Goal: Find specific page/section: Find specific page/section

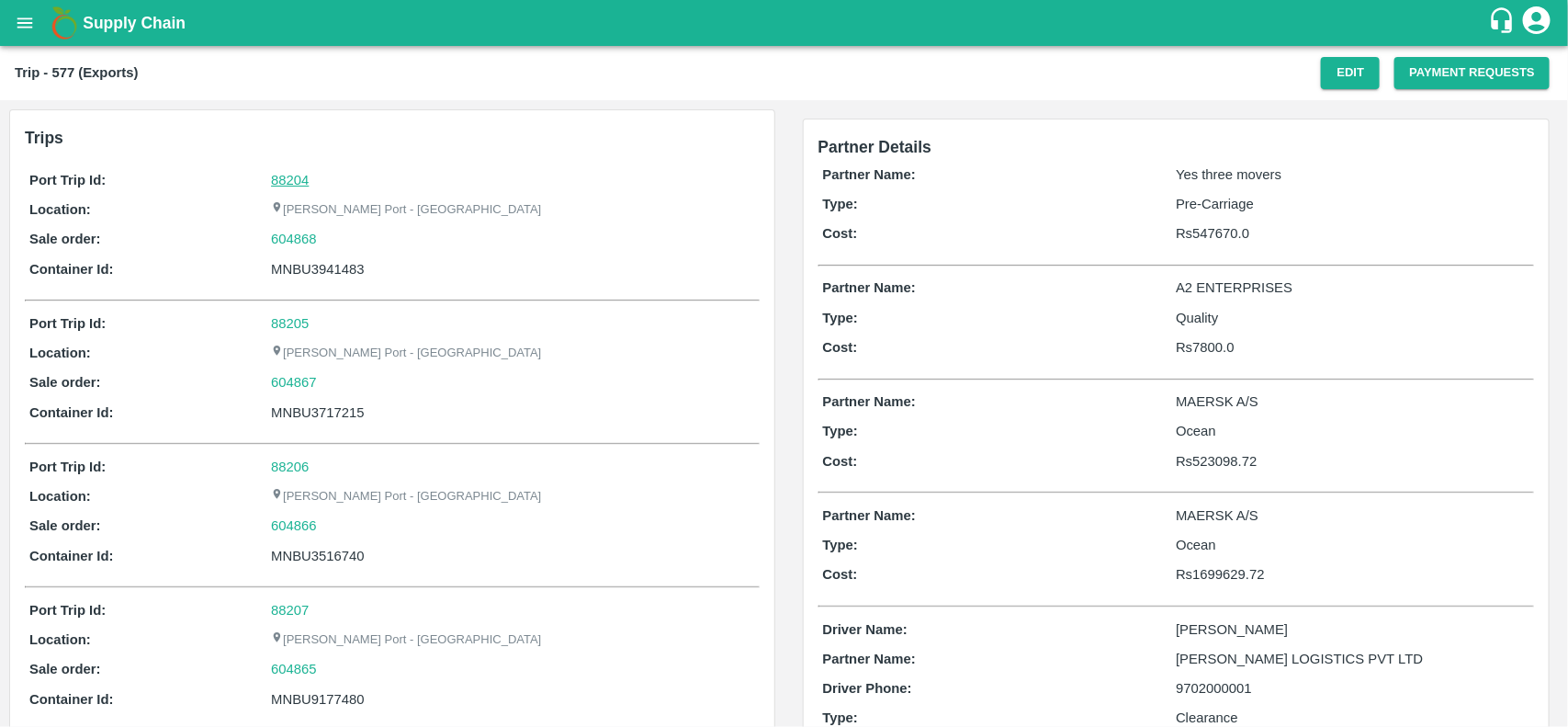
click at [281, 176] on link "88204" at bounding box center [289, 180] width 38 height 15
click at [330, 246] on div "604868" at bounding box center [512, 239] width 483 height 20
copy link "604868"
click at [330, 246] on div "604868" at bounding box center [512, 239] width 483 height 20
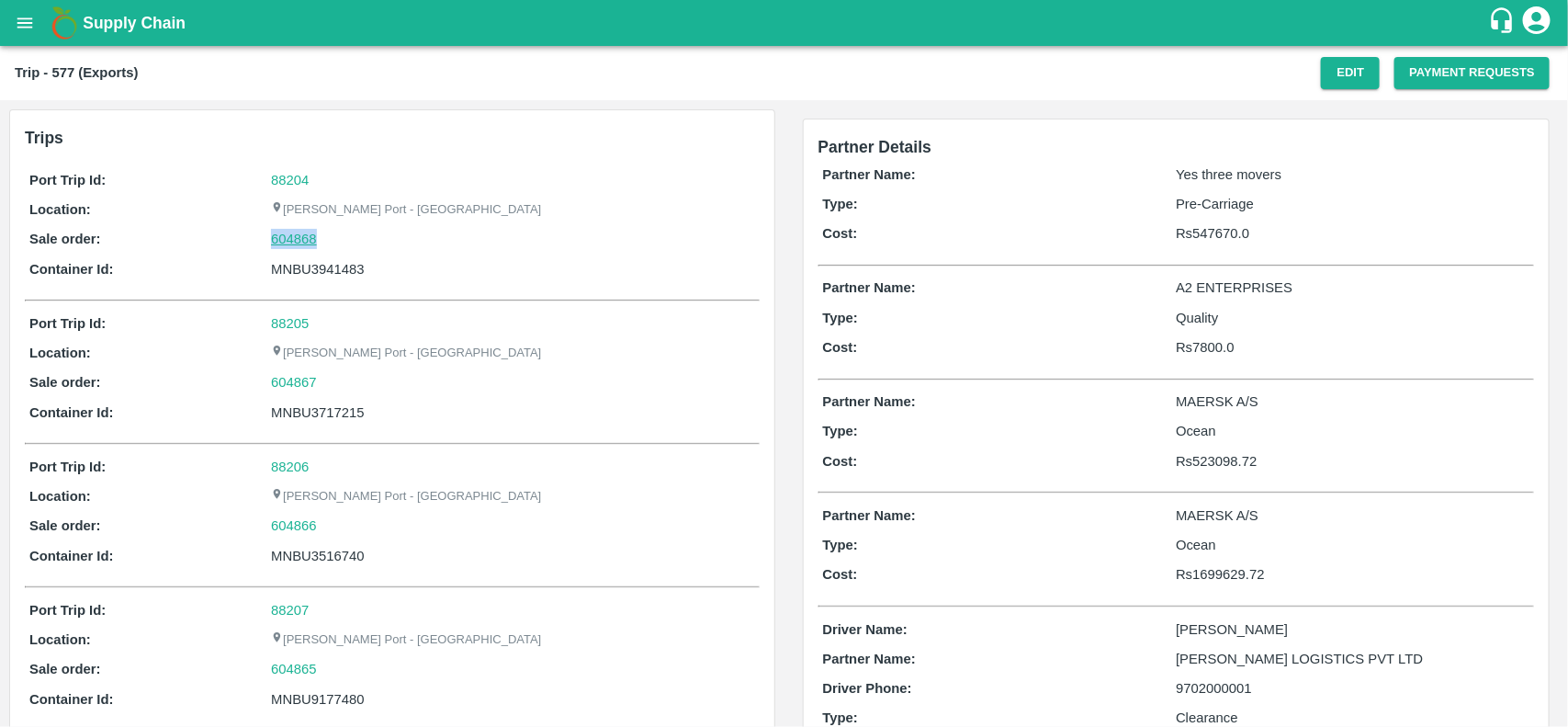
click at [303, 241] on link "604868" at bounding box center [294, 239] width 46 height 20
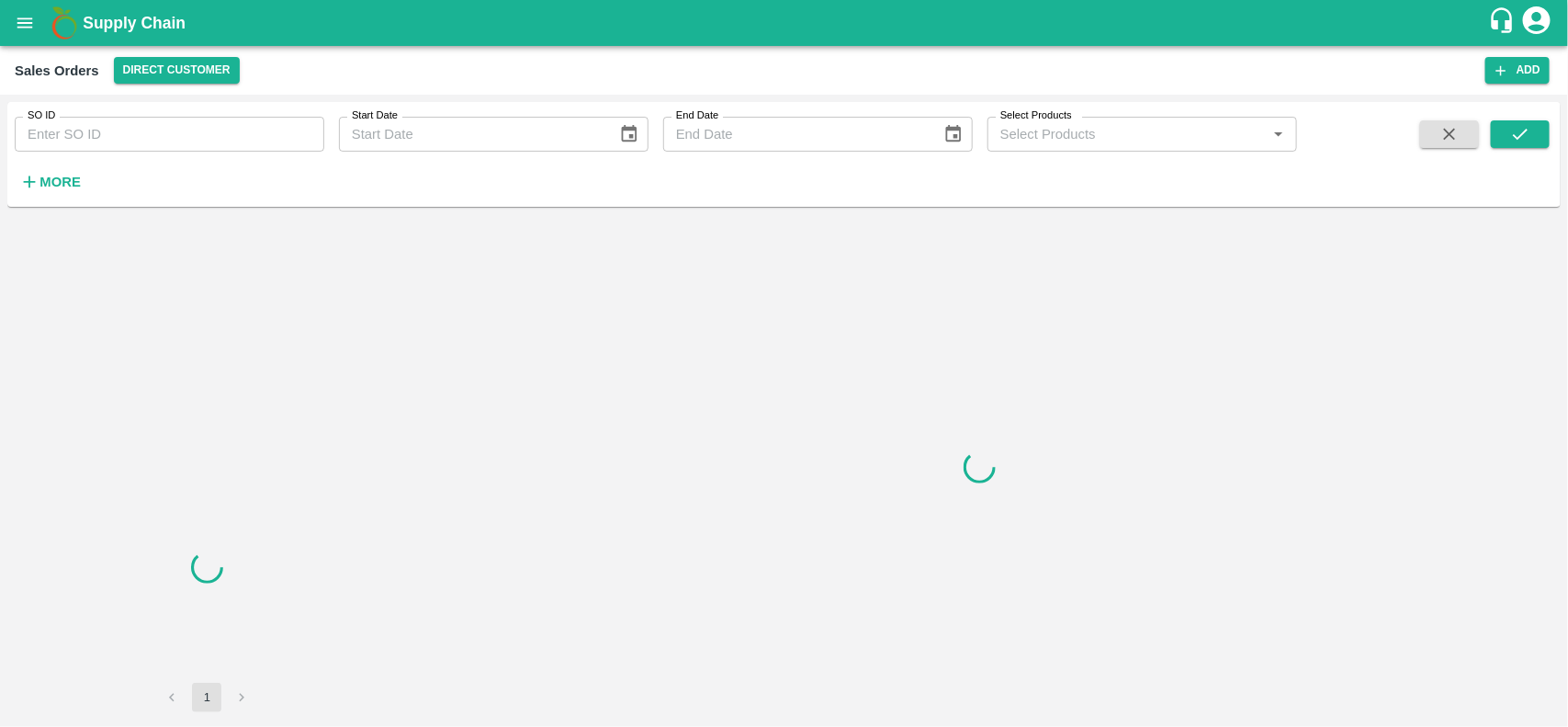
drag, startPoint x: 127, startPoint y: 115, endPoint x: 127, endPoint y: 125, distance: 10.0
click at [127, 125] on div "SO ID SO ID" at bounding box center [162, 127] width 325 height 49
click at [127, 125] on input "SO ID" at bounding box center [169, 134] width 309 height 35
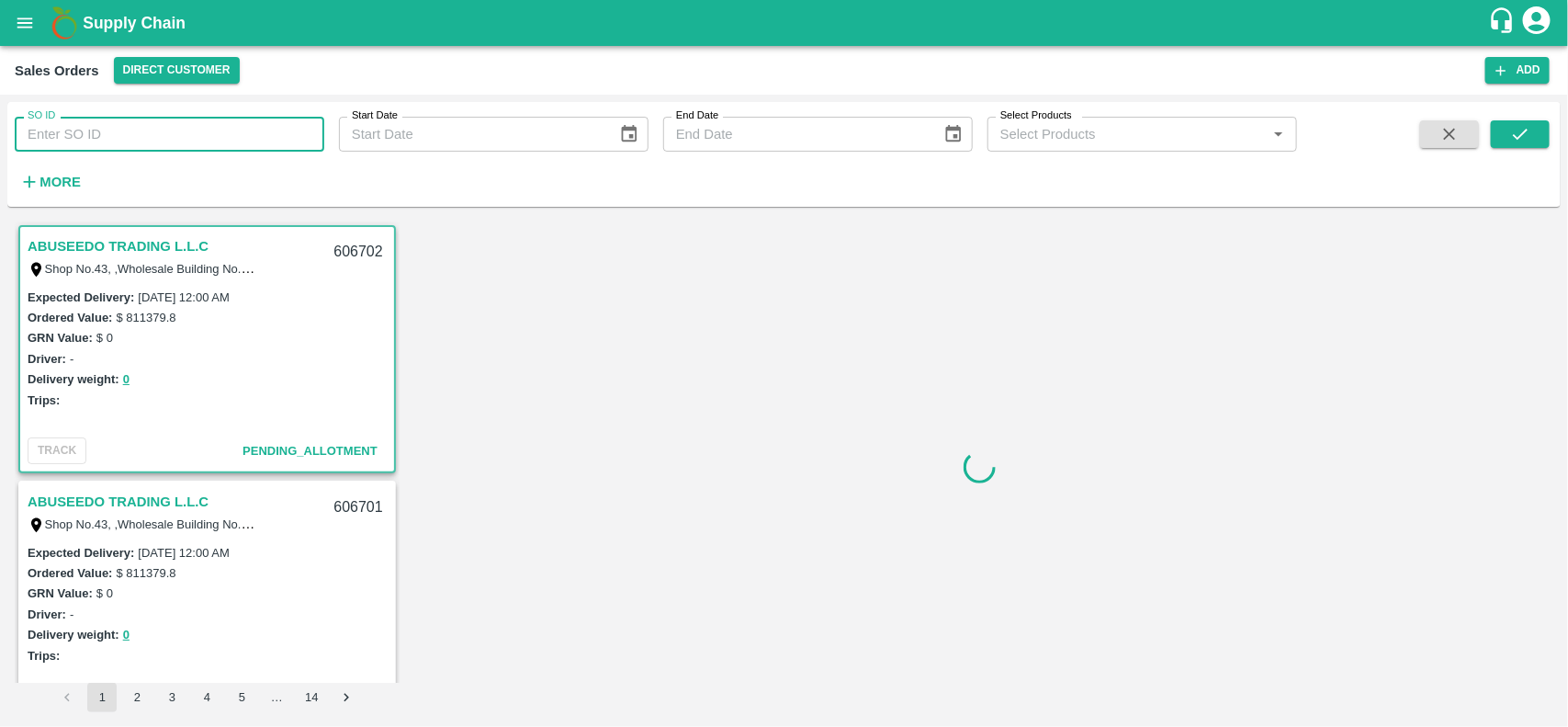
click at [127, 125] on input "SO ID" at bounding box center [169, 134] width 309 height 35
paste input "604868"
click at [127, 125] on input "604868" at bounding box center [169, 134] width 309 height 35
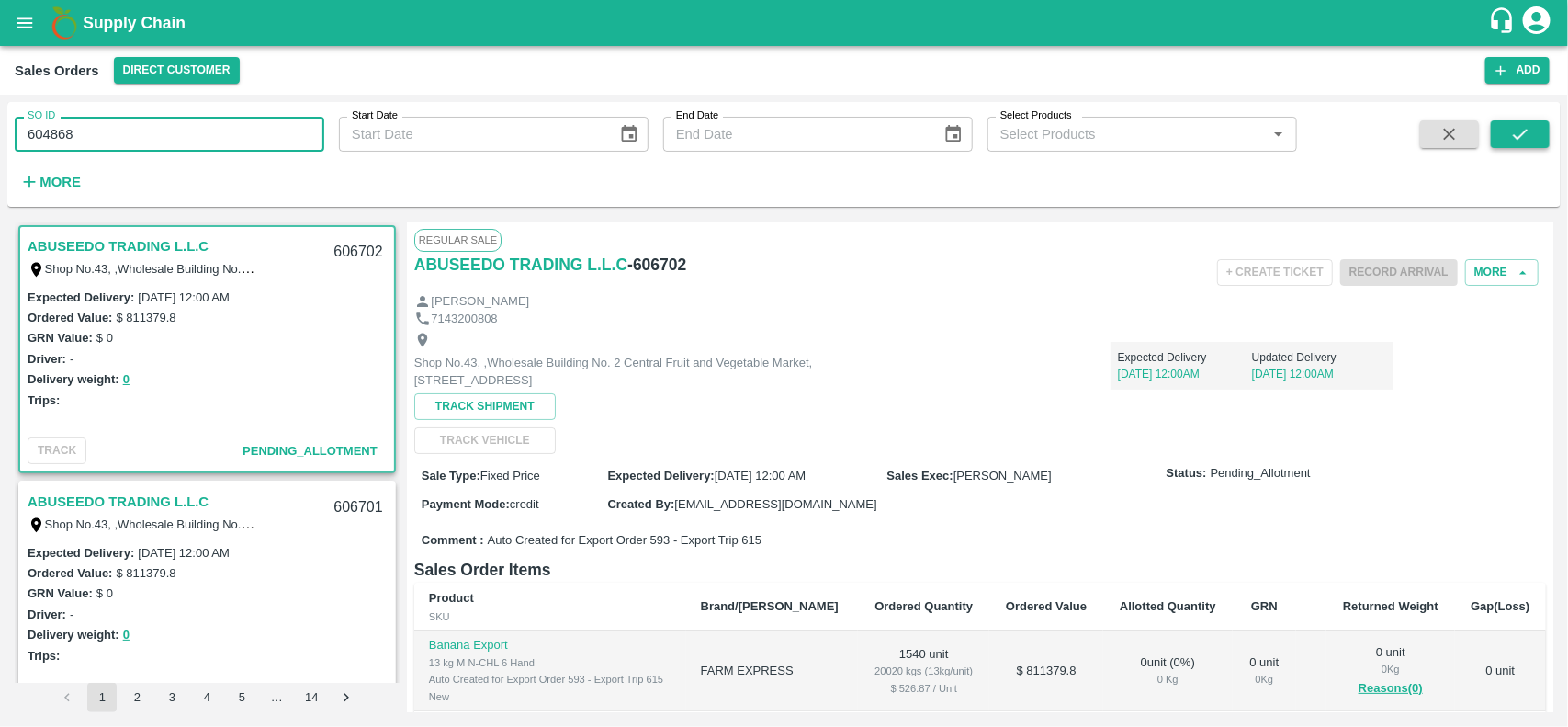
type input "604868"
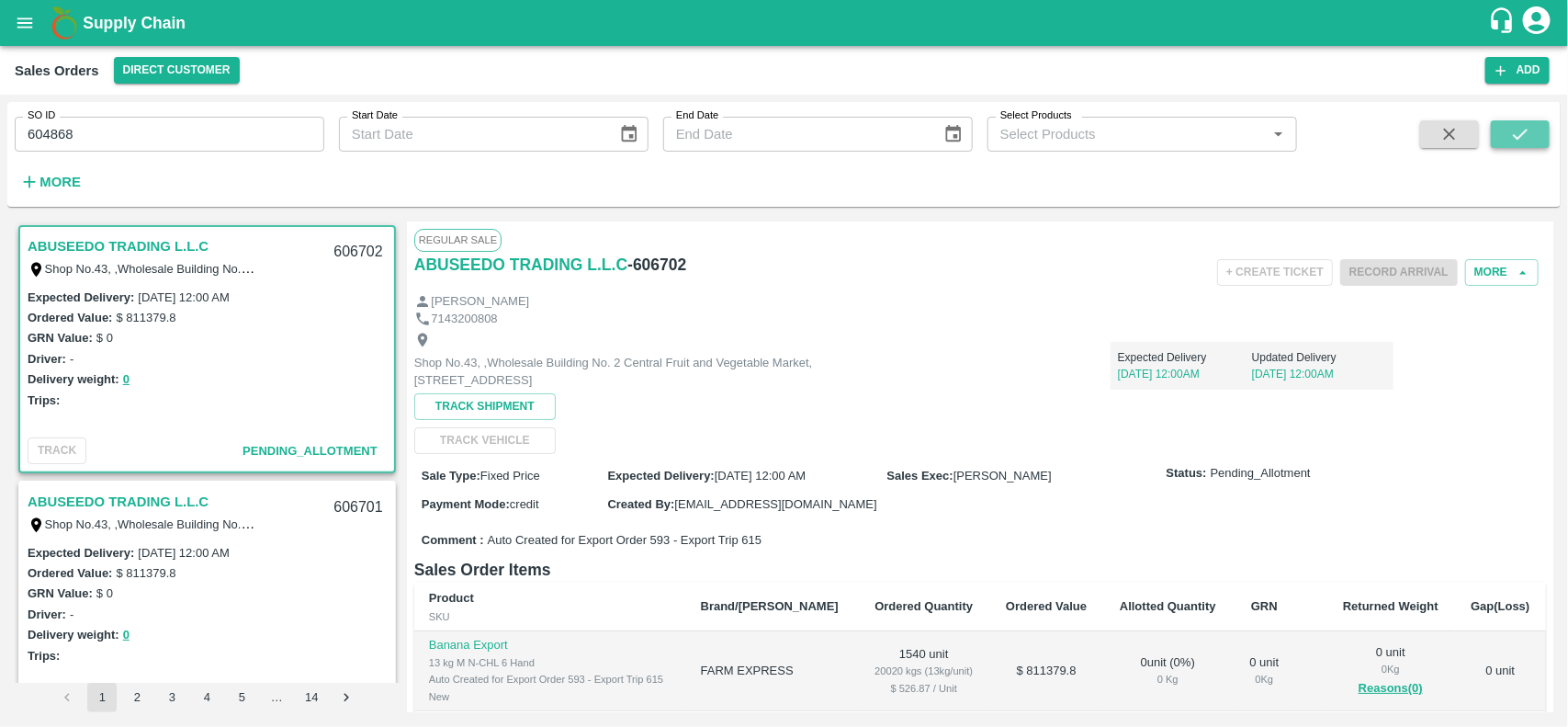
click at [1517, 139] on icon "submit" at bounding box center [1520, 133] width 20 height 20
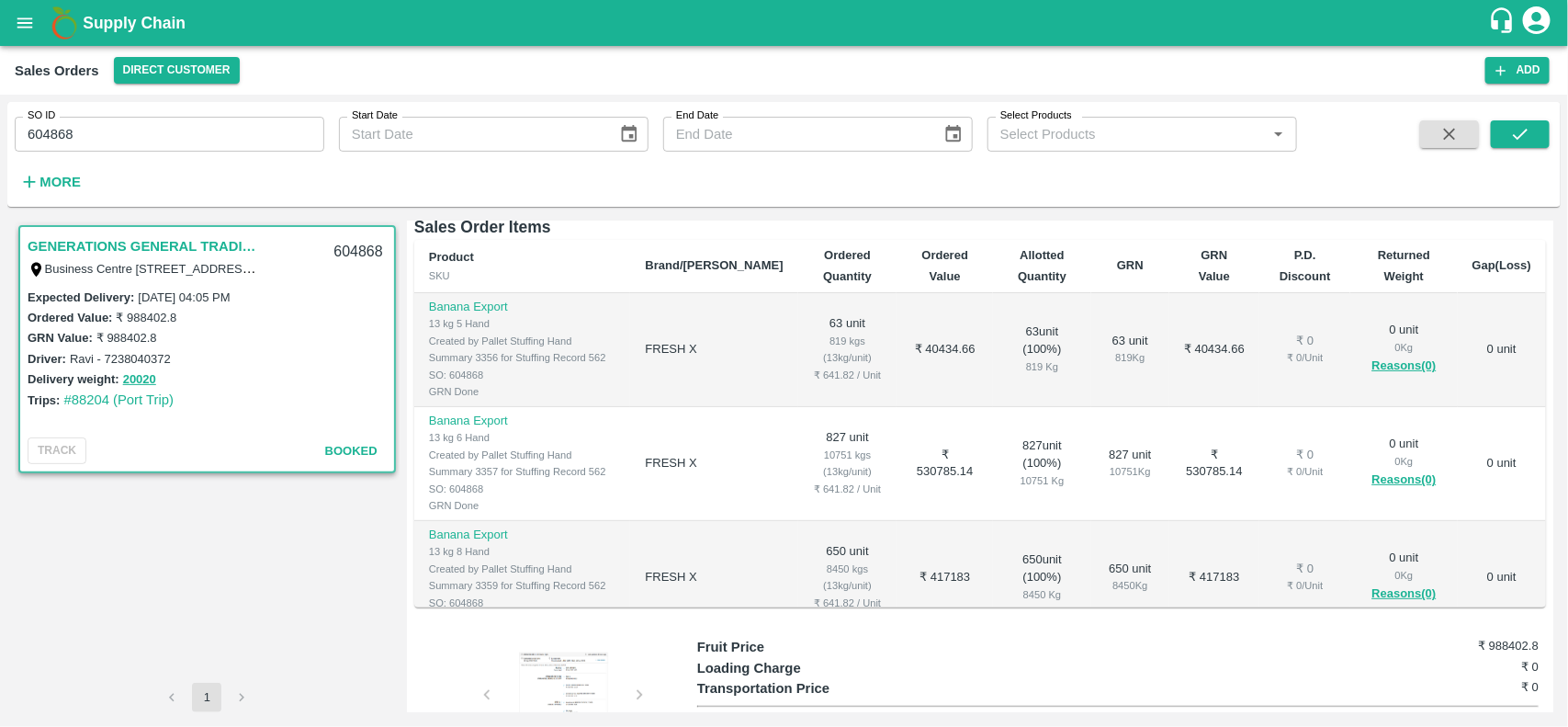
scroll to position [277, 0]
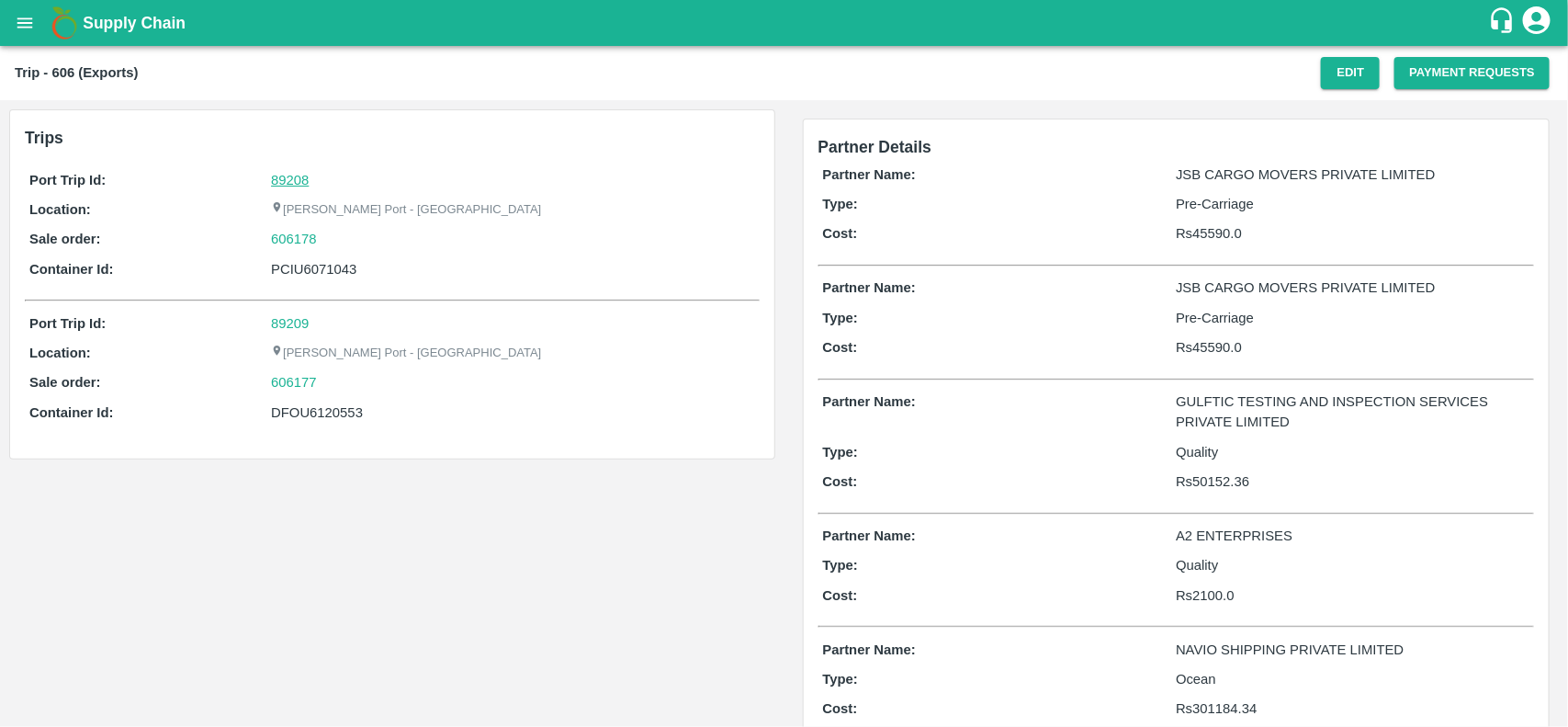
click at [291, 186] on link "89208" at bounding box center [289, 180] width 38 height 15
click at [328, 234] on div "606178" at bounding box center [512, 239] width 483 height 20
copy link "606178"
click at [328, 234] on div "606178" at bounding box center [512, 239] width 483 height 20
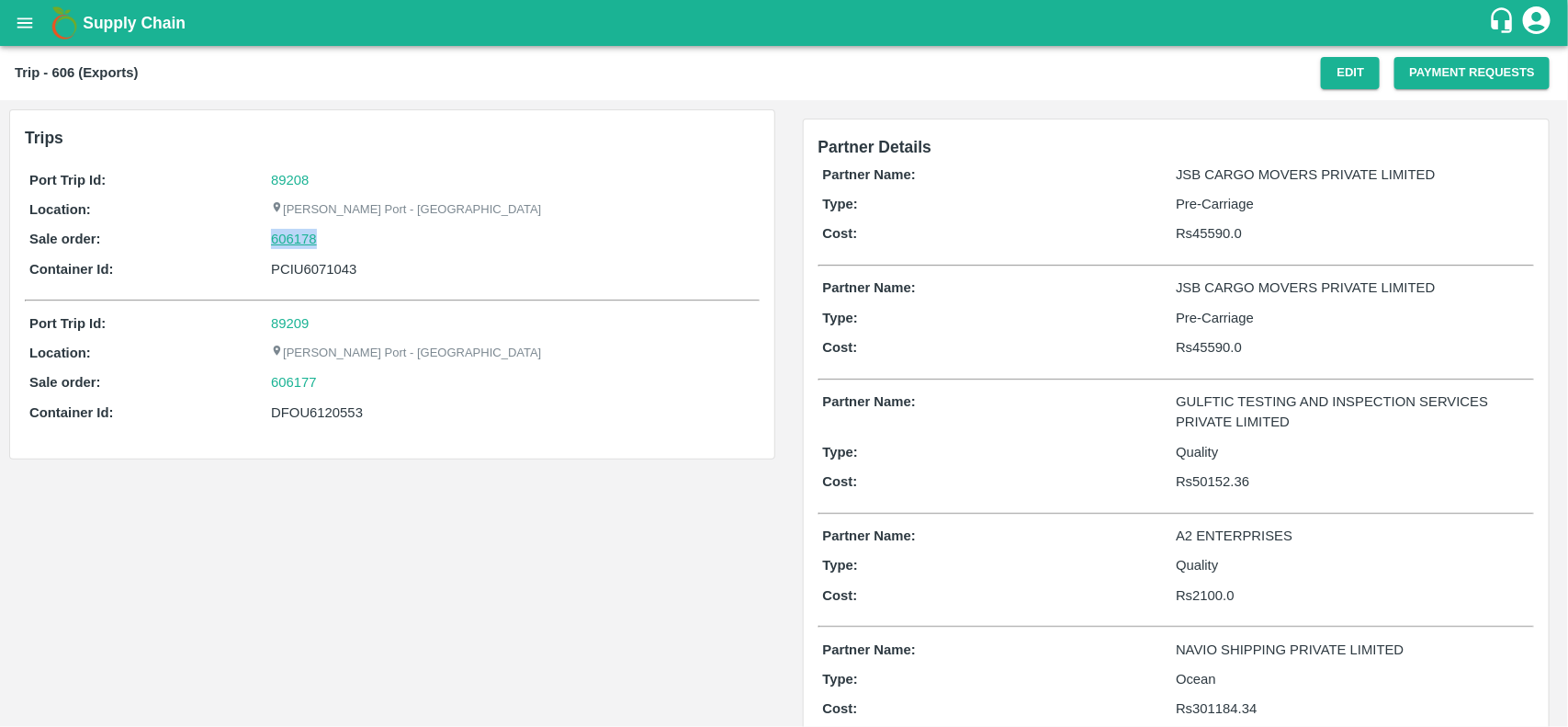
click at [294, 240] on link "606178" at bounding box center [294, 239] width 46 height 20
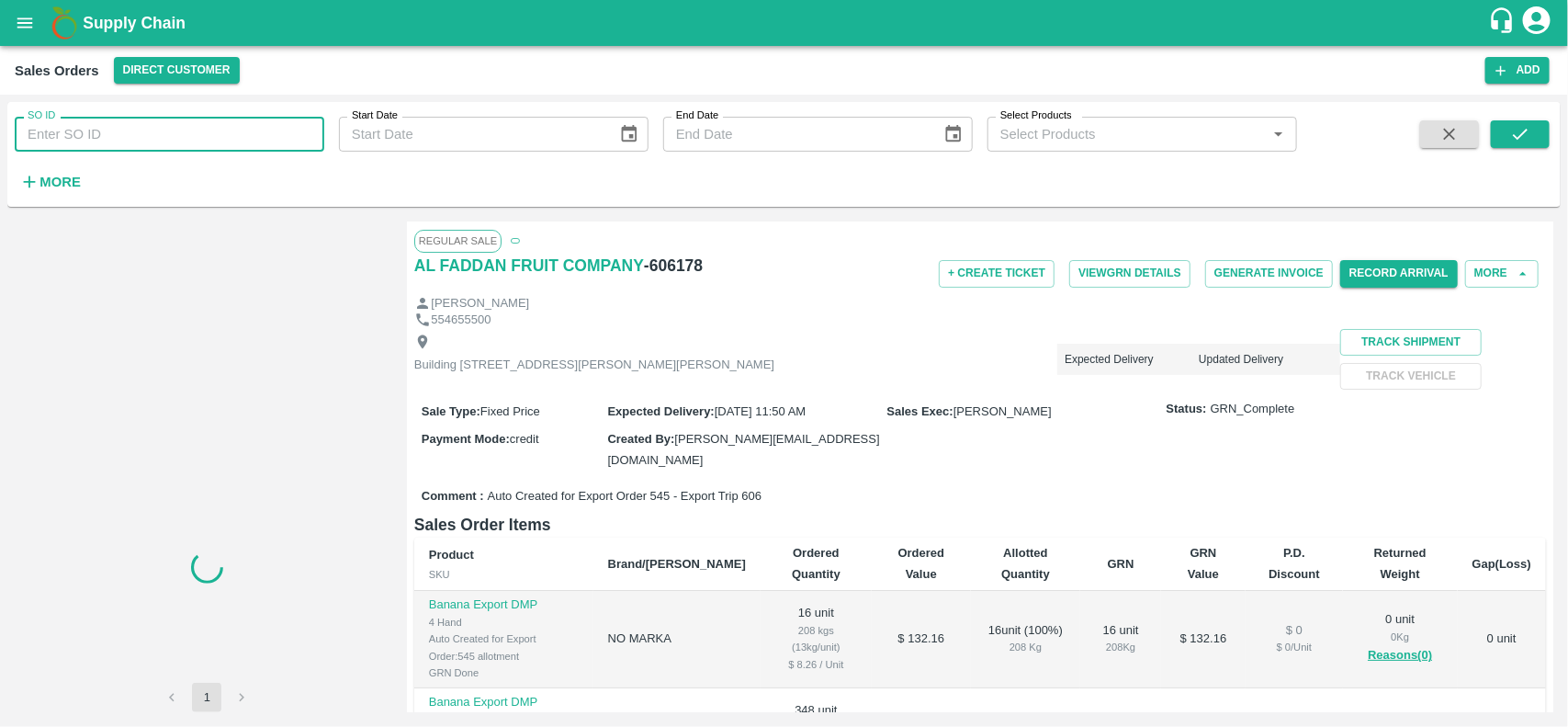
click at [193, 145] on input "SO ID" at bounding box center [169, 134] width 309 height 35
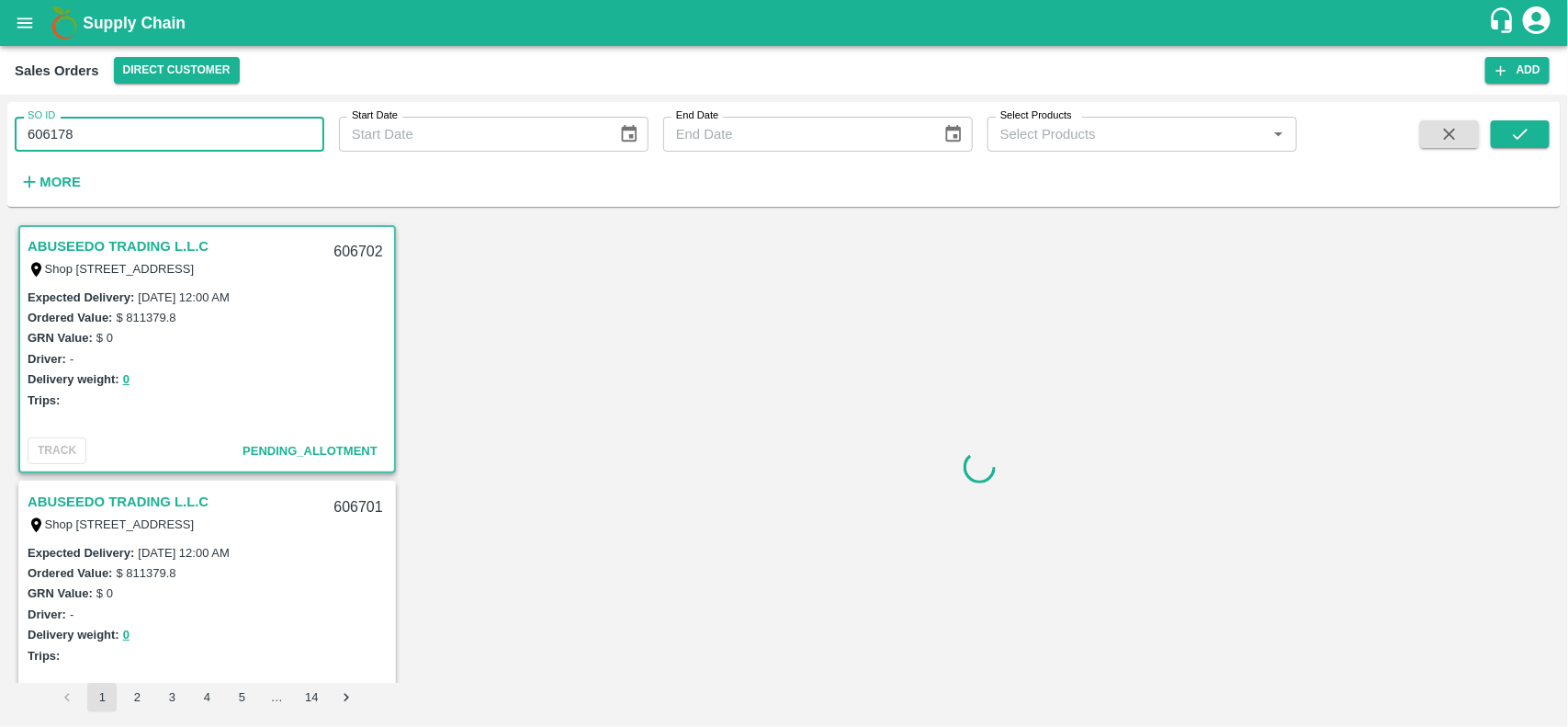
click at [193, 145] on input "606178" at bounding box center [169, 134] width 309 height 35
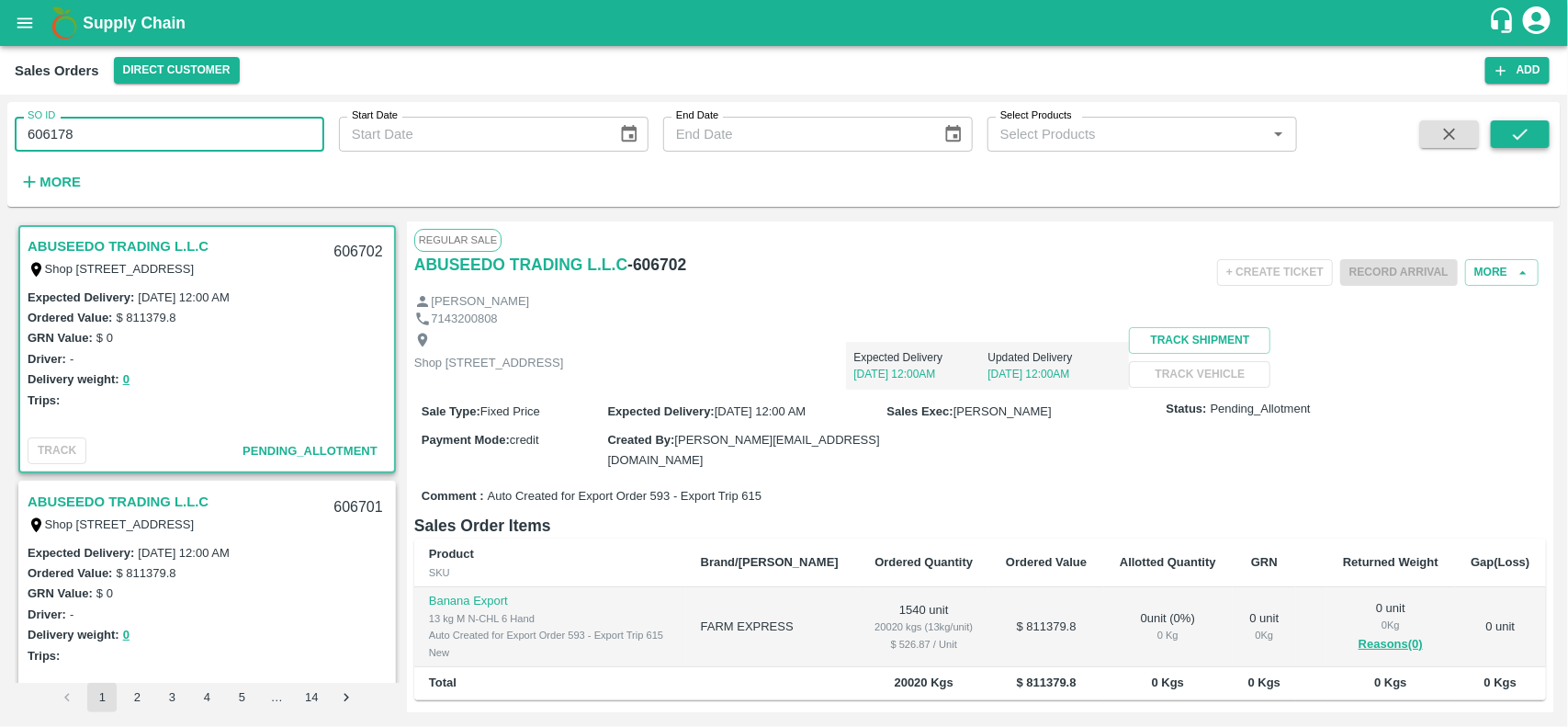
type input "606178"
click at [1529, 139] on icon "submit" at bounding box center [1520, 133] width 20 height 20
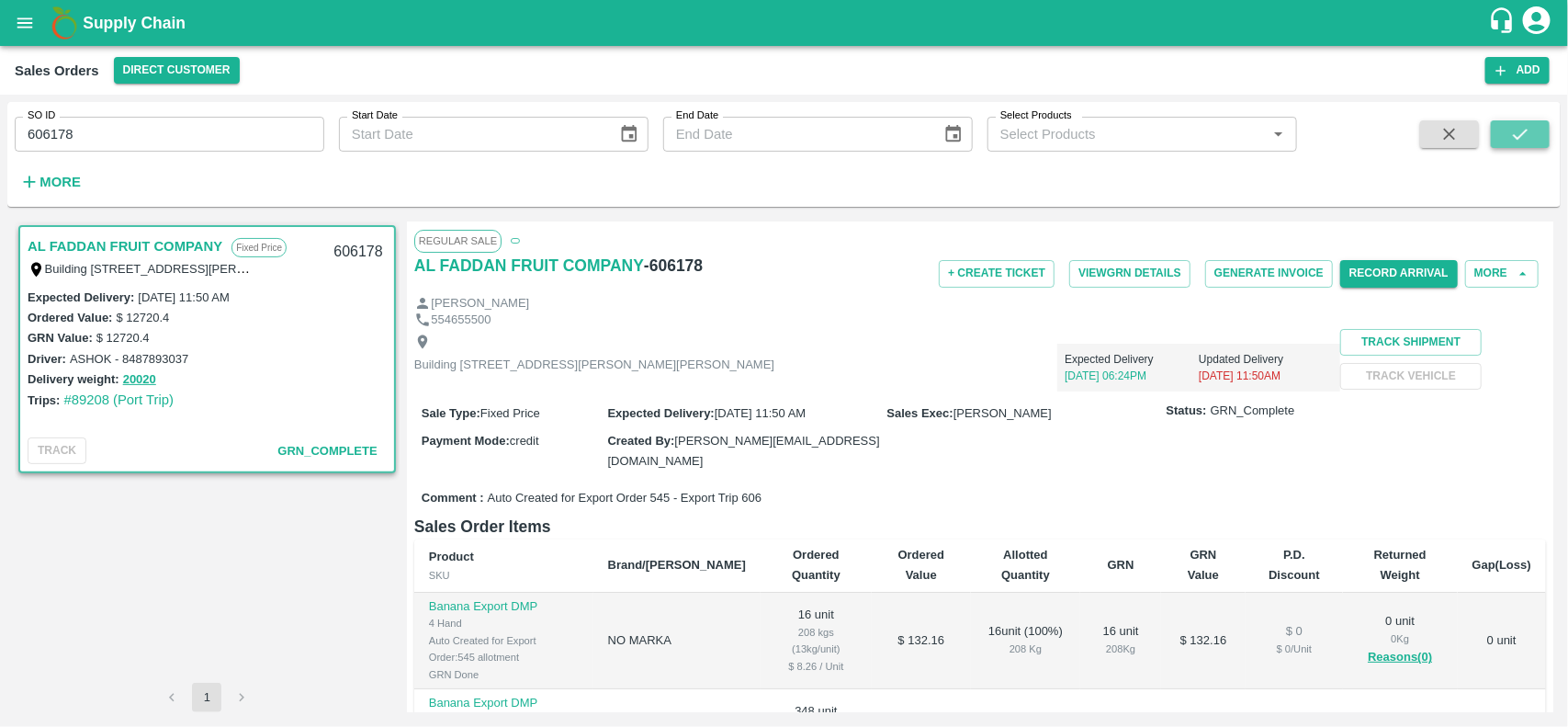
click at [1497, 124] on button "submit" at bounding box center [1520, 134] width 59 height 28
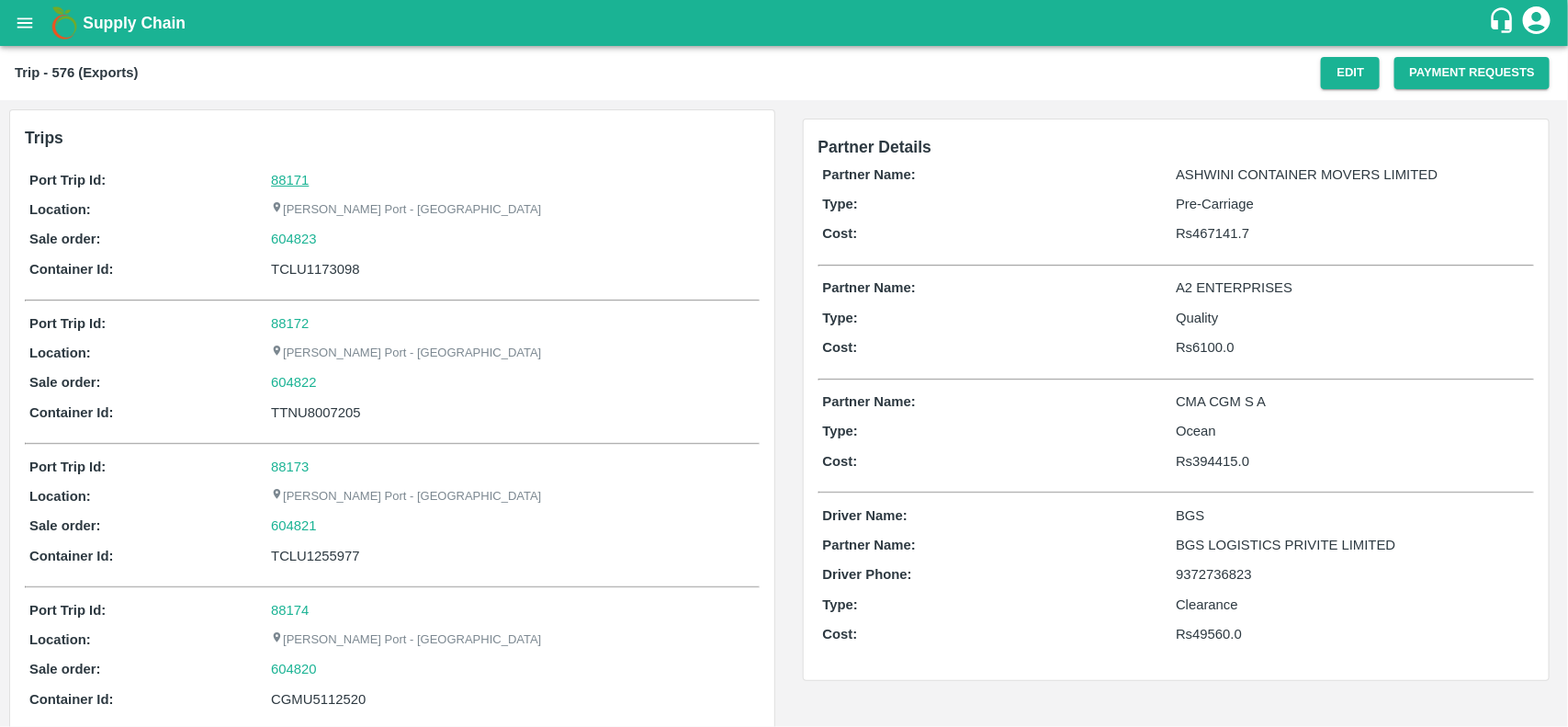
click at [276, 184] on link "88171" at bounding box center [289, 180] width 38 height 15
click at [336, 234] on div "604823" at bounding box center [512, 239] width 483 height 20
copy link "604823"
click at [336, 234] on div "604823" at bounding box center [512, 239] width 483 height 20
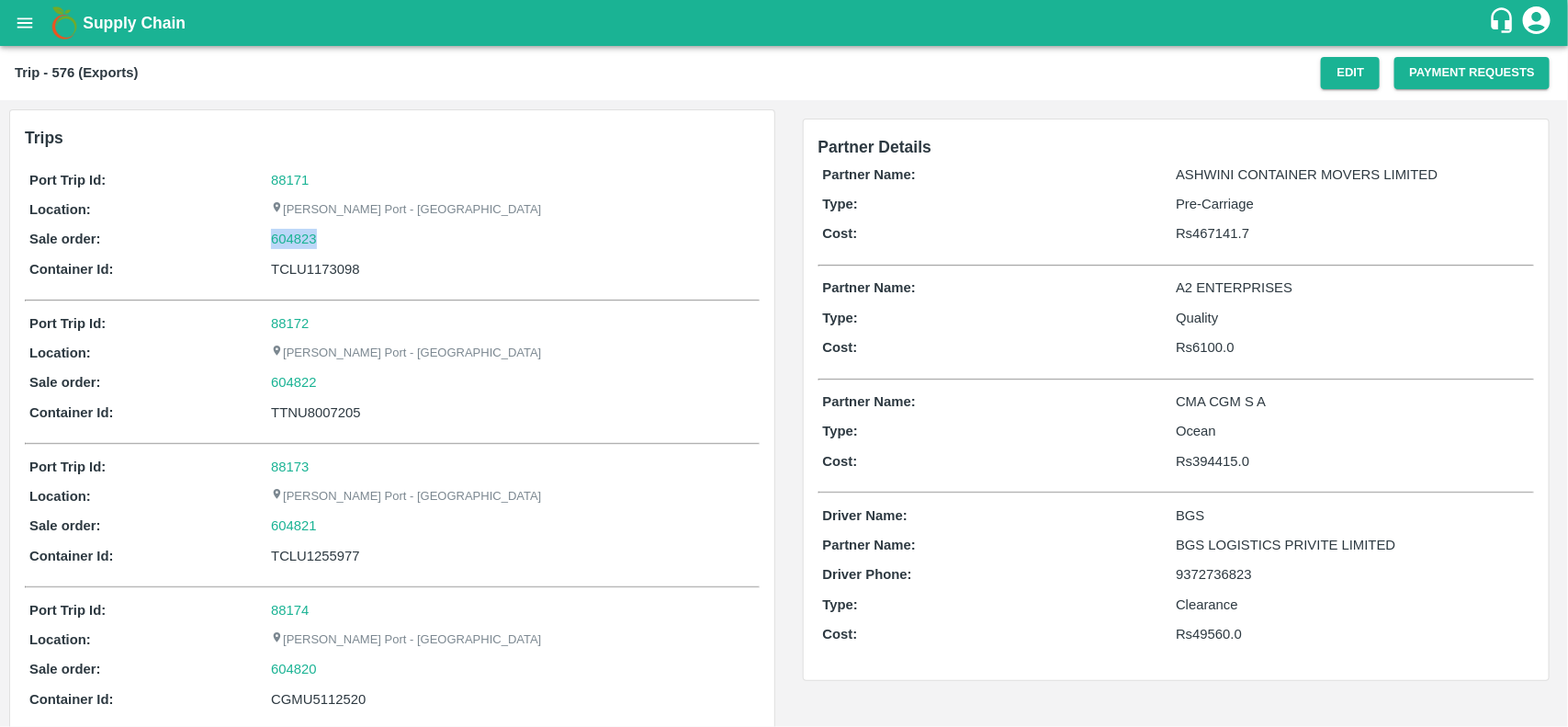
click at [336, 234] on div "604823" at bounding box center [512, 239] width 483 height 20
click at [320, 237] on div "604823" at bounding box center [512, 239] width 483 height 20
click at [307, 237] on link "604823" at bounding box center [294, 239] width 46 height 20
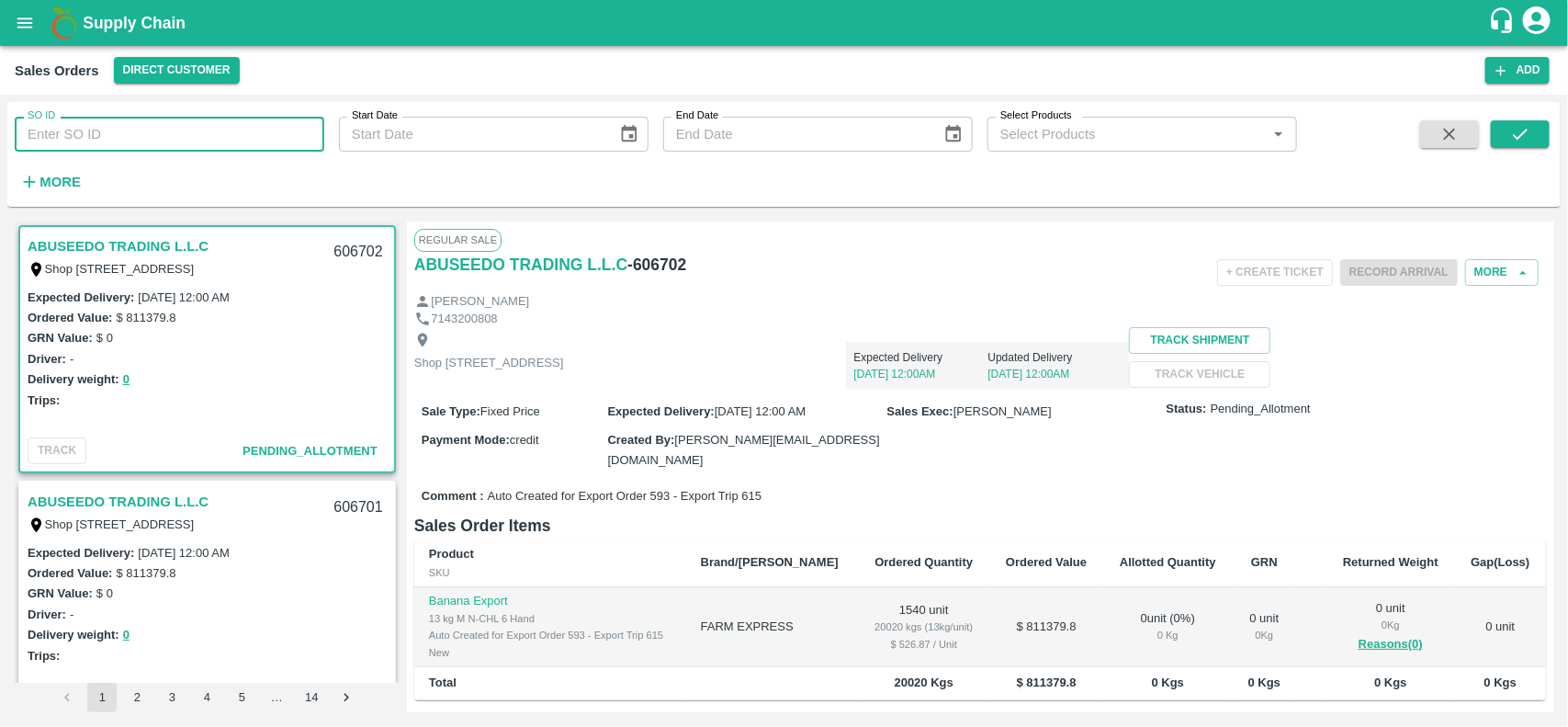
click at [154, 140] on input "SO ID" at bounding box center [169, 134] width 309 height 35
paste input "604823"
click at [154, 140] on input "SO ID" at bounding box center [169, 134] width 309 height 35
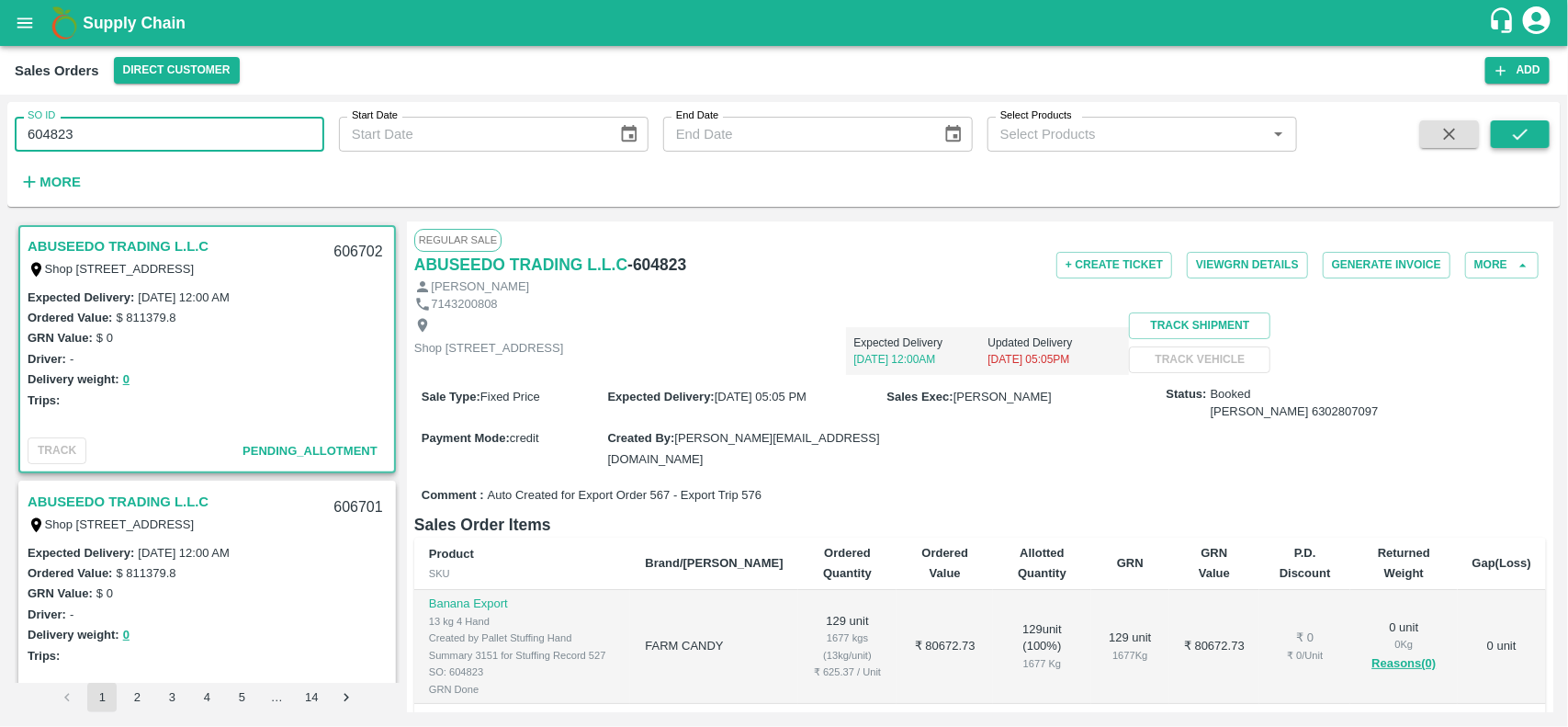
type input "604823"
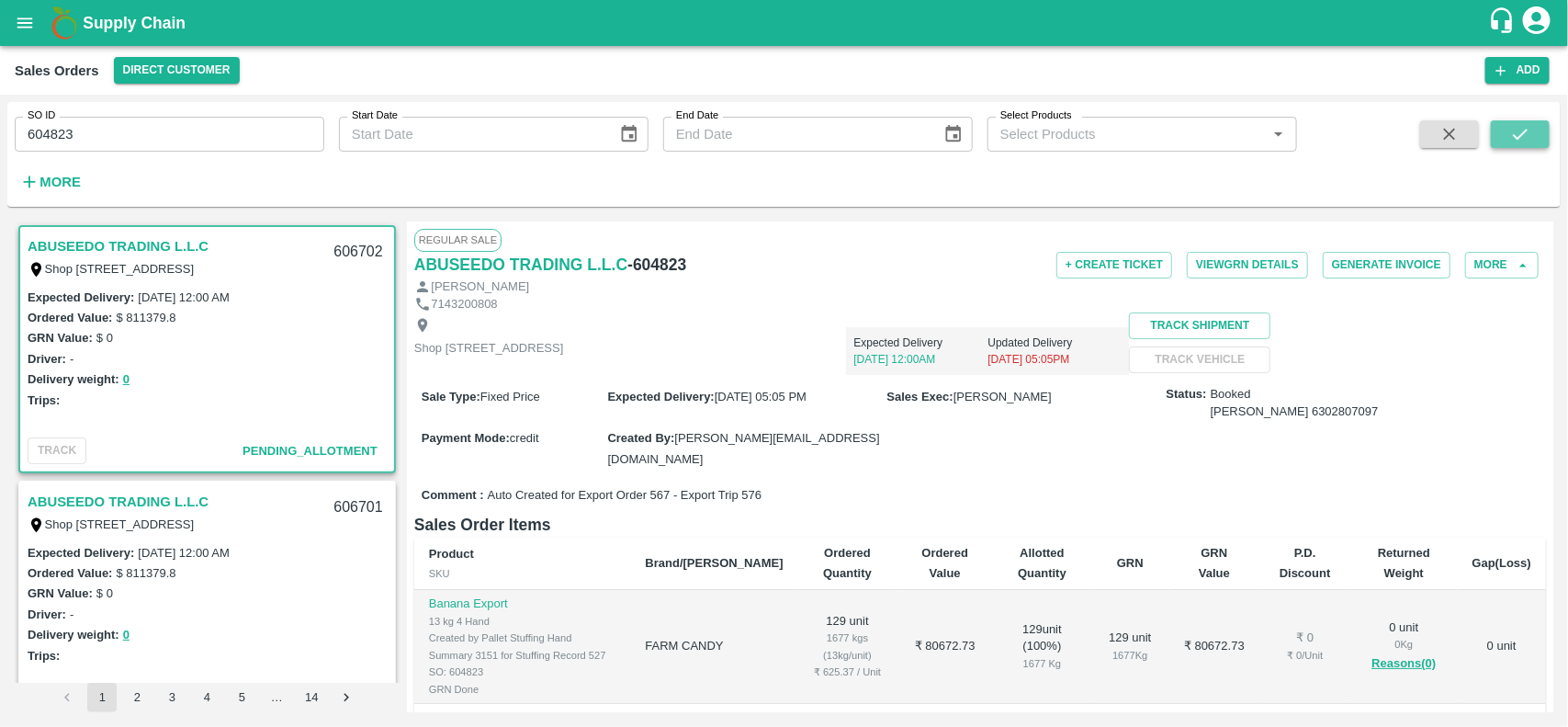
click at [1520, 131] on icon "submit" at bounding box center [1520, 133] width 20 height 20
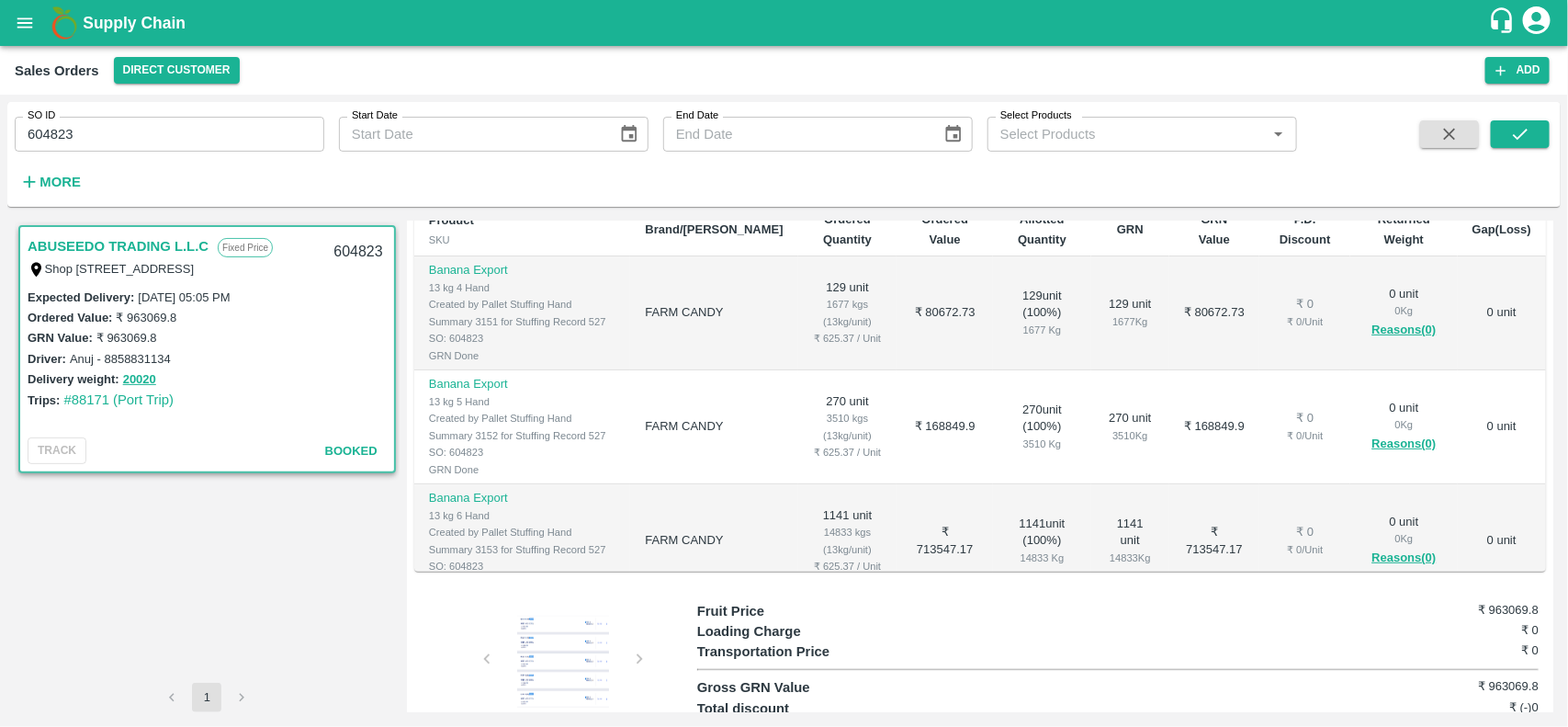
scroll to position [335, 0]
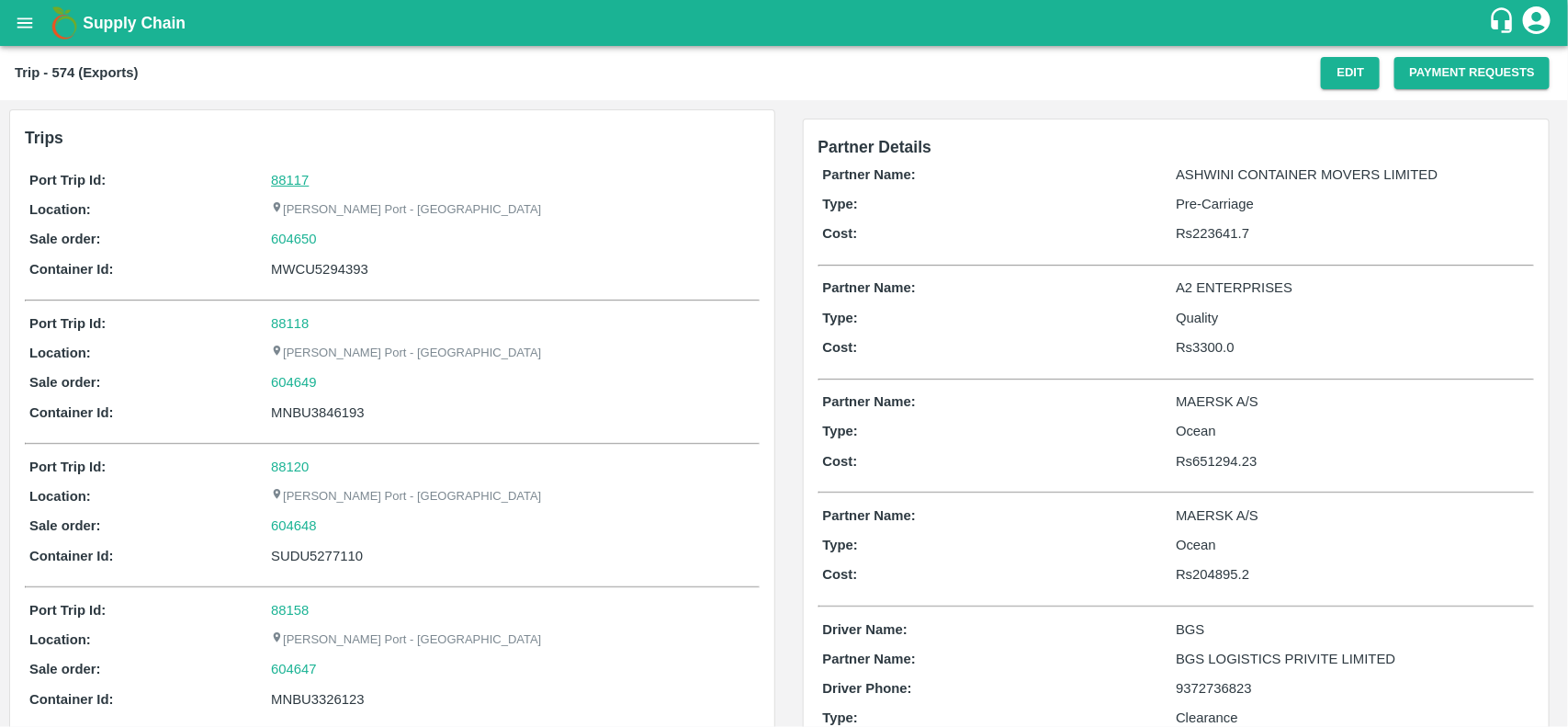
click at [301, 176] on link "88117" at bounding box center [289, 180] width 38 height 15
click at [324, 237] on div "604650" at bounding box center [512, 239] width 483 height 20
copy link "604650"
click at [324, 237] on div "604650" at bounding box center [512, 239] width 483 height 20
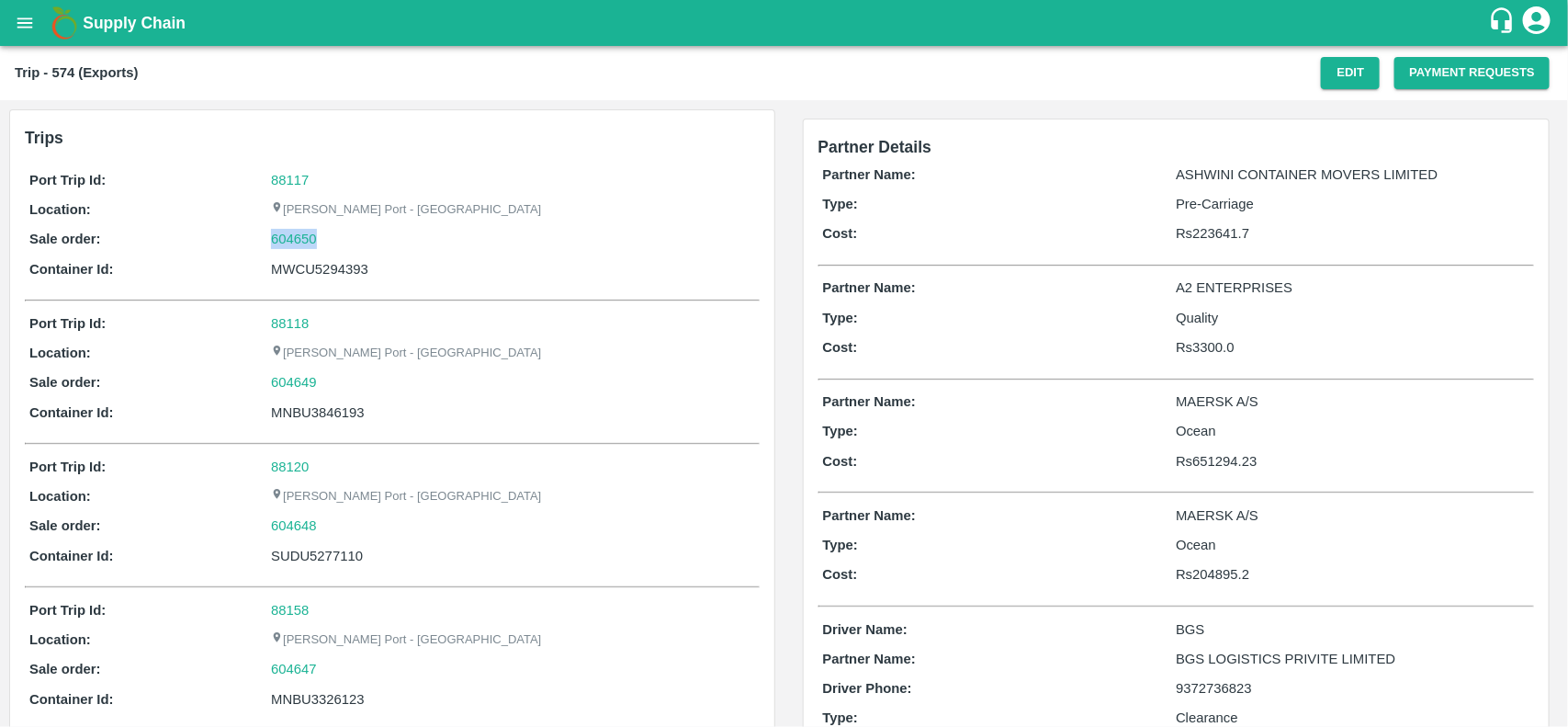
click at [324, 237] on div "604650" at bounding box center [512, 239] width 483 height 20
click at [307, 237] on link "604650" at bounding box center [294, 239] width 46 height 20
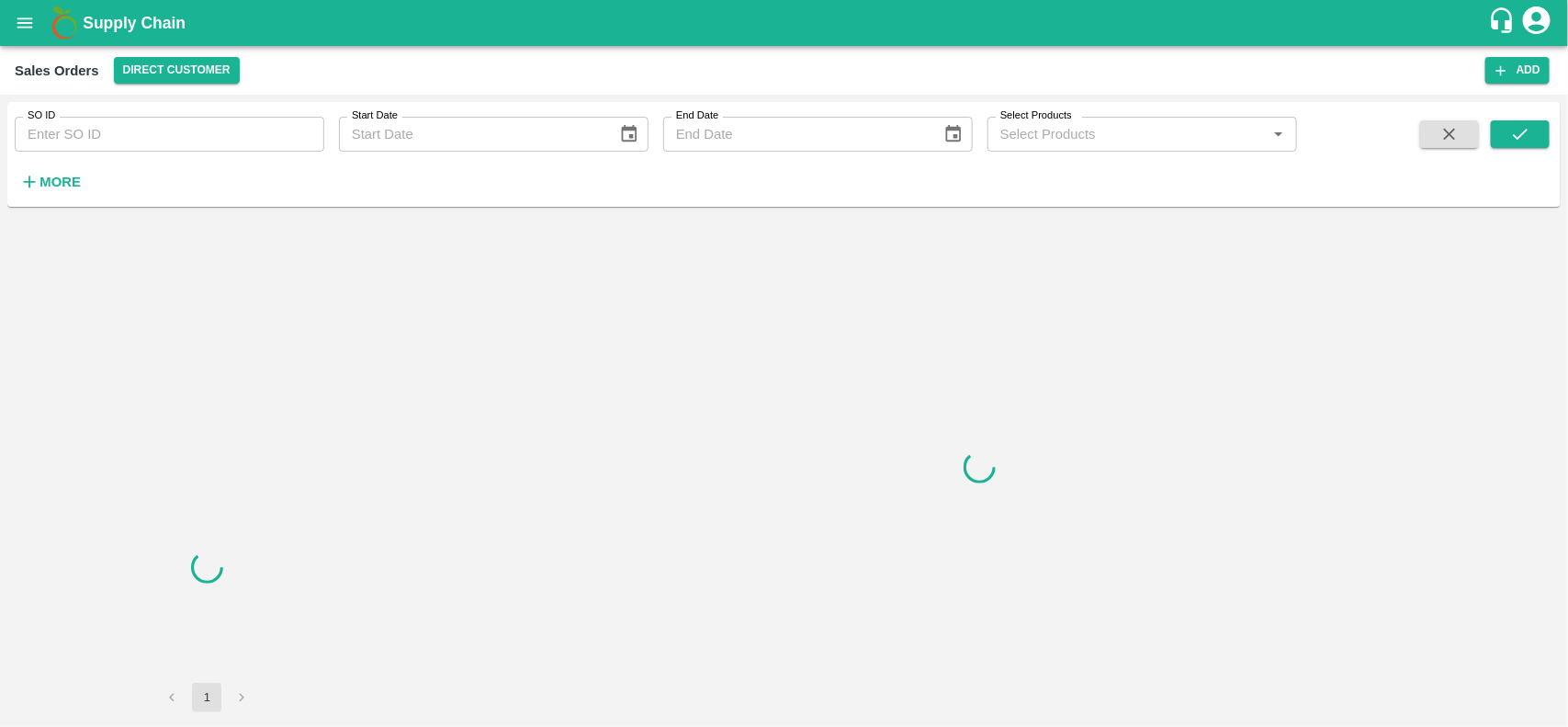
click at [118, 131] on input "SO ID" at bounding box center [169, 134] width 309 height 35
paste input "604650"
click at [118, 131] on input "604650" at bounding box center [169, 134] width 309 height 35
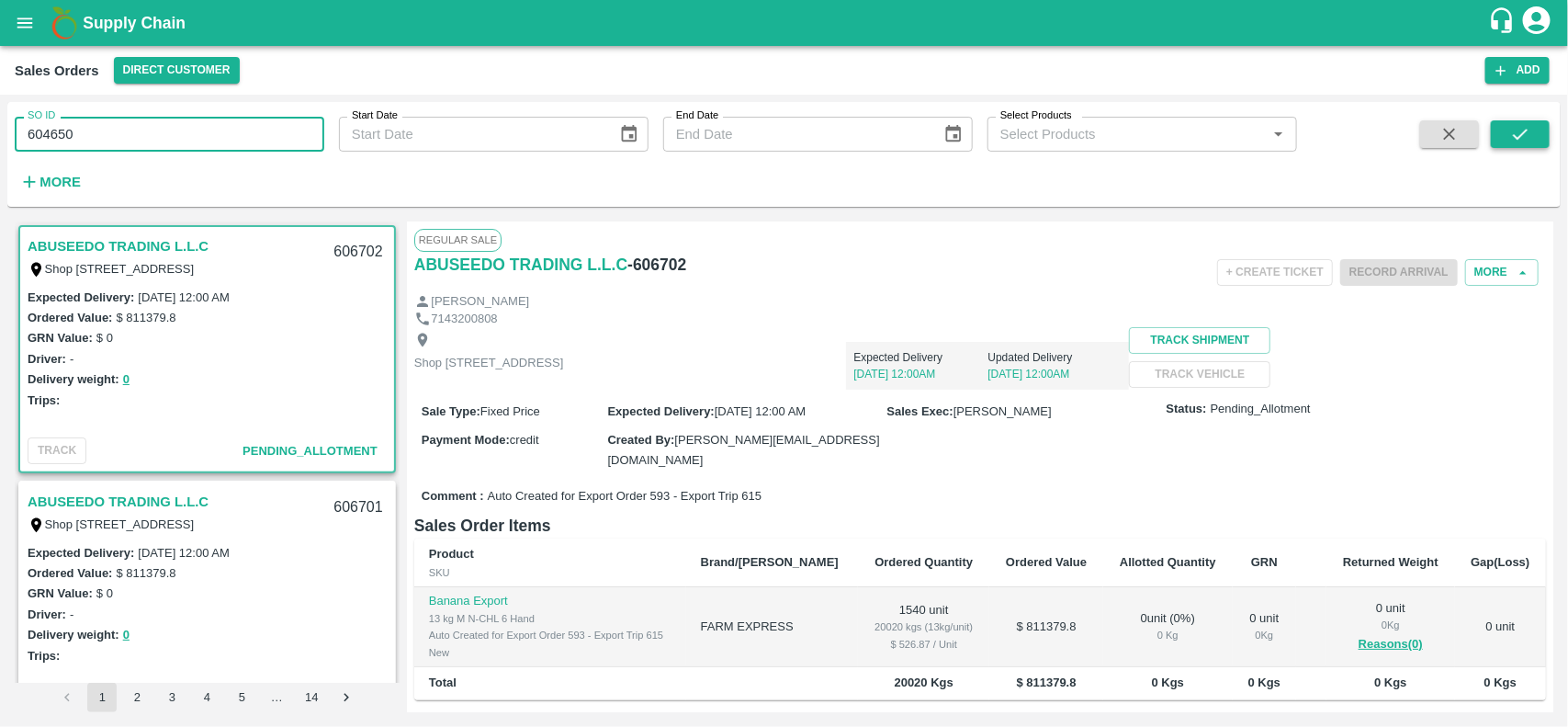
type input "604650"
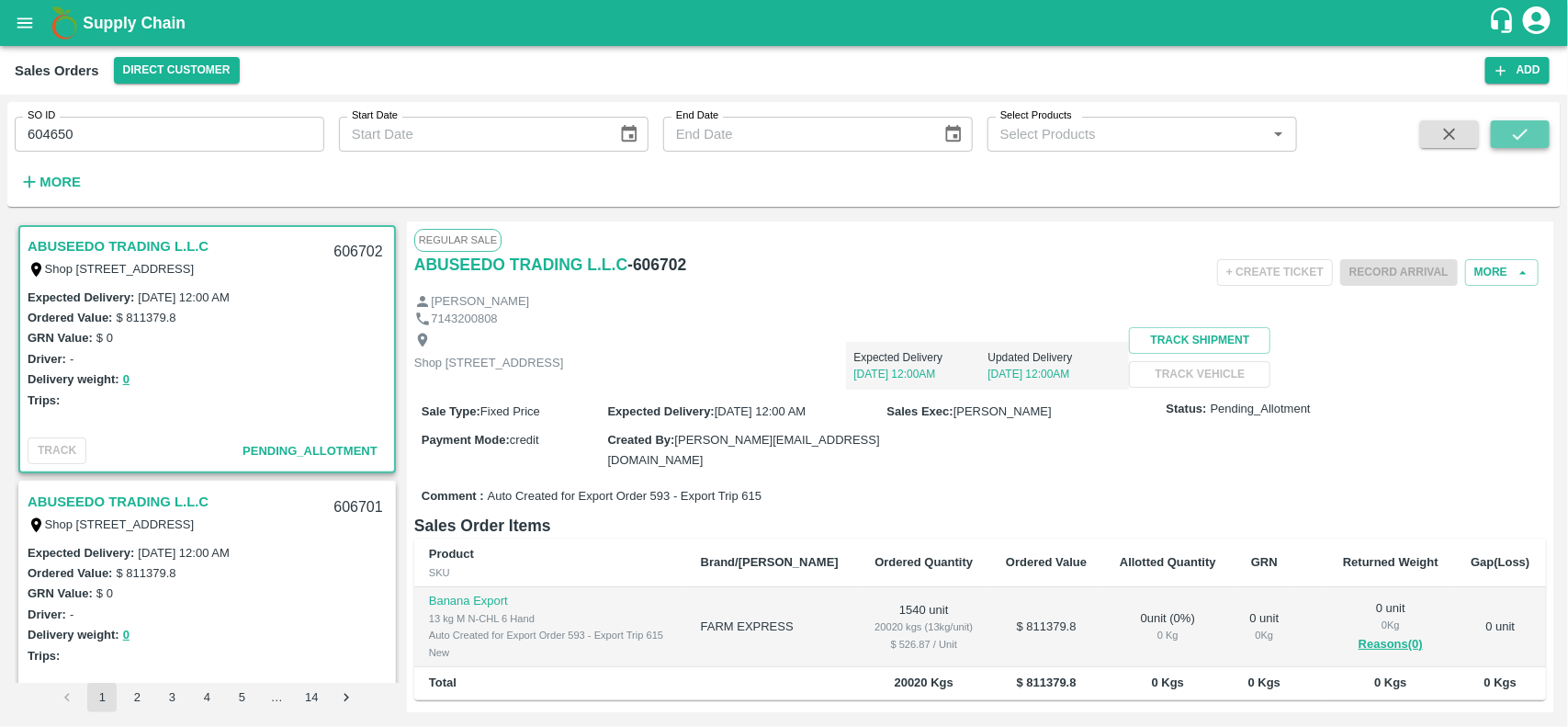
click at [1531, 121] on button "submit" at bounding box center [1520, 134] width 59 height 28
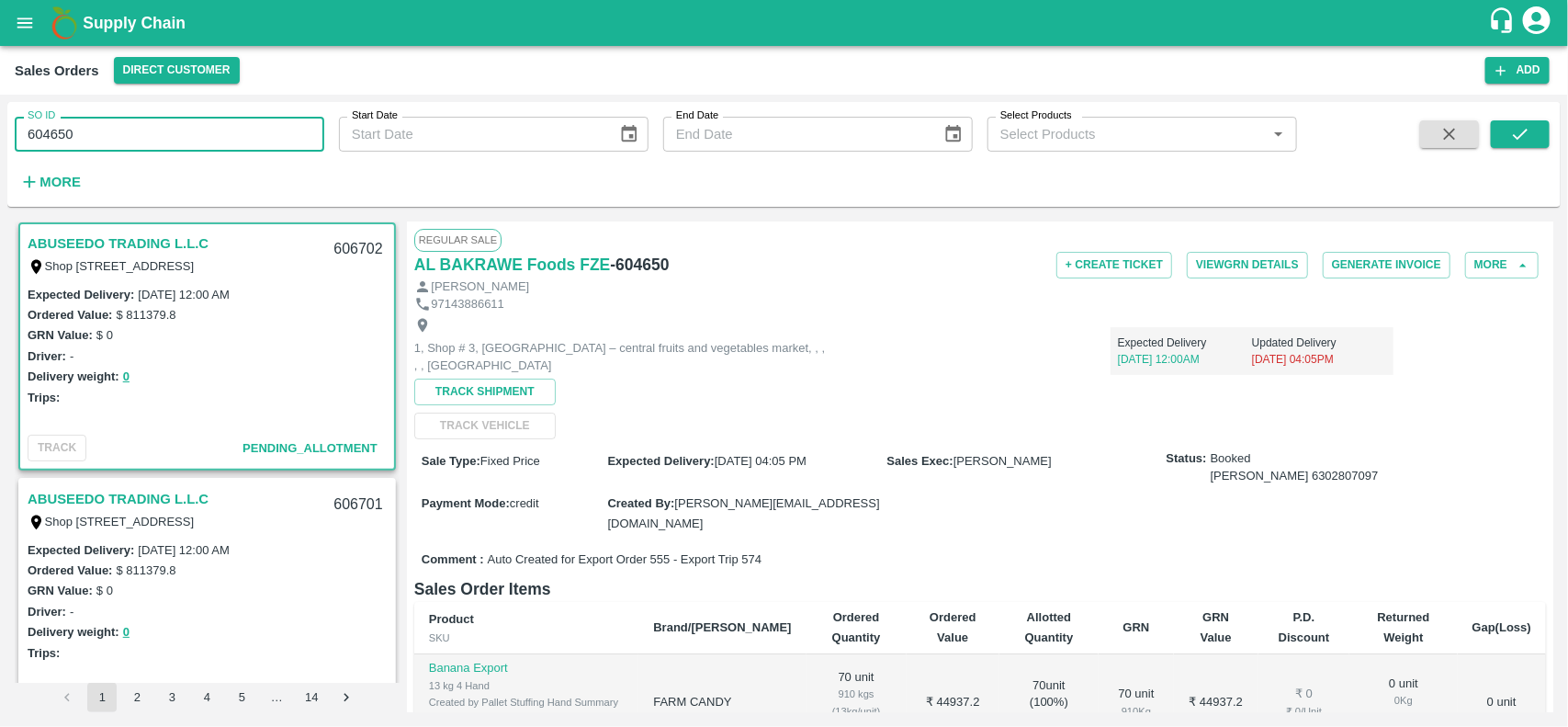
click at [184, 118] on input "604650" at bounding box center [169, 134] width 309 height 35
paste input "text"
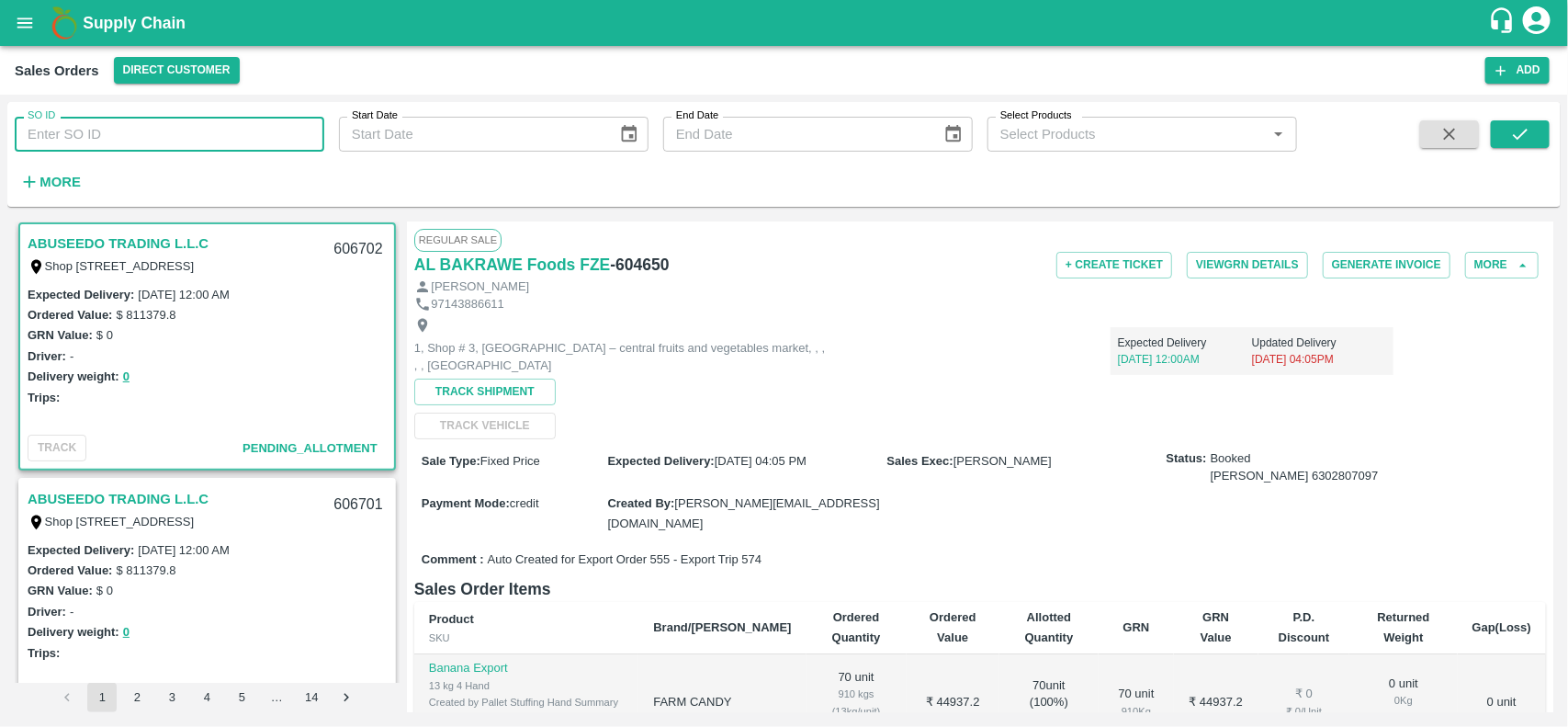
type input "604650"
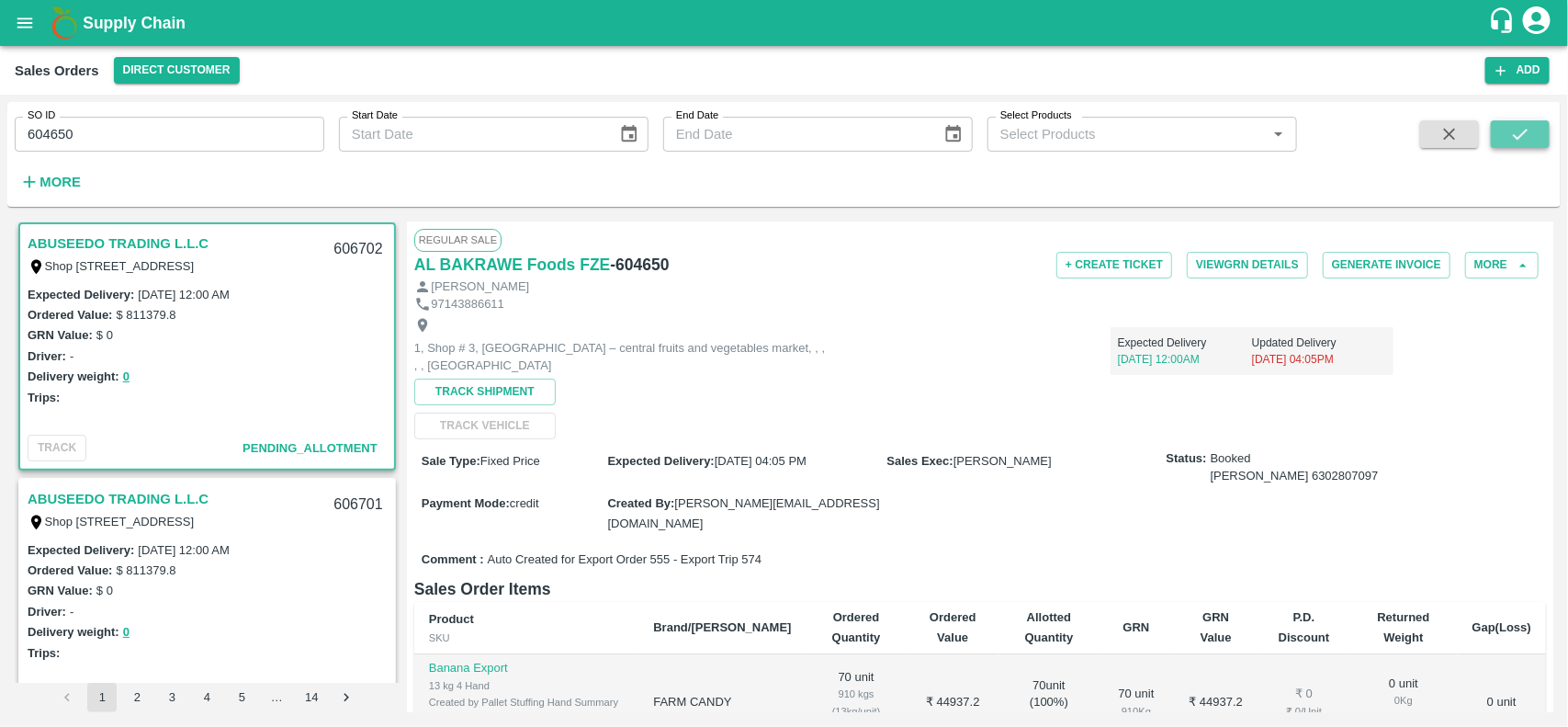
click at [1530, 139] on icon "submit" at bounding box center [1520, 133] width 20 height 20
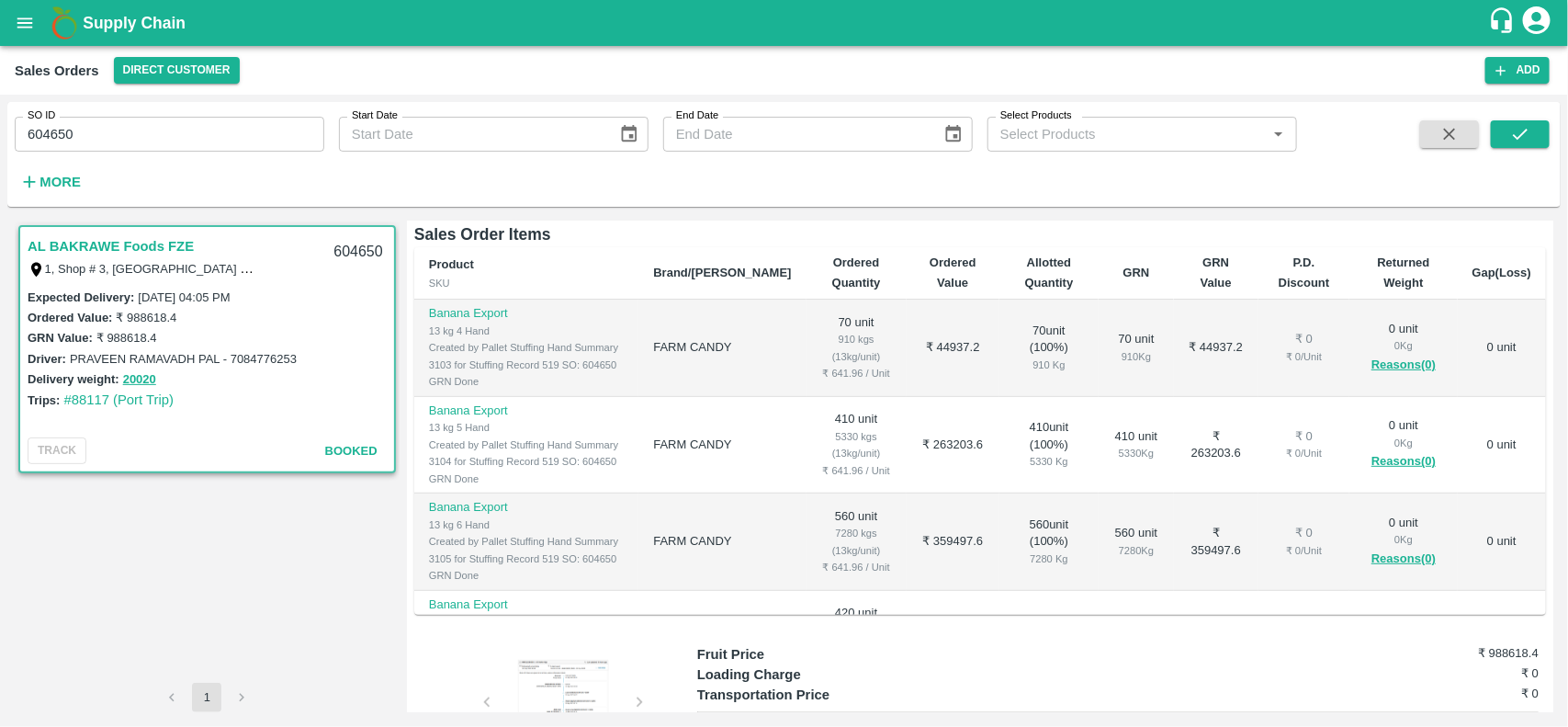
scroll to position [359, 0]
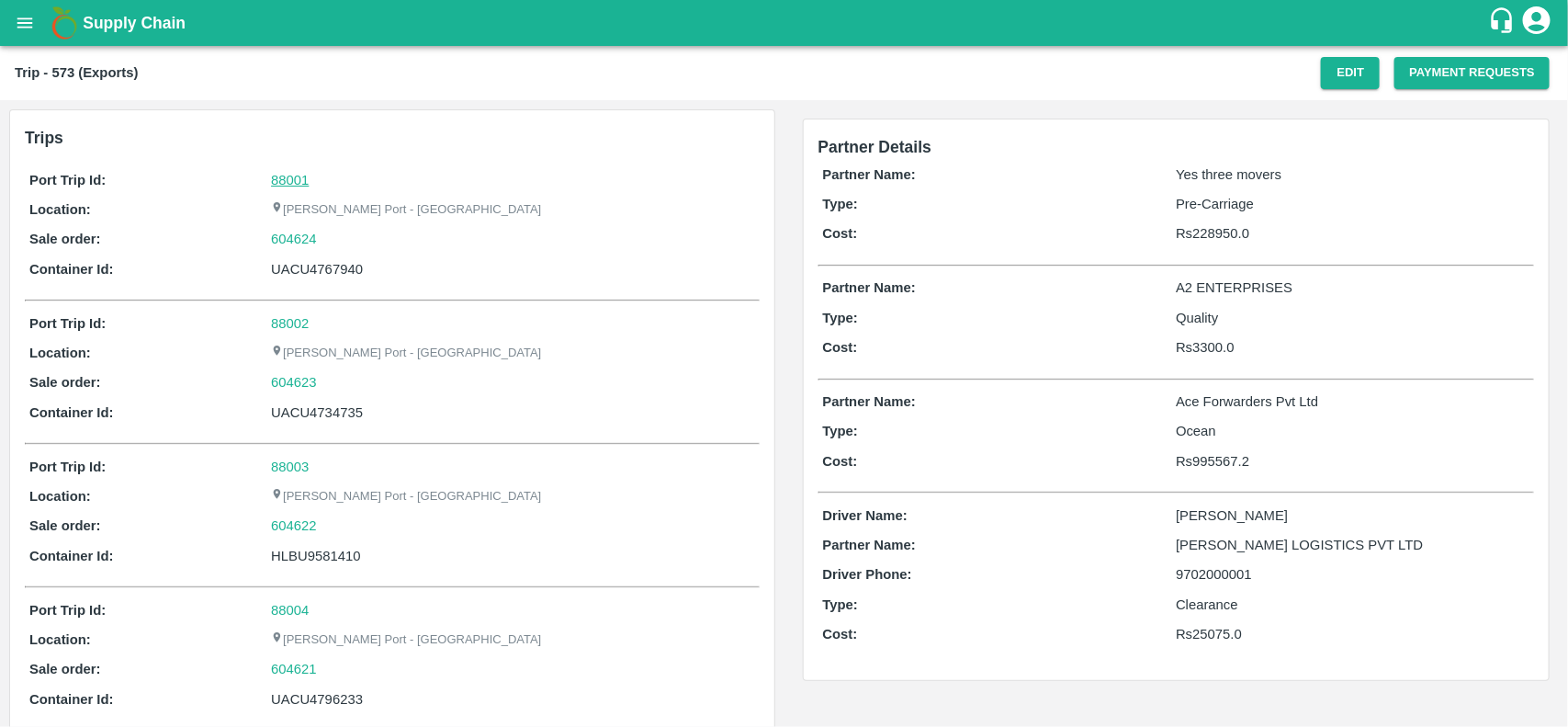
click at [296, 176] on link "88001" at bounding box center [289, 180] width 38 height 15
click at [326, 246] on div "604624" at bounding box center [512, 239] width 483 height 20
copy link "604624"
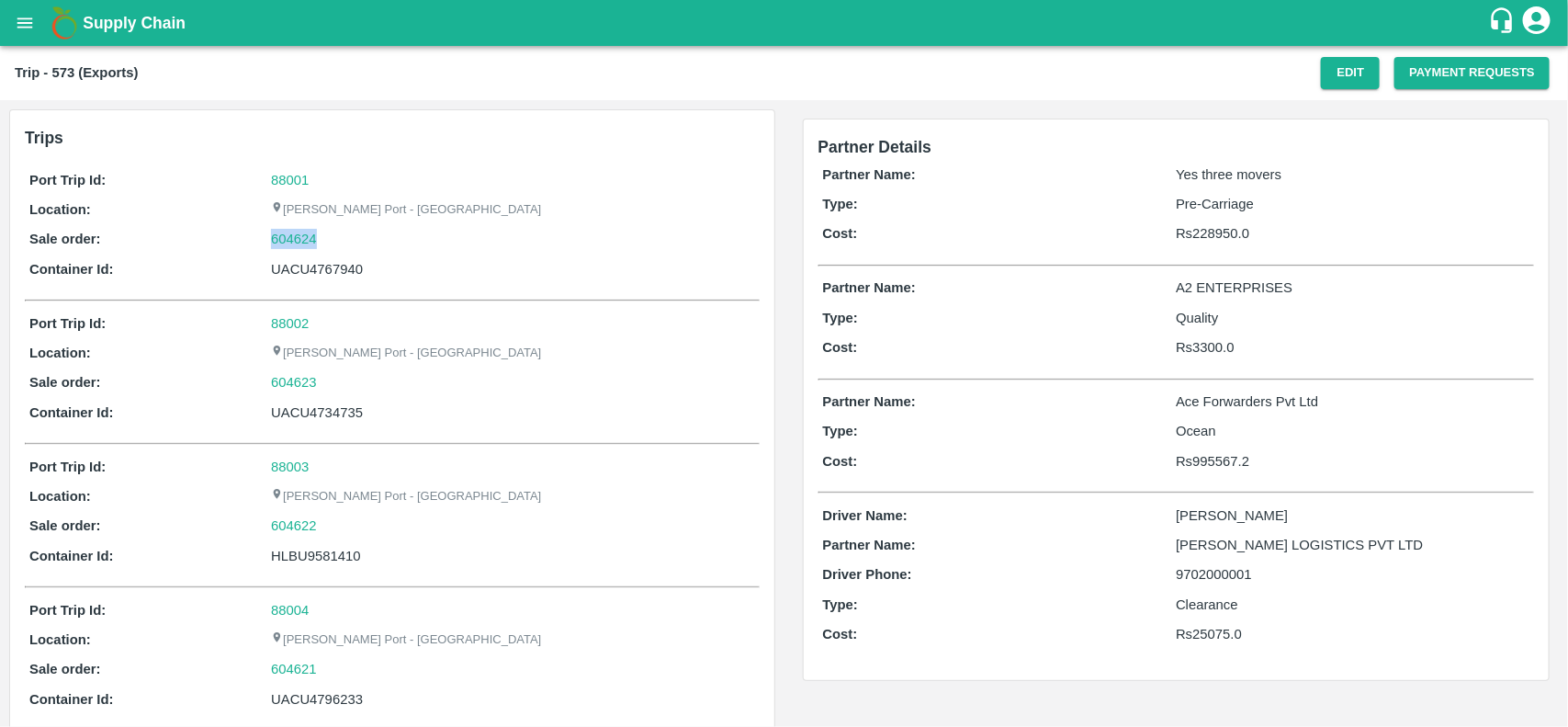
click at [326, 246] on div "604624" at bounding box center [512, 239] width 483 height 20
click at [278, 245] on link "604624" at bounding box center [294, 239] width 46 height 20
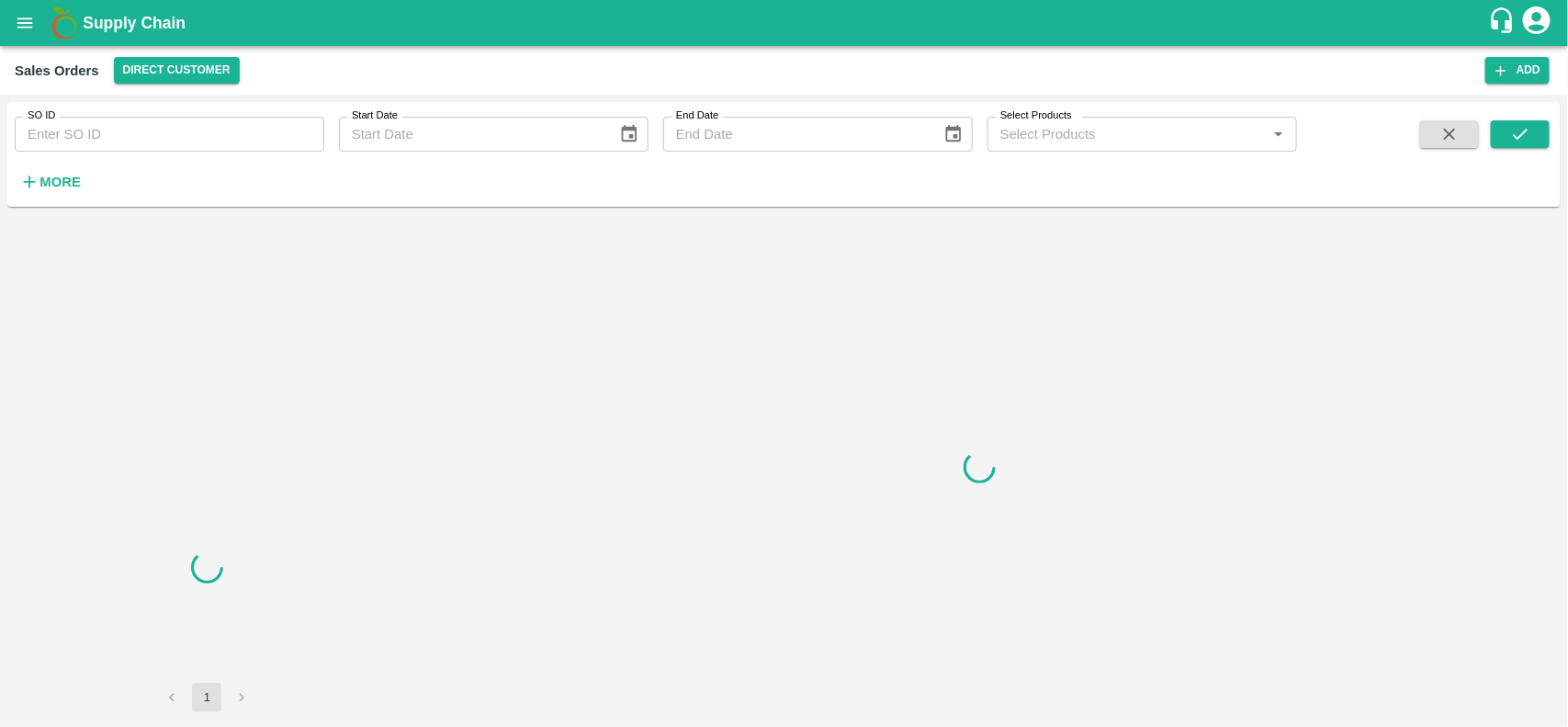
click at [185, 143] on input "SO ID" at bounding box center [169, 134] width 309 height 35
paste input "604624"
click at [185, 143] on input "604624" at bounding box center [169, 134] width 309 height 35
type input "604624"
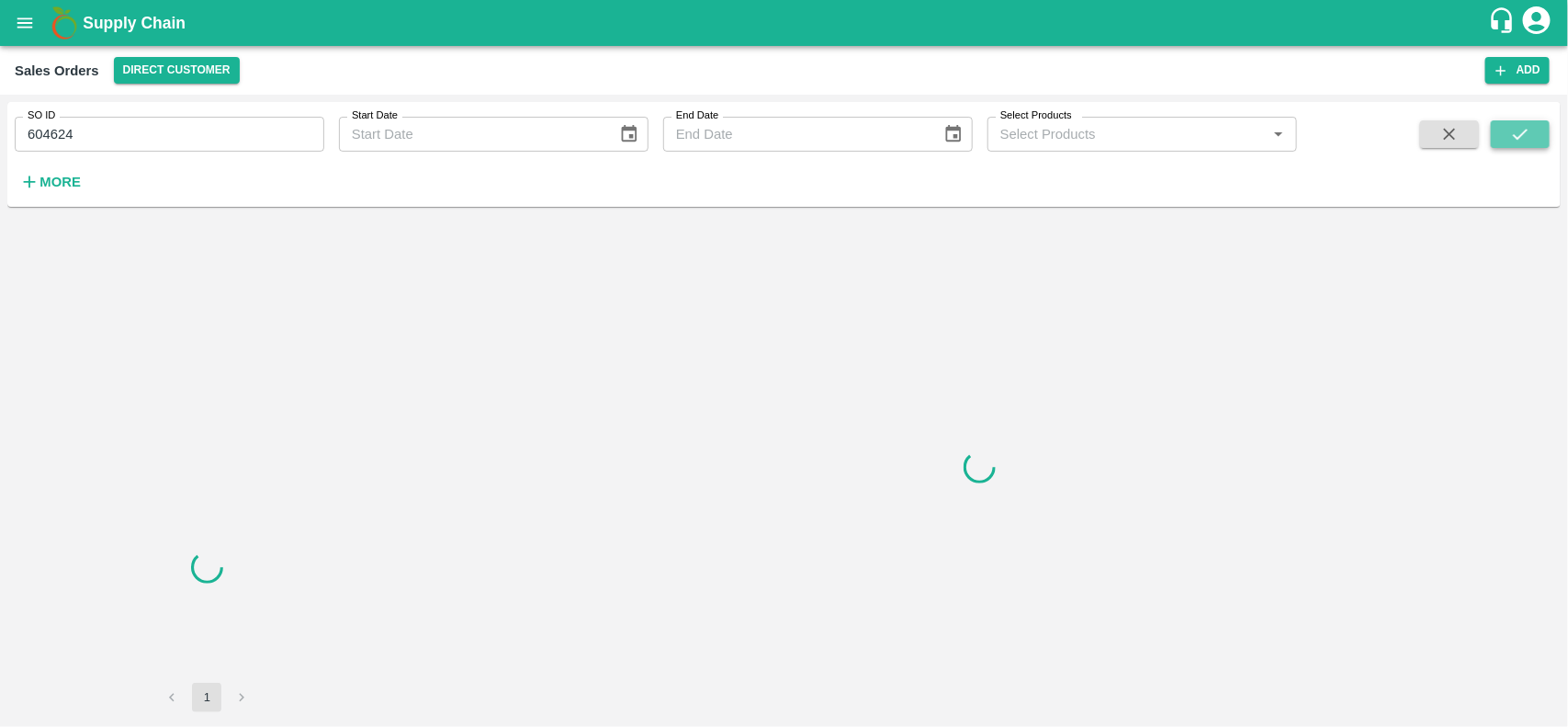
click at [1527, 136] on icon "submit" at bounding box center [1520, 133] width 20 height 20
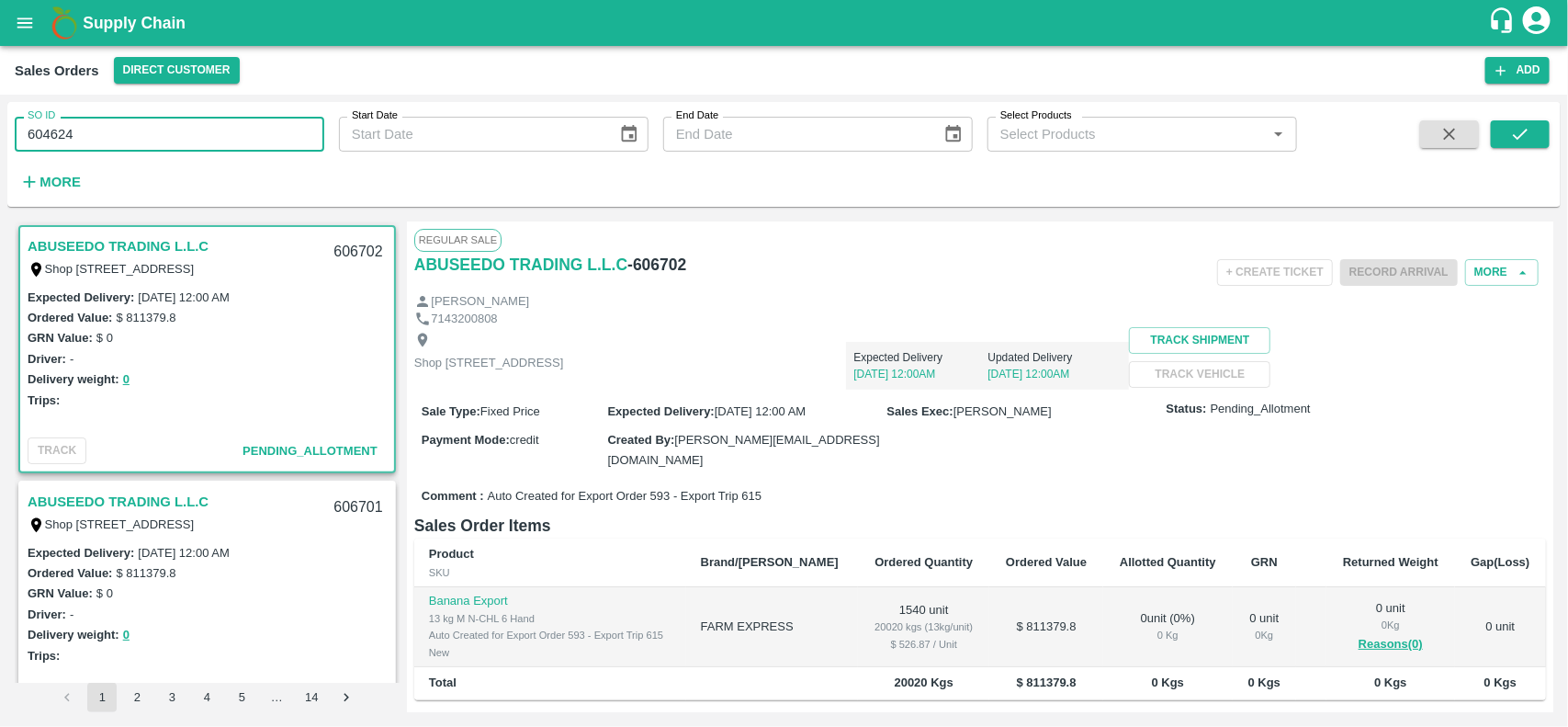
click at [222, 145] on input "604624" at bounding box center [169, 134] width 309 height 35
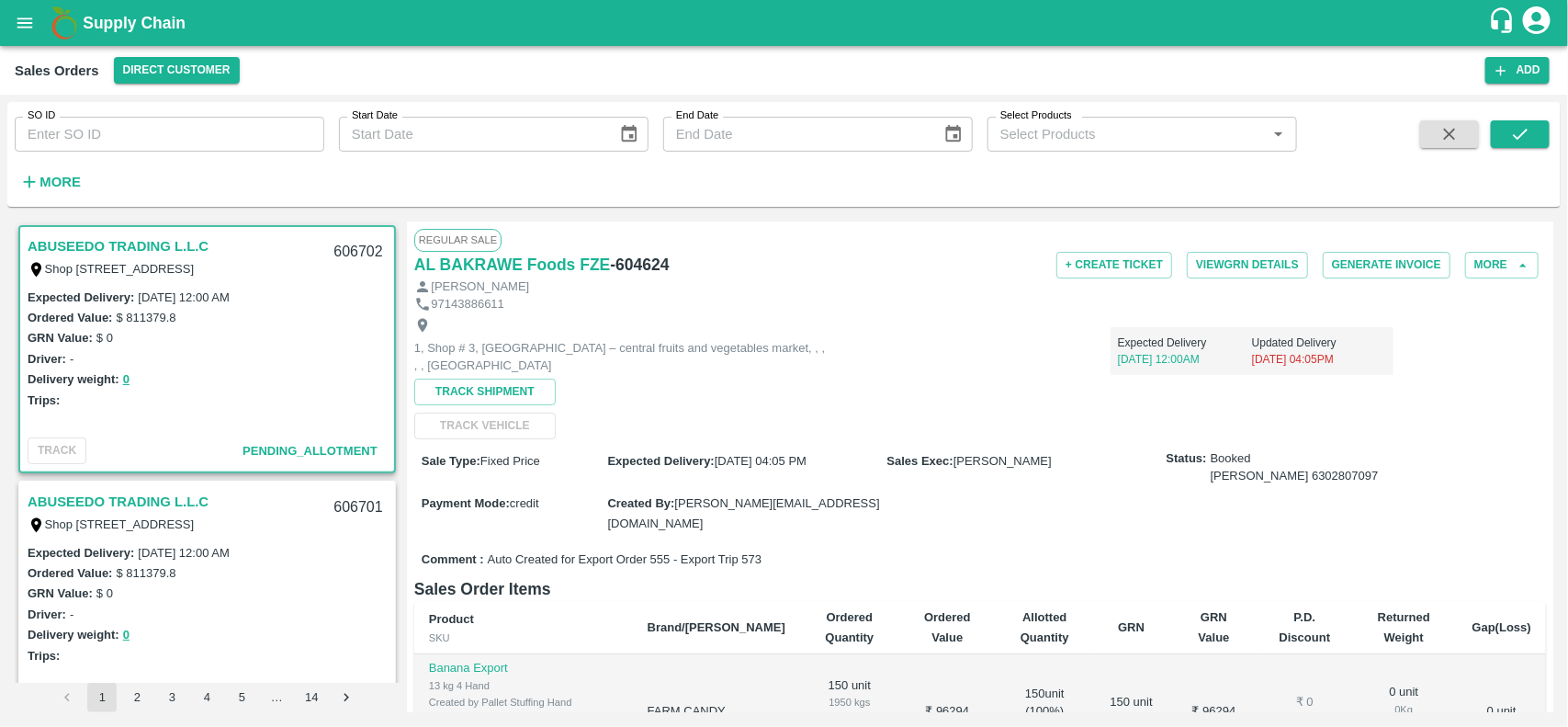
click at [234, 140] on input "SO ID" at bounding box center [169, 134] width 309 height 35
paste input "text"
type input "604624"
click at [1515, 136] on icon "submit" at bounding box center [1520, 133] width 14 height 11
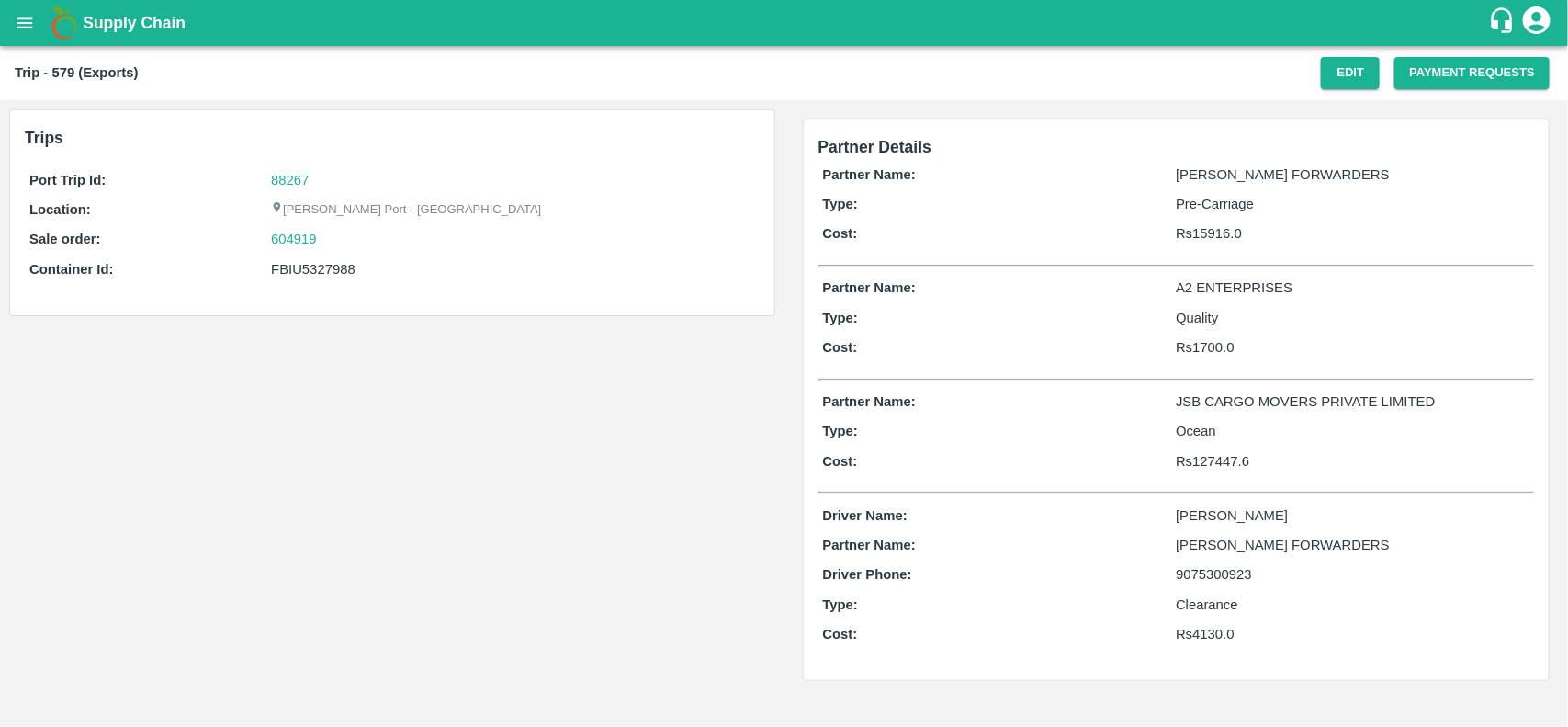
click at [281, 190] on div "Port Trip Id: 88267 Location: [PERSON_NAME][GEOGRAPHIC_DATA] - Nhava Sheva Sale…" at bounding box center [392, 229] width 734 height 128
click at [285, 177] on link "88267" at bounding box center [289, 180] width 38 height 15
click at [330, 237] on div "604919" at bounding box center [512, 239] width 483 height 20
copy link "604919"
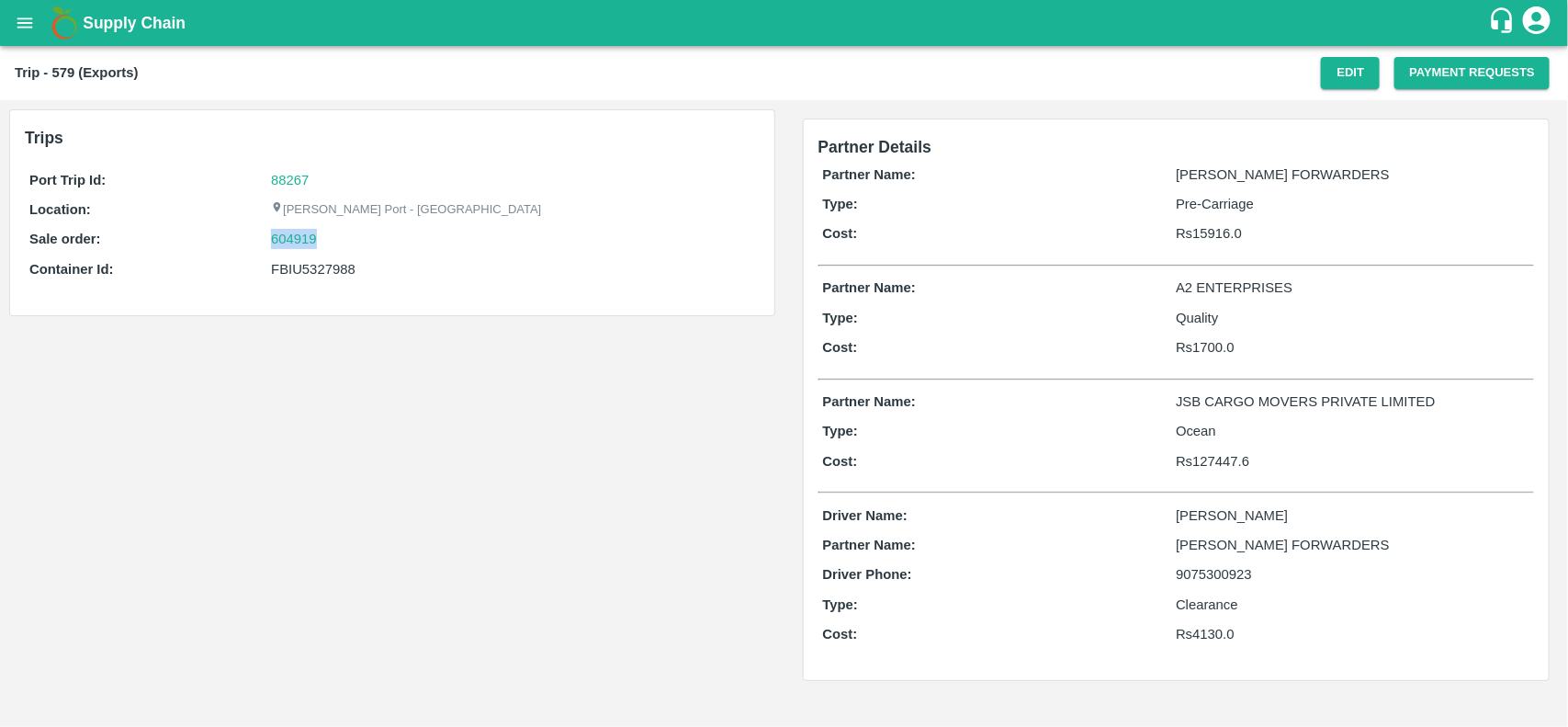
click at [330, 237] on div "604919" at bounding box center [512, 239] width 483 height 20
click at [285, 244] on link "604919" at bounding box center [294, 239] width 46 height 20
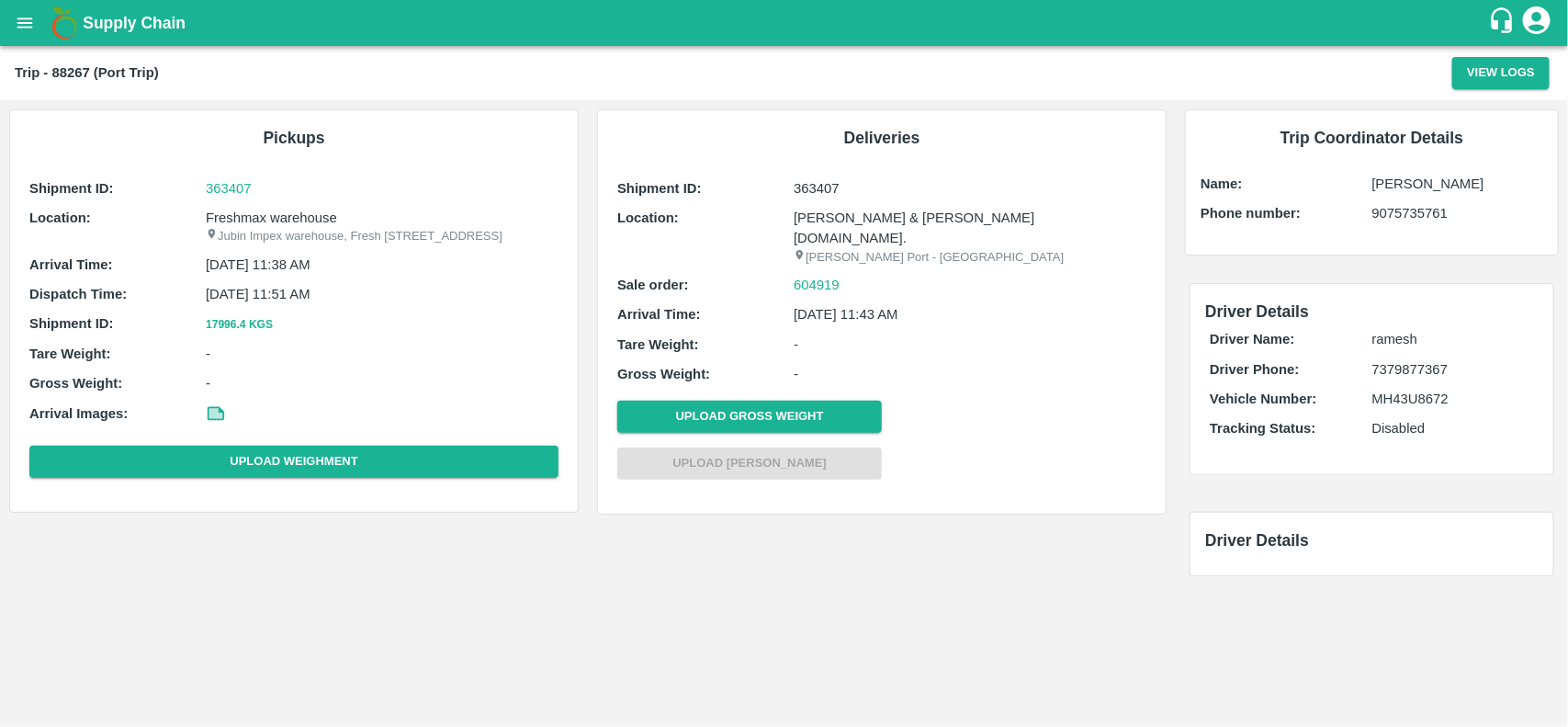
click at [263, 210] on p "Freshmax warehouse" at bounding box center [382, 218] width 353 height 20
copy p "Freshmax warehouse"
click at [263, 210] on p "Freshmax warehouse" at bounding box center [382, 218] width 353 height 20
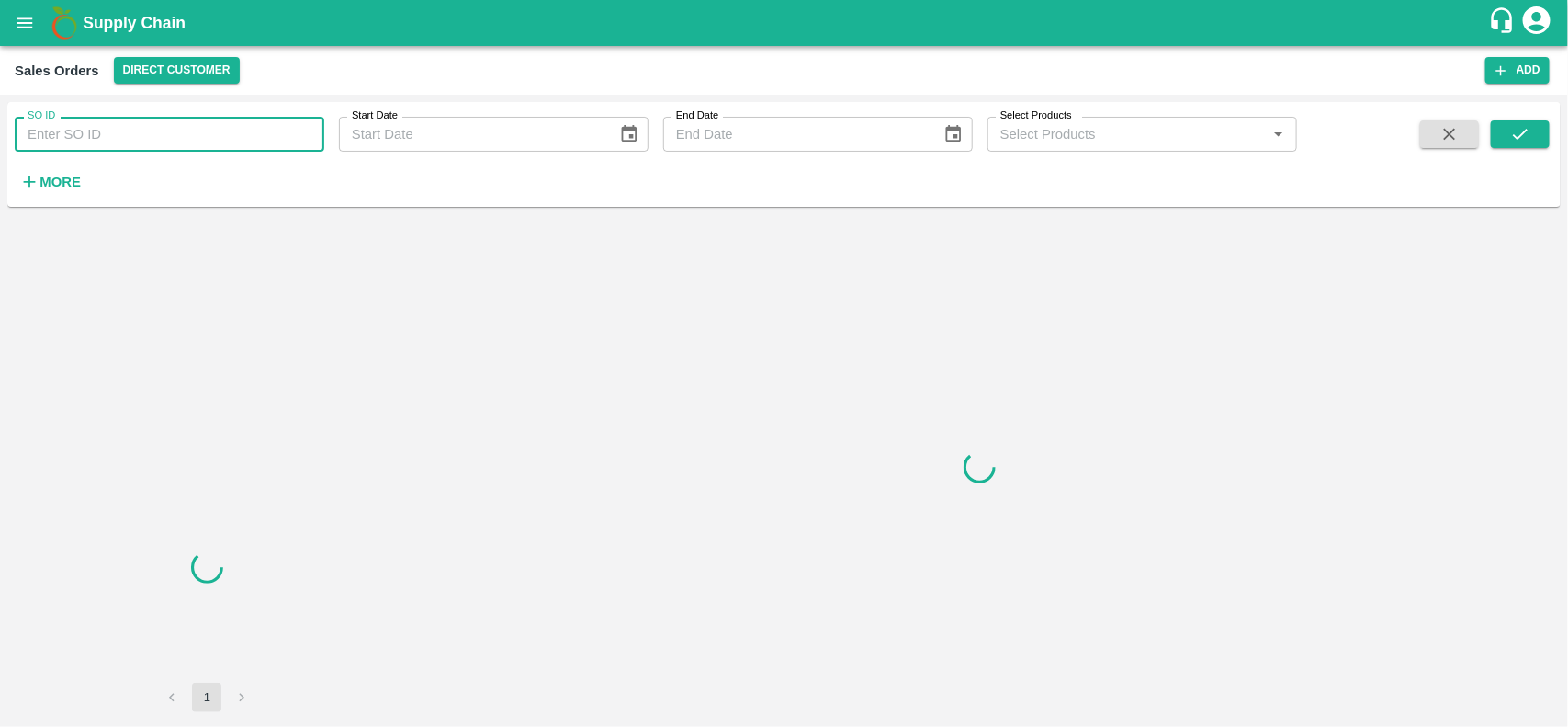
click at [110, 150] on input "SO ID" at bounding box center [169, 134] width 309 height 35
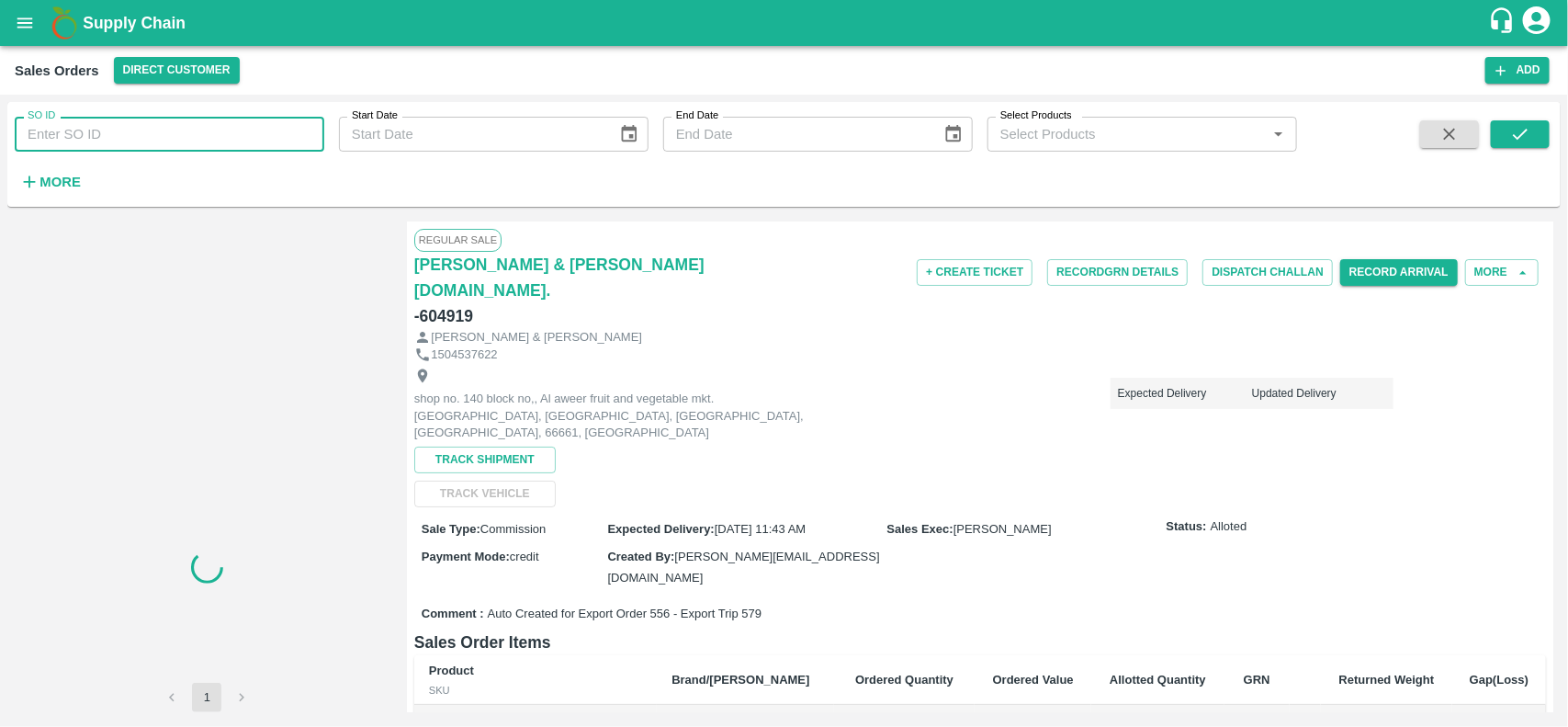
click at [110, 150] on input "SO ID" at bounding box center [169, 134] width 309 height 35
click at [110, 150] on input "604919" at bounding box center [169, 134] width 309 height 35
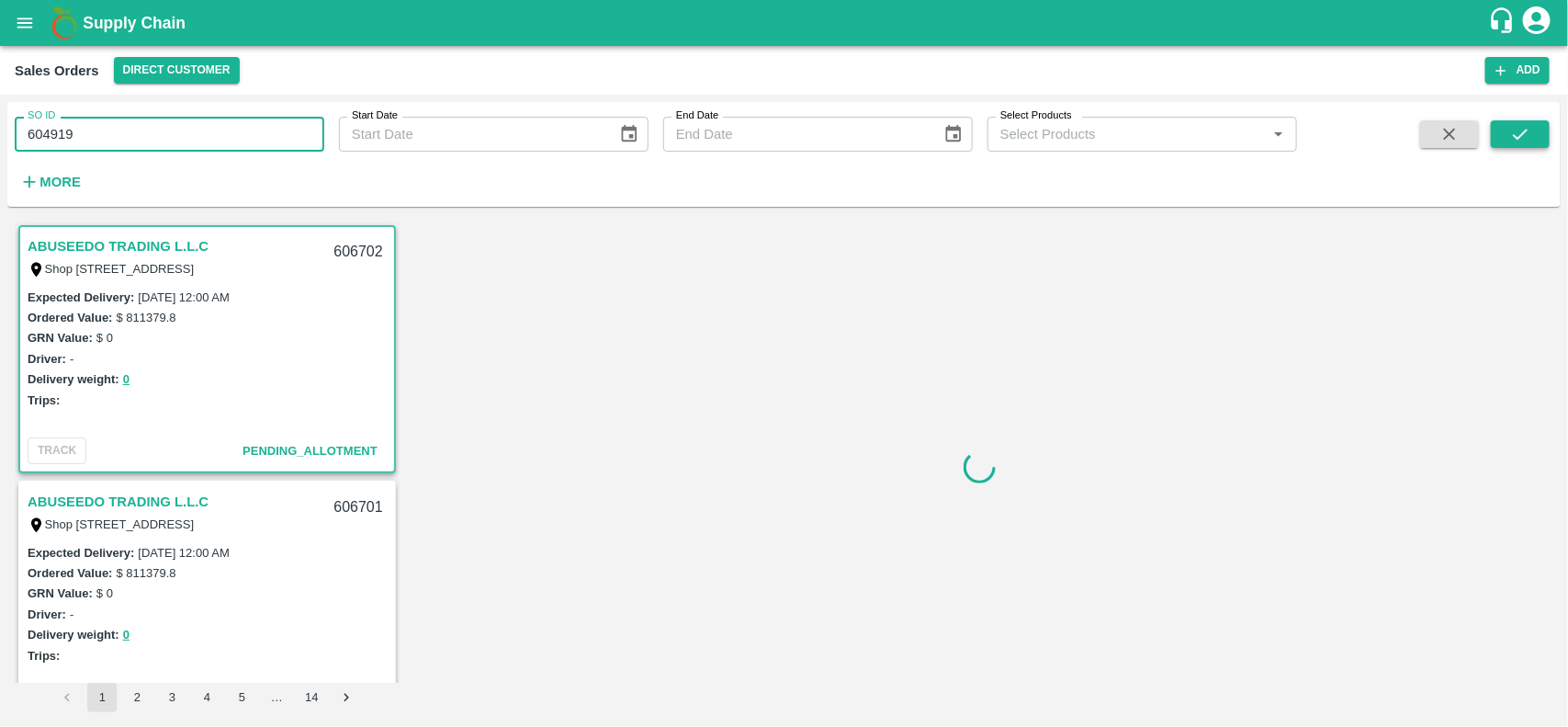
type input "604919"
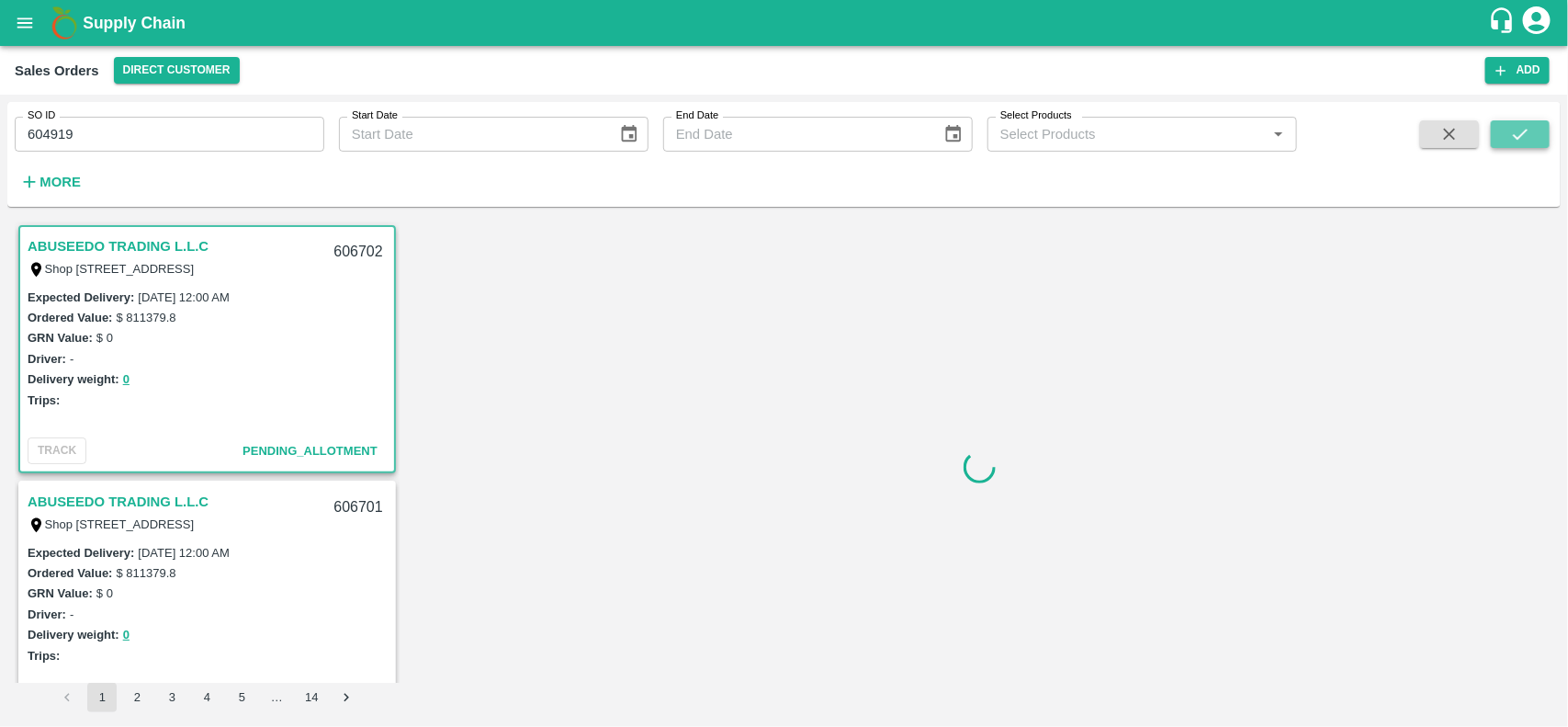
click at [1507, 127] on button "submit" at bounding box center [1520, 134] width 59 height 28
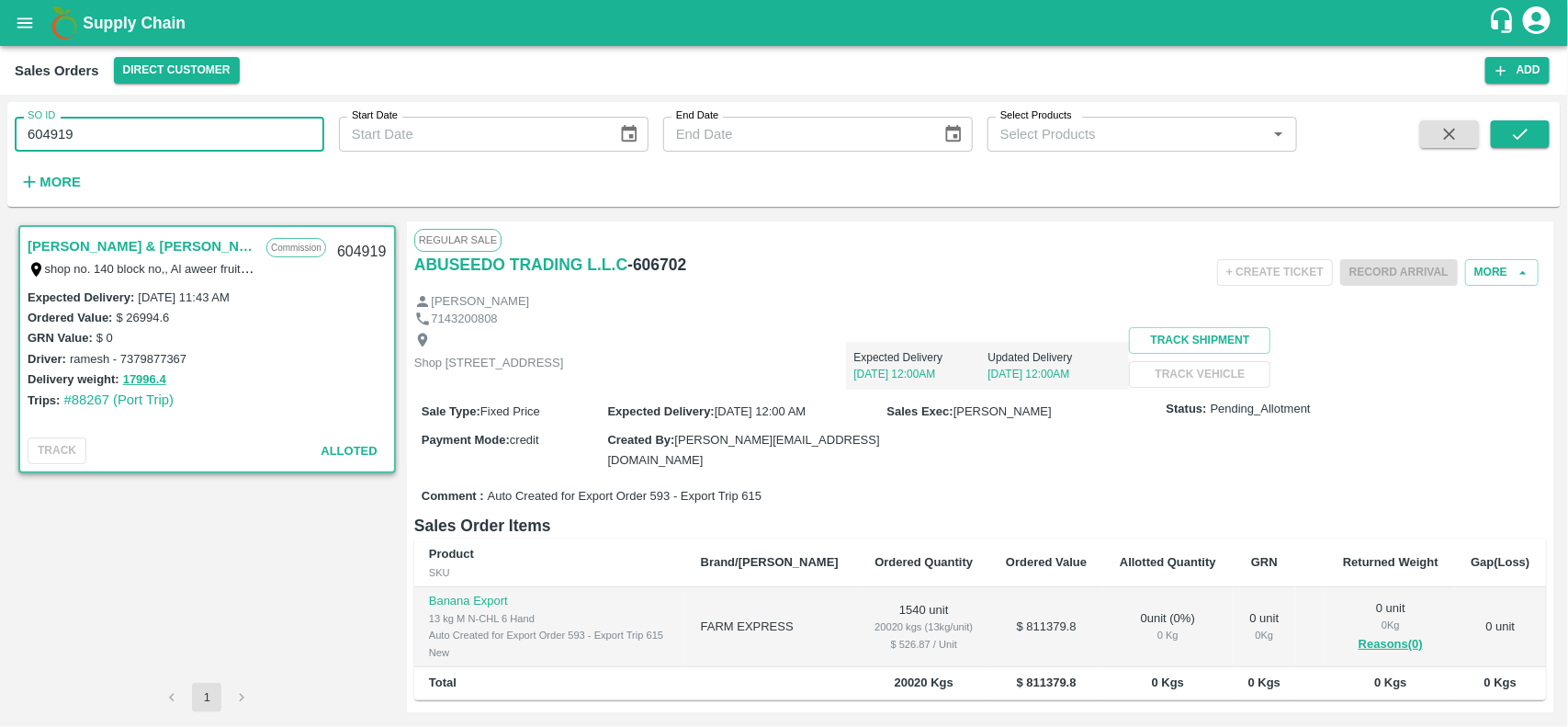
click at [228, 138] on input "604919" at bounding box center [169, 134] width 309 height 35
type input "604919"
paste input "text"
type input "604919"
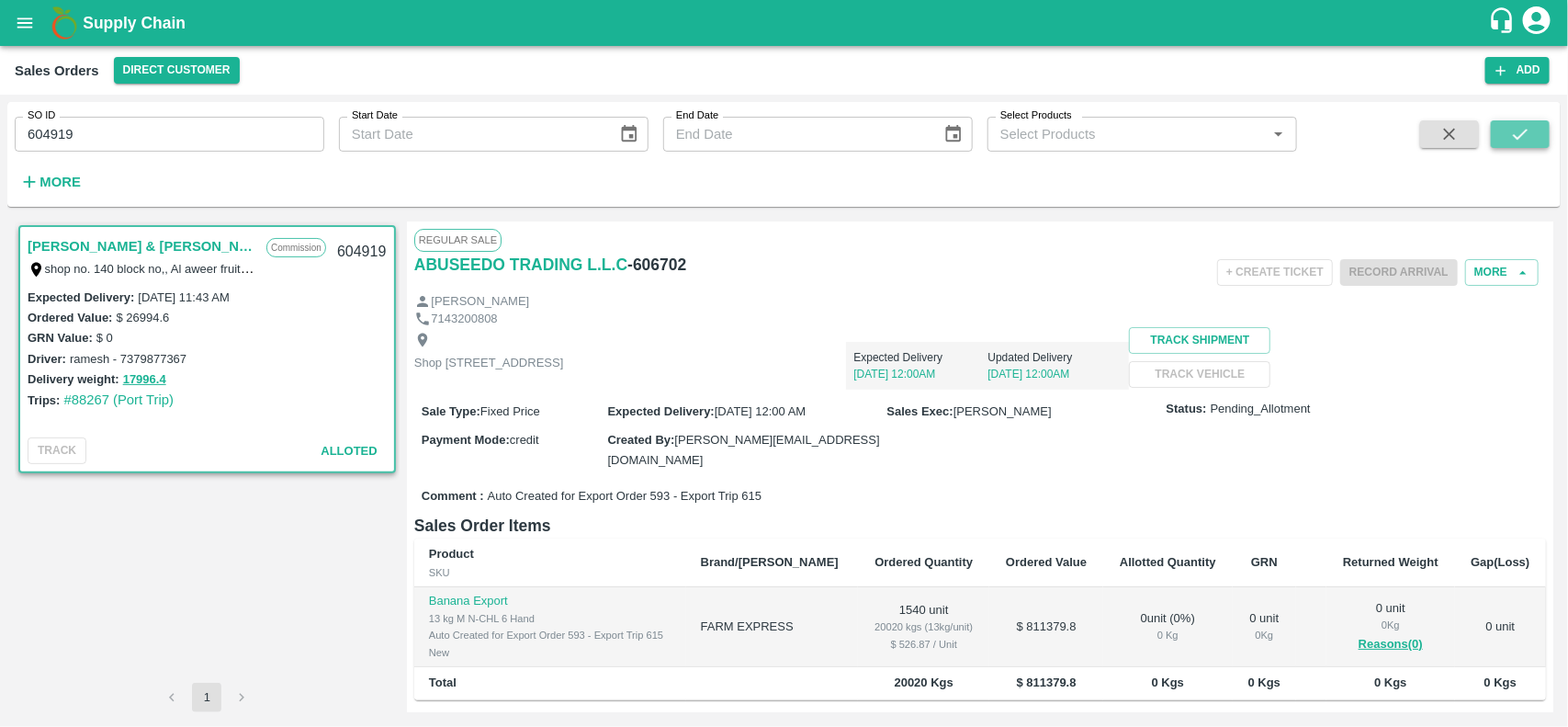
click at [1525, 138] on icon "submit" at bounding box center [1520, 133] width 20 height 20
click at [1448, 140] on icon "button" at bounding box center [1449, 133] width 20 height 20
click at [193, 124] on input "SO ID" at bounding box center [169, 134] width 309 height 35
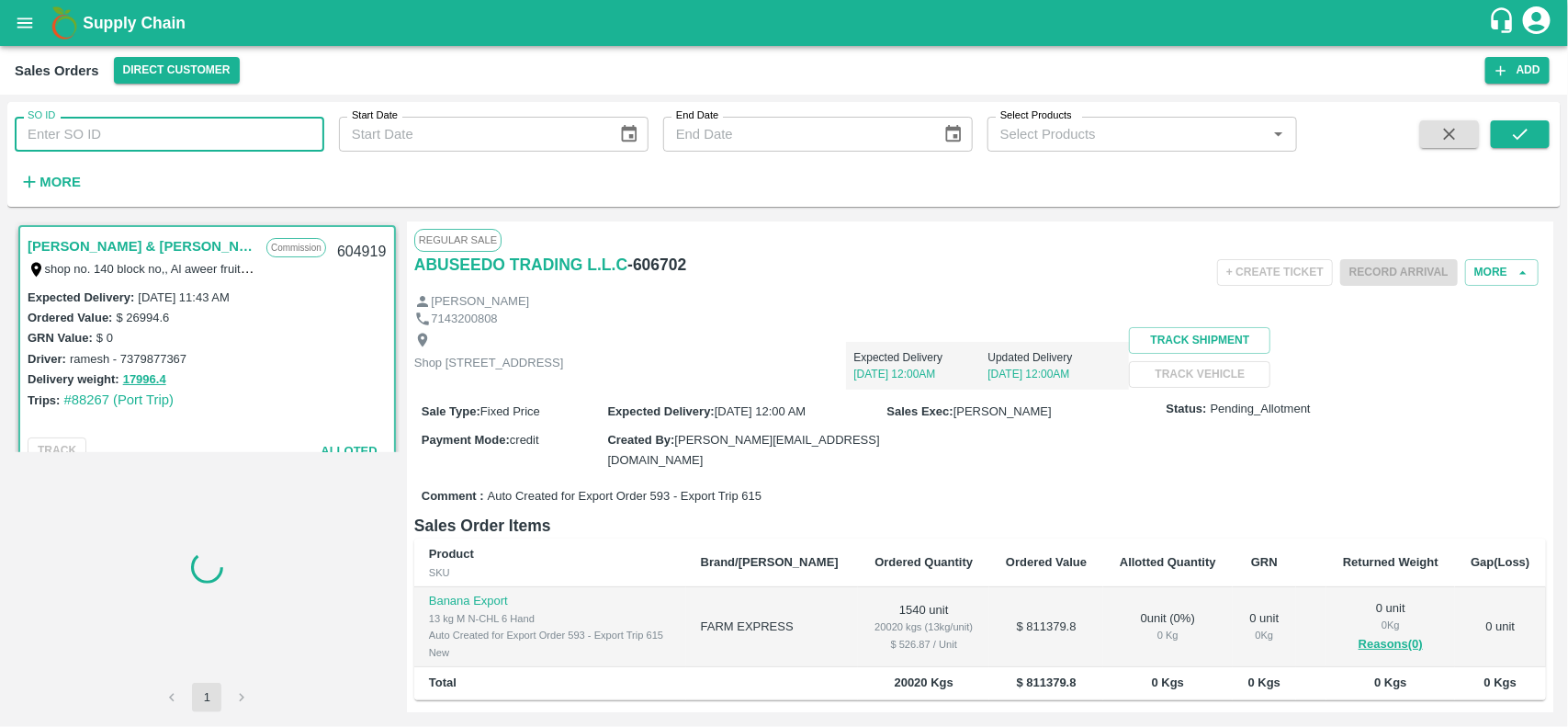
paste input "text"
click at [193, 124] on input "SO ID" at bounding box center [169, 134] width 309 height 35
type input "604919"
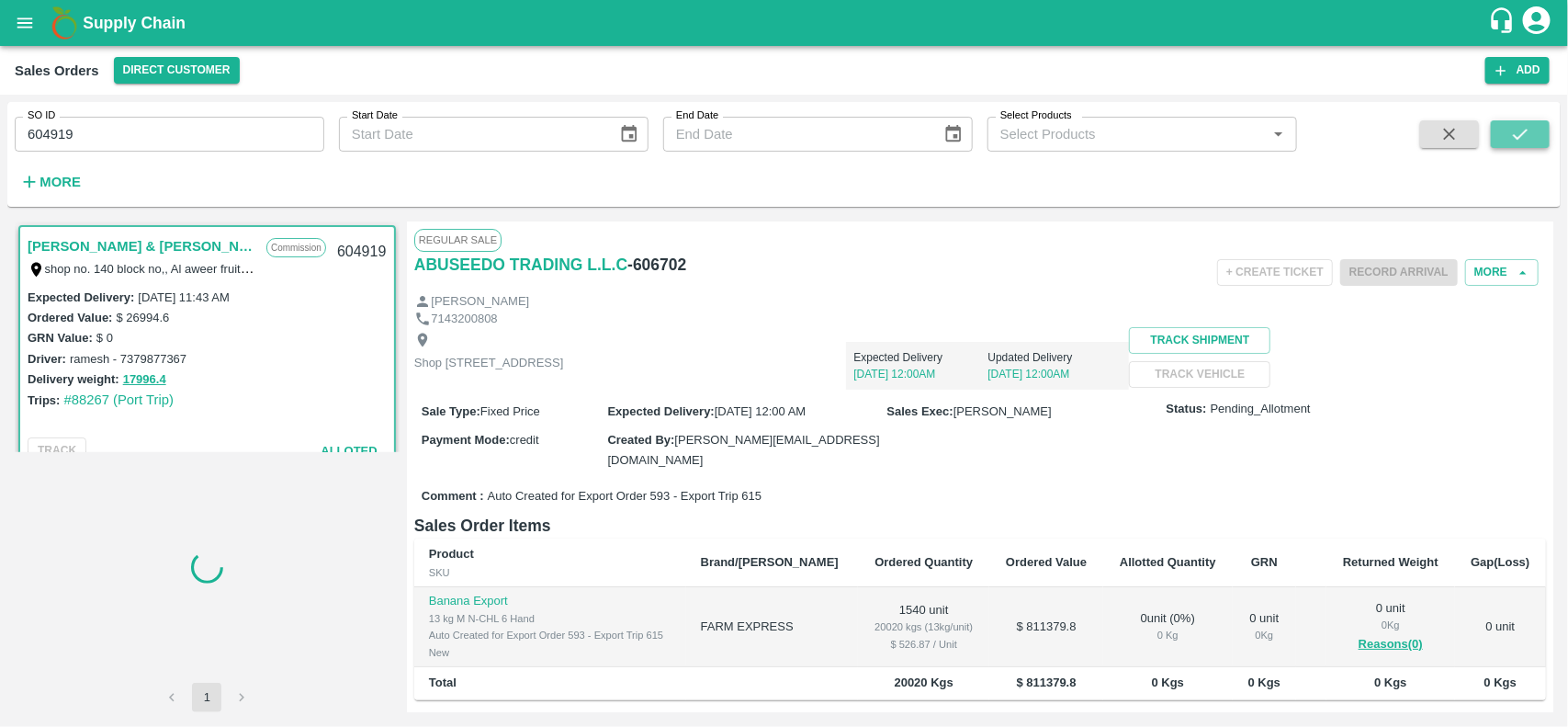
click at [1499, 133] on button "submit" at bounding box center [1520, 134] width 59 height 28
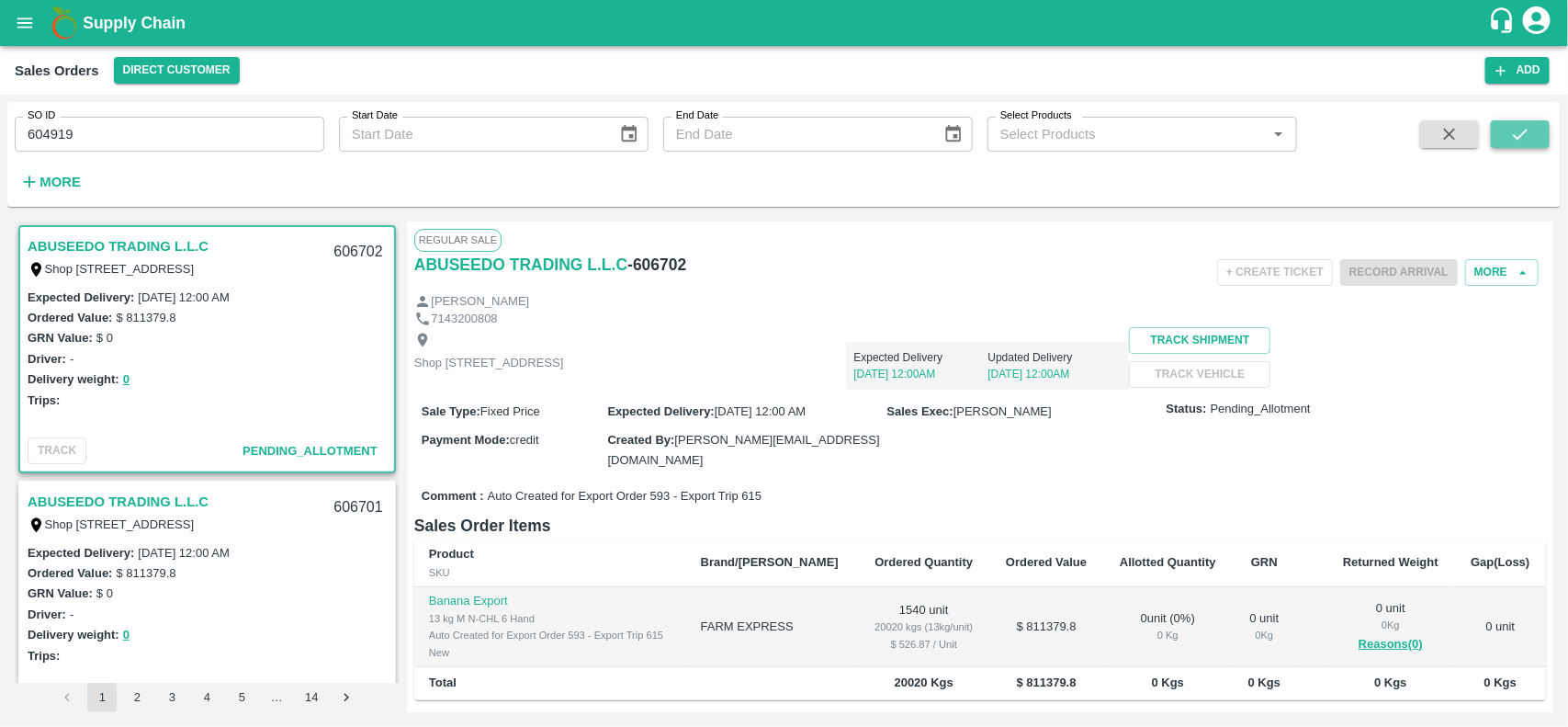
click at [1499, 133] on button "submit" at bounding box center [1520, 134] width 59 height 28
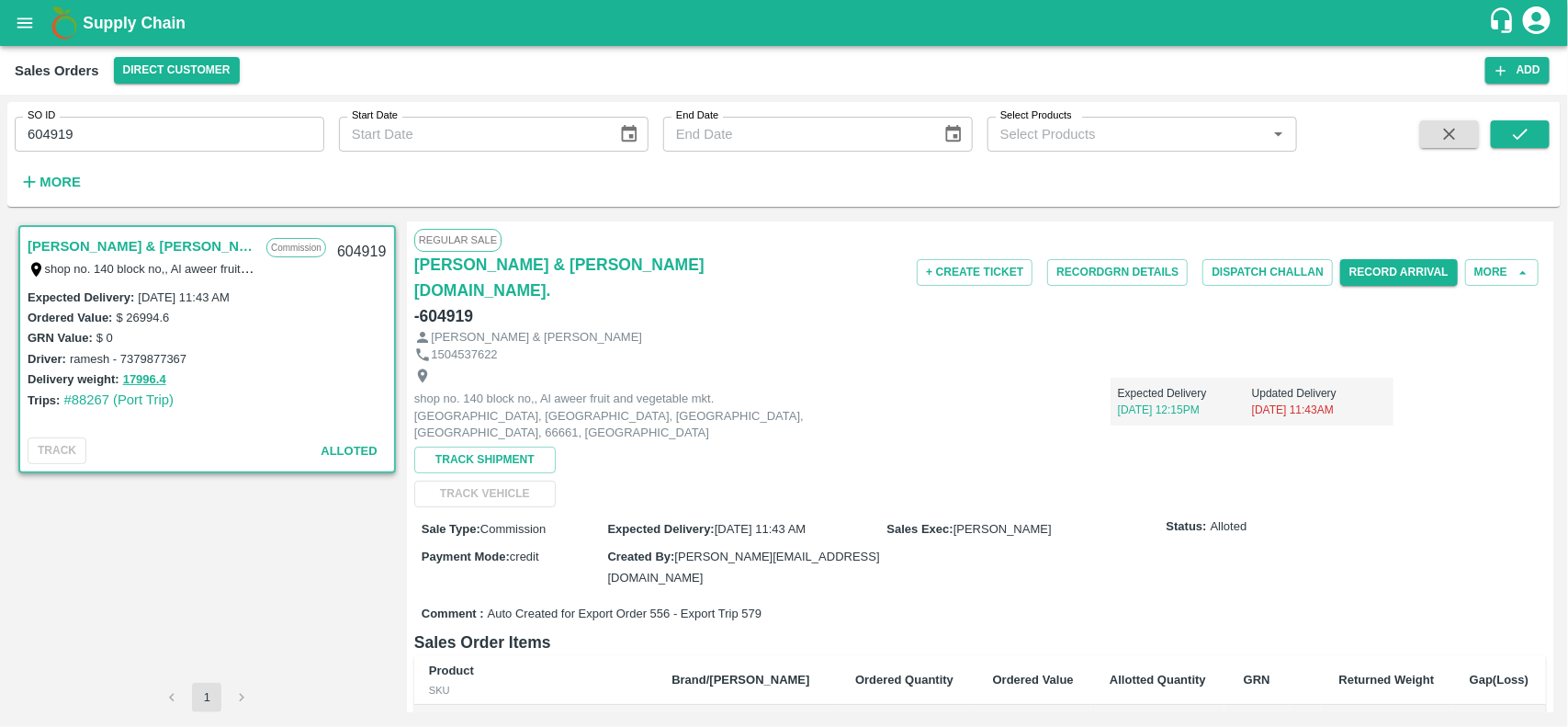
scroll to position [411, 0]
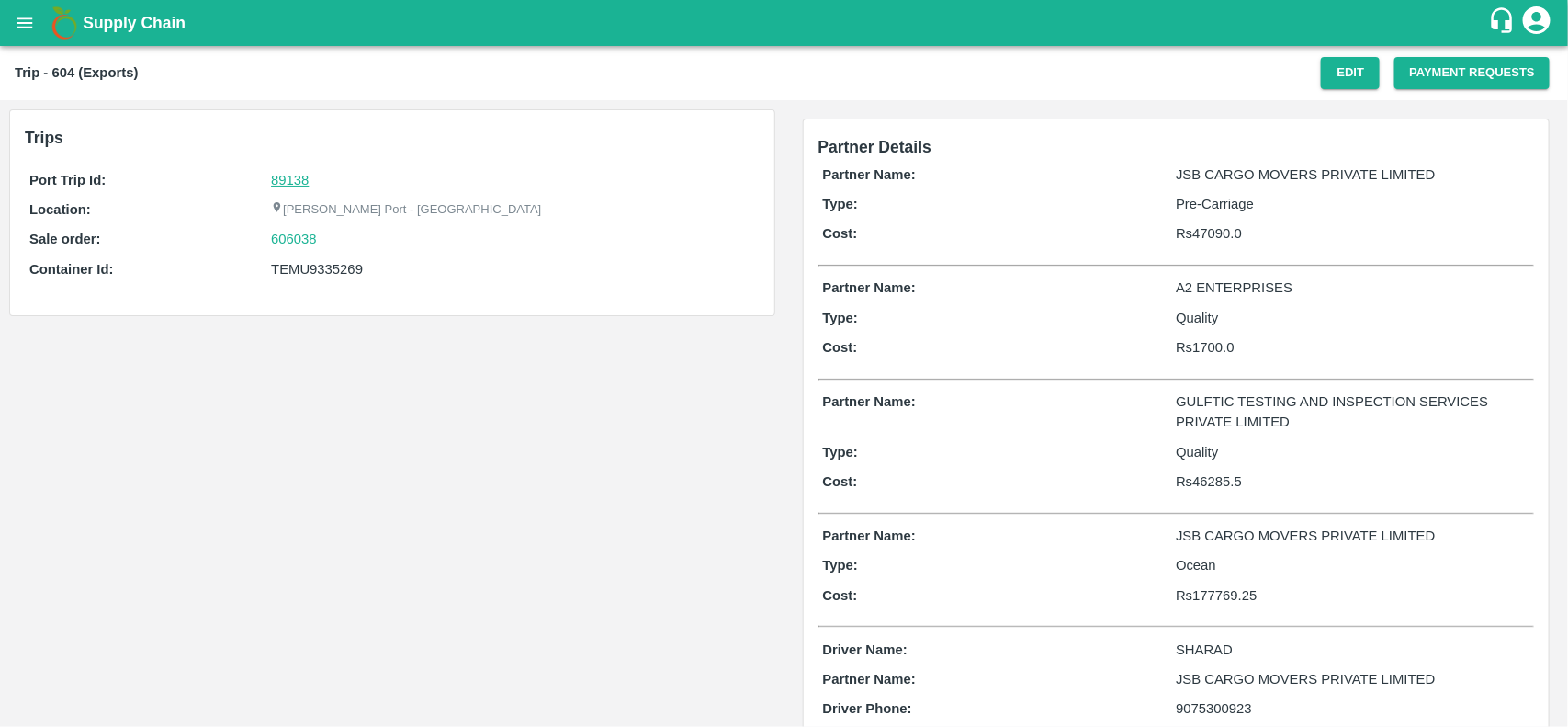
click at [282, 177] on link "89138" at bounding box center [289, 180] width 38 height 15
click at [325, 232] on div "606038" at bounding box center [512, 239] width 483 height 20
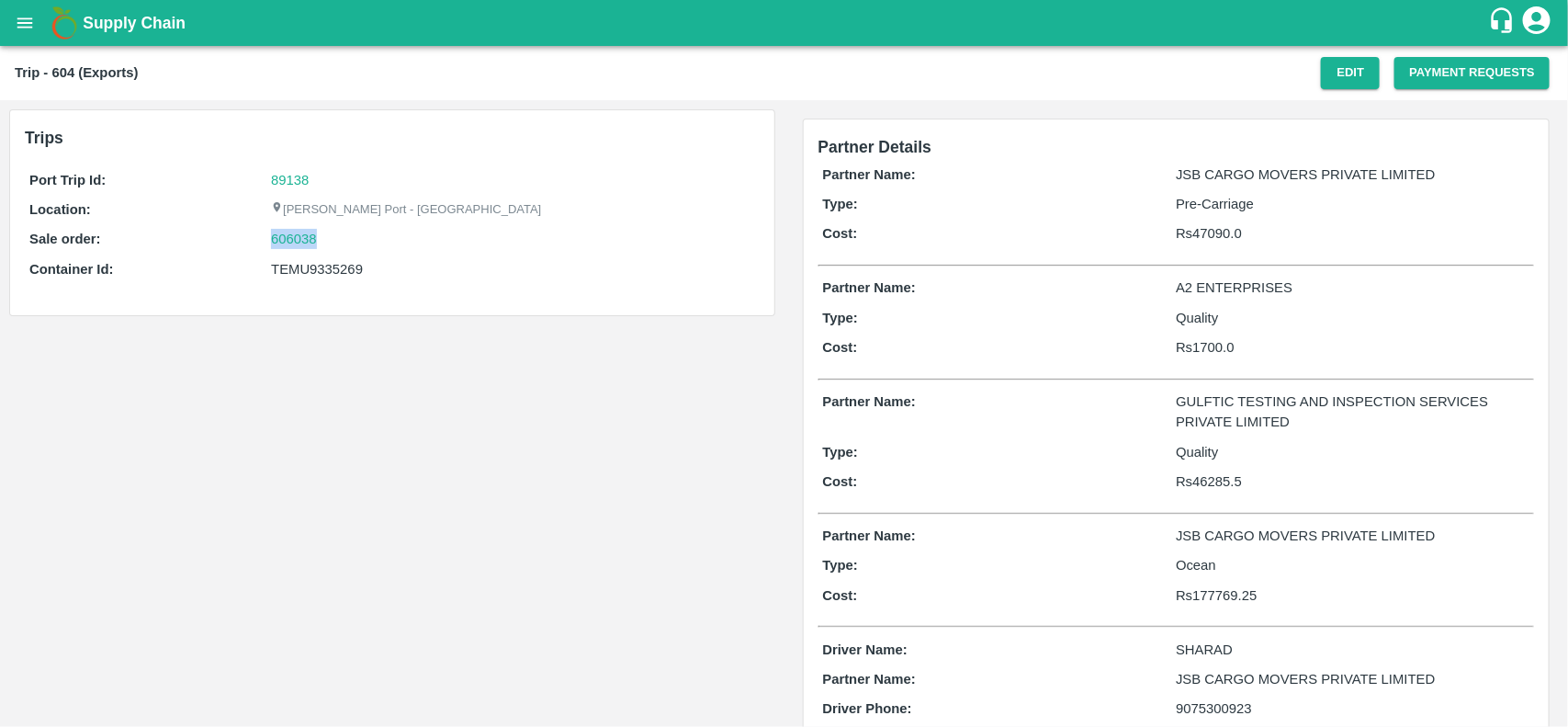
copy link "606038"
click at [325, 232] on div "606038" at bounding box center [512, 239] width 483 height 20
click at [310, 233] on link "606038" at bounding box center [294, 239] width 46 height 20
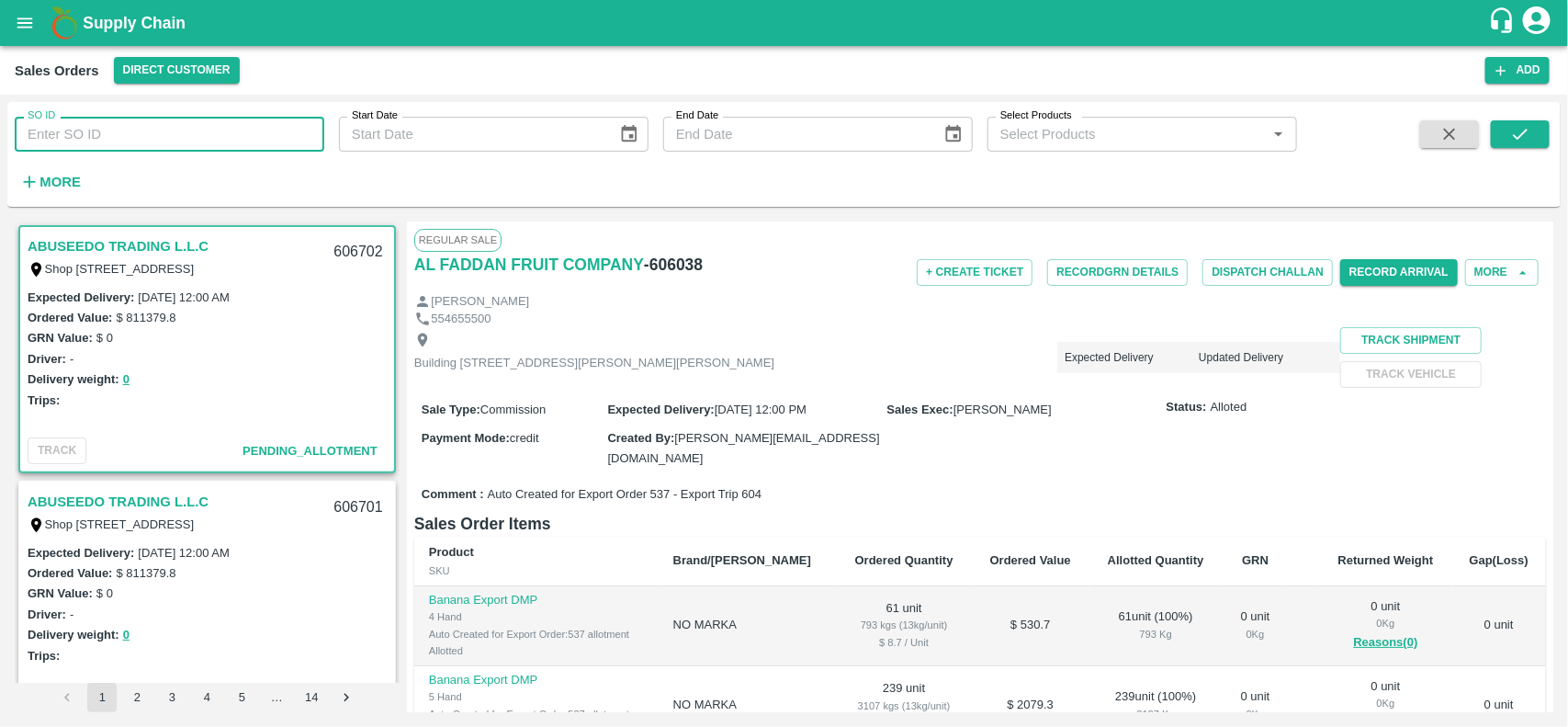
click at [140, 133] on input "SO ID" at bounding box center [169, 134] width 309 height 35
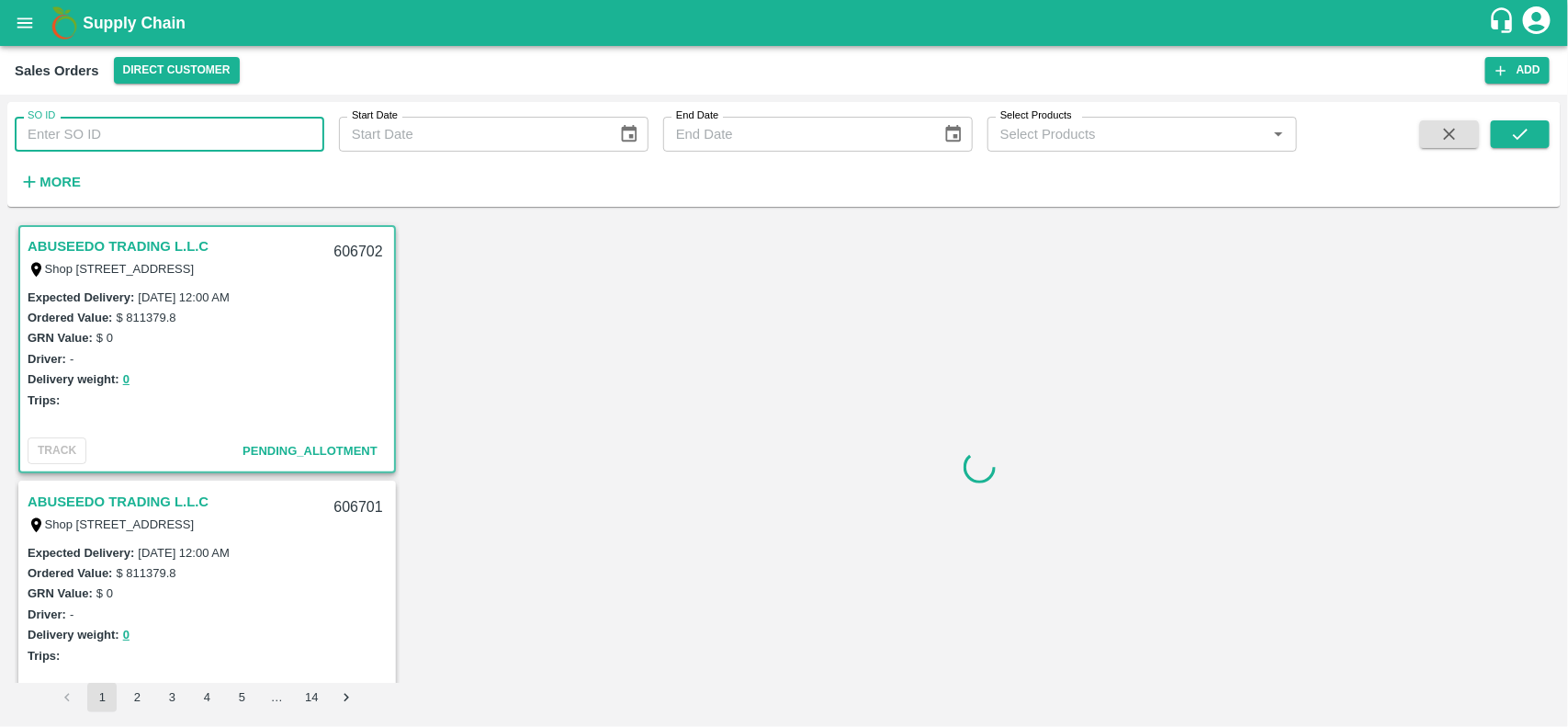
click at [140, 133] on input "SO ID" at bounding box center [169, 134] width 309 height 35
paste input "606038"
click at [140, 133] on input "606038" at bounding box center [169, 134] width 309 height 35
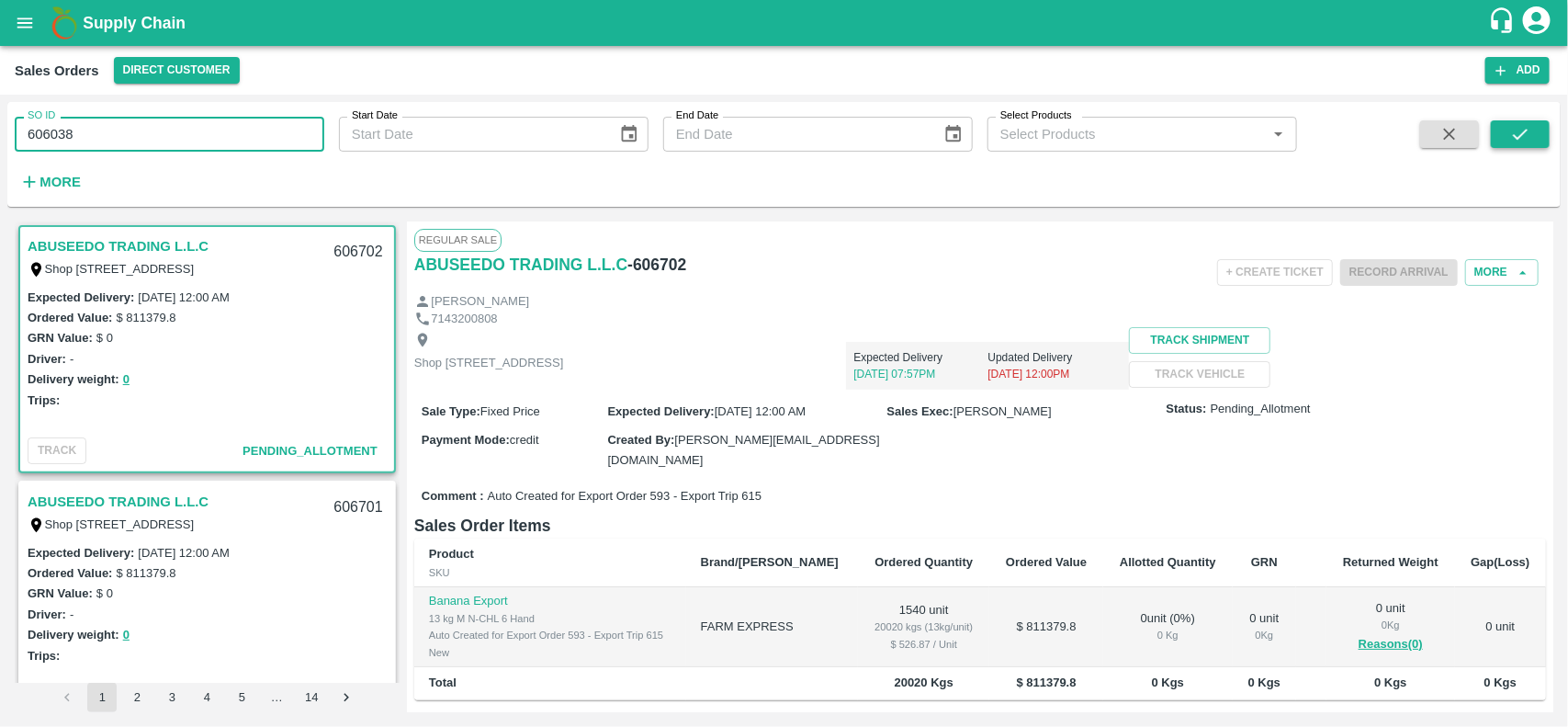
type input "606038"
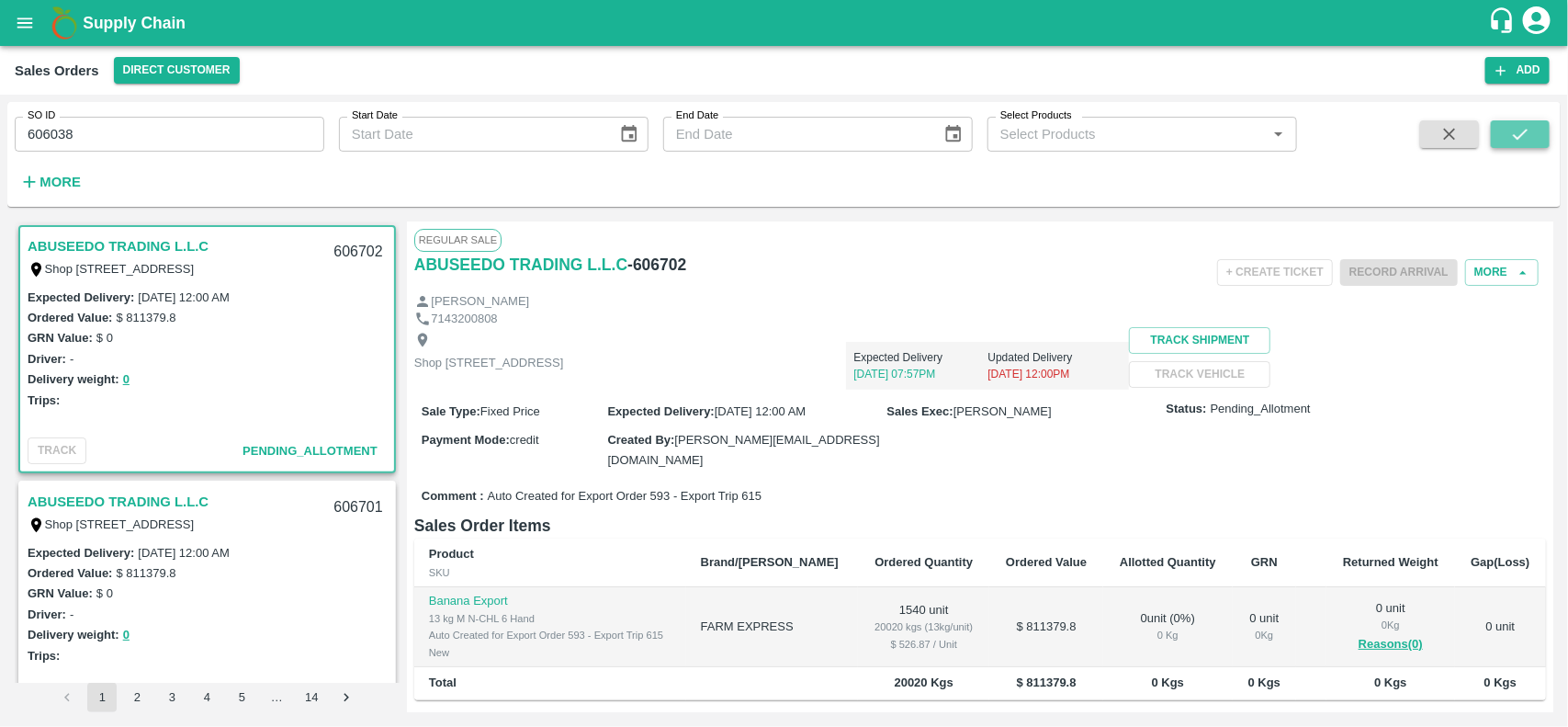
click at [1507, 122] on button "submit" at bounding box center [1520, 134] width 59 height 28
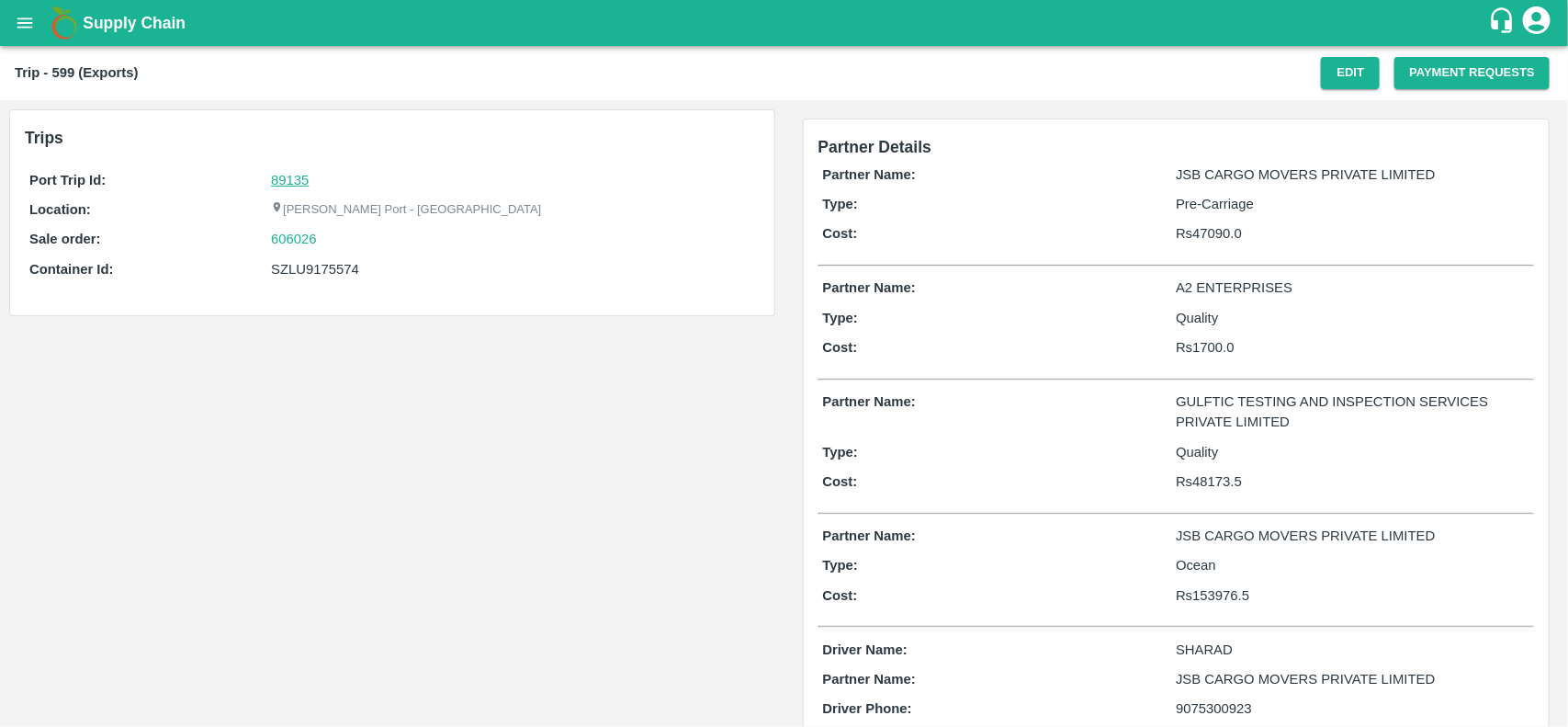
click at [285, 175] on link "89135" at bounding box center [289, 180] width 38 height 15
click at [324, 235] on div "606026" at bounding box center [512, 239] width 483 height 20
copy link
click at [324, 235] on div "606026" at bounding box center [512, 239] width 483 height 20
copy link "606026"
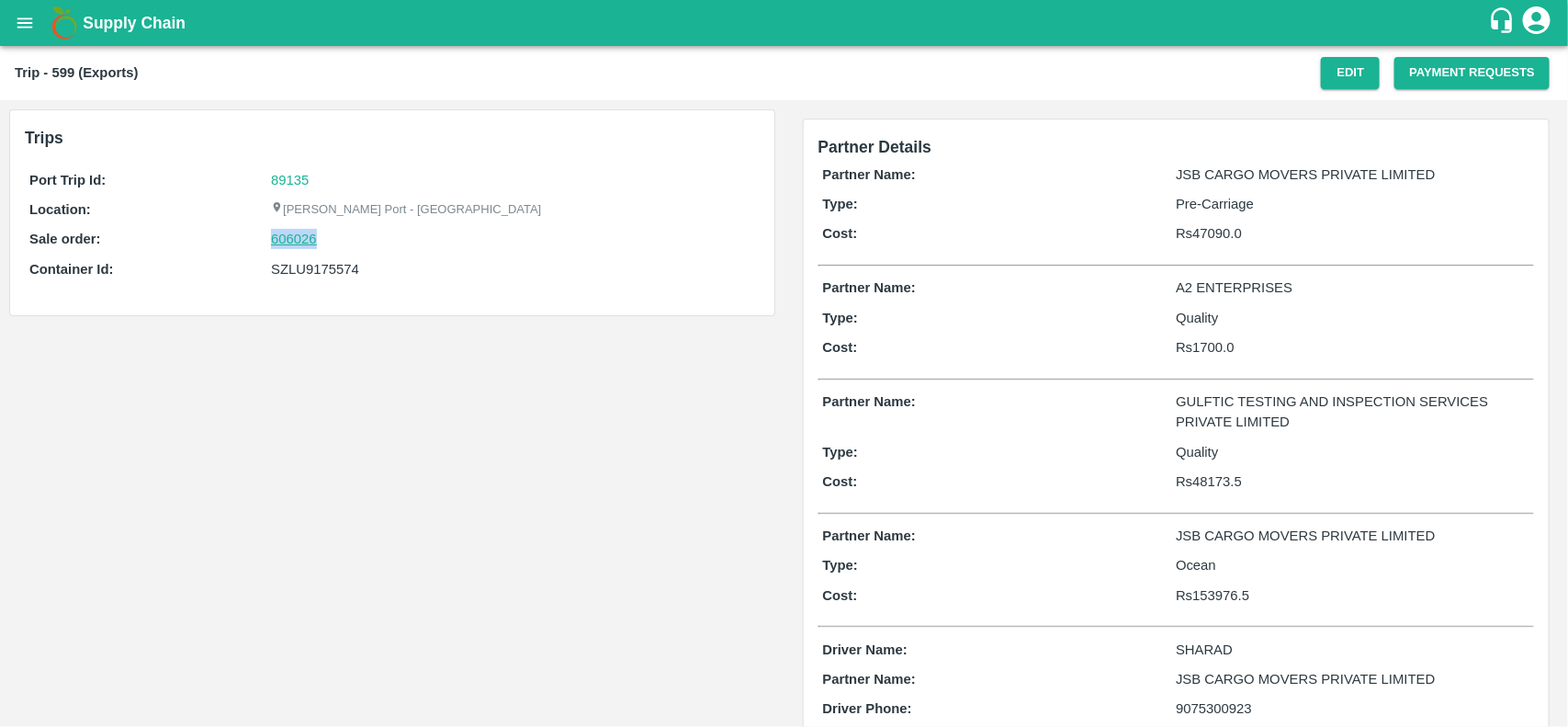
drag, startPoint x: 324, startPoint y: 235, endPoint x: 289, endPoint y: 246, distance: 36.7
click at [289, 246] on div "606026" at bounding box center [512, 239] width 483 height 20
click at [289, 246] on link "606026" at bounding box center [294, 239] width 46 height 20
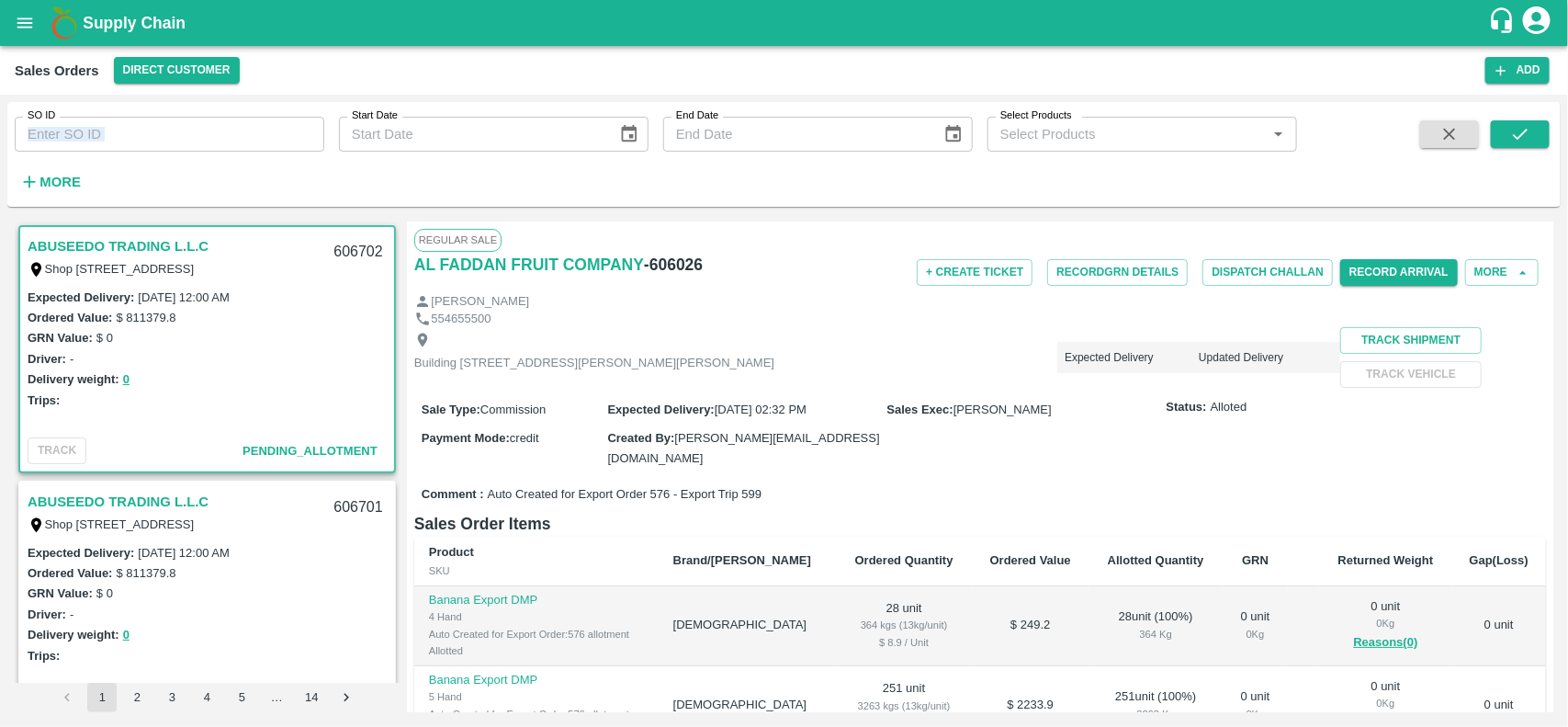
drag, startPoint x: 102, startPoint y: 153, endPoint x: 102, endPoint y: 139, distance: 14.0
click at [102, 139] on div "SO ID SO ID Start Date Start Date End Date End Date Select Products Select Prod…" at bounding box center [648, 150] width 1297 height 96
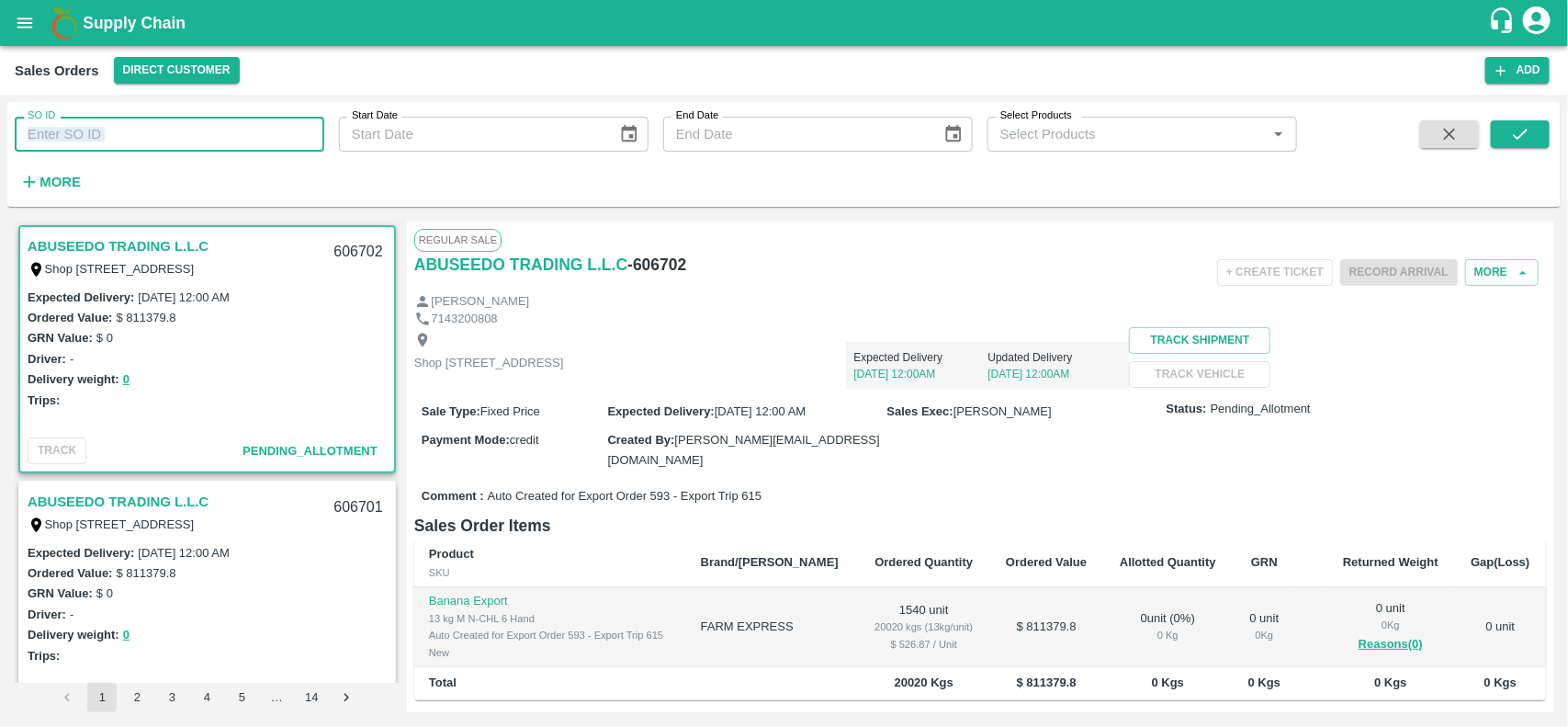
click at [102, 139] on input "SO ID" at bounding box center [169, 134] width 309 height 35
paste input "606026"
click at [102, 139] on input "606026" at bounding box center [169, 134] width 309 height 35
type input "606026"
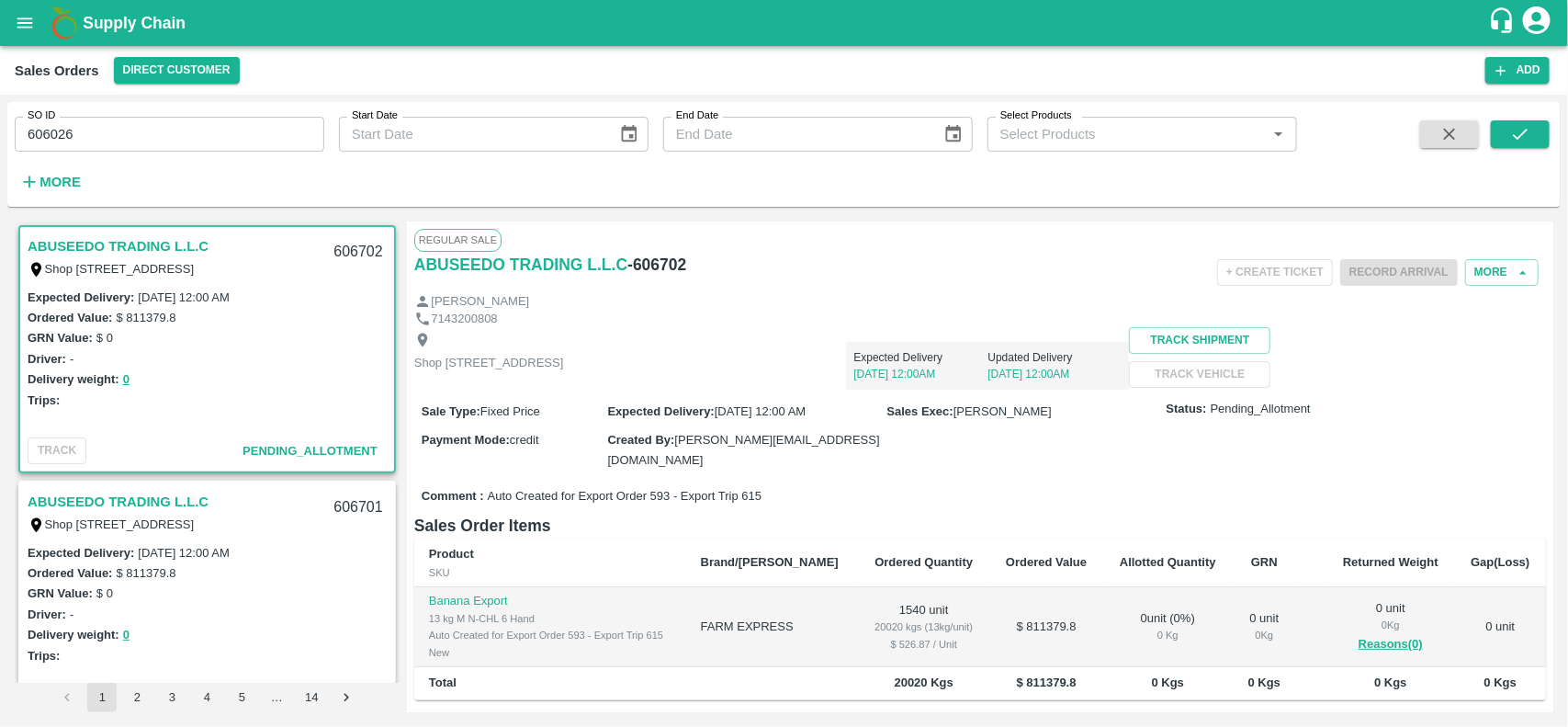
click at [1523, 111] on div "SO ID 606026 SO ID Start Date Start Date End Date End Date Select Products Sele…" at bounding box center [784, 154] width 1553 height 90
click at [1518, 129] on icon "submit" at bounding box center [1520, 133] width 20 height 20
click at [1457, 129] on icon "button" at bounding box center [1449, 133] width 20 height 20
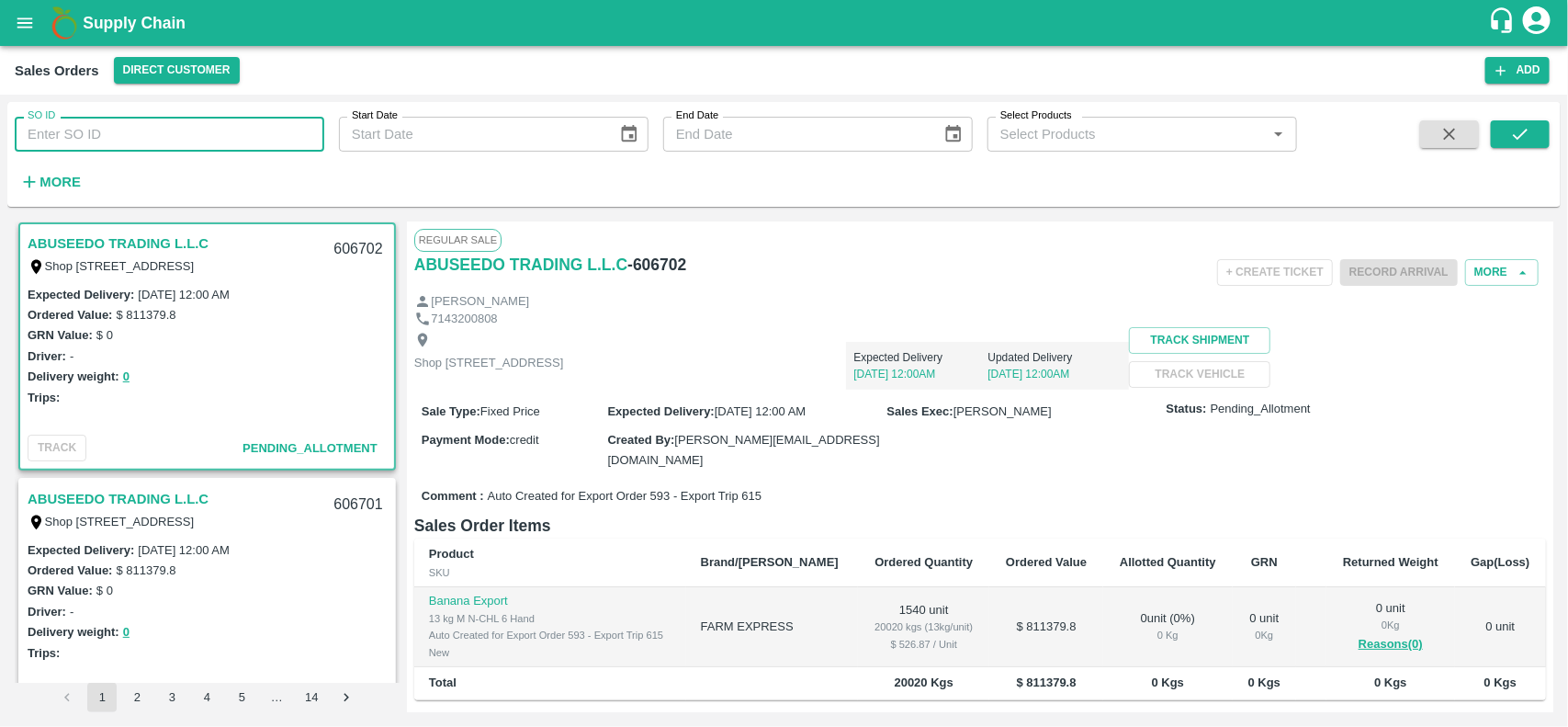
click at [213, 134] on input "SO ID" at bounding box center [169, 134] width 309 height 35
paste input "text"
click at [213, 134] on input "606026" at bounding box center [169, 134] width 309 height 35
type input "606026"
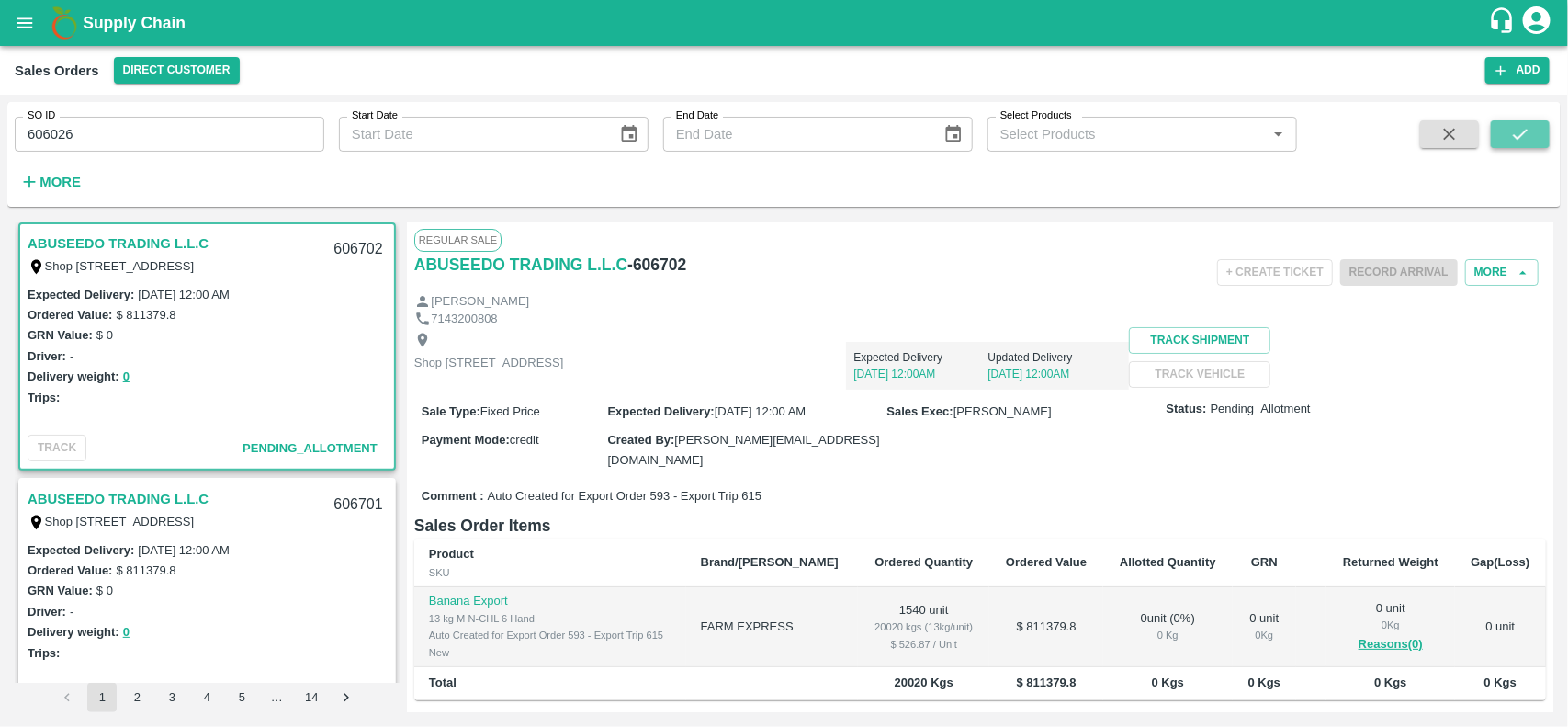
click at [1534, 122] on button "submit" at bounding box center [1520, 134] width 59 height 28
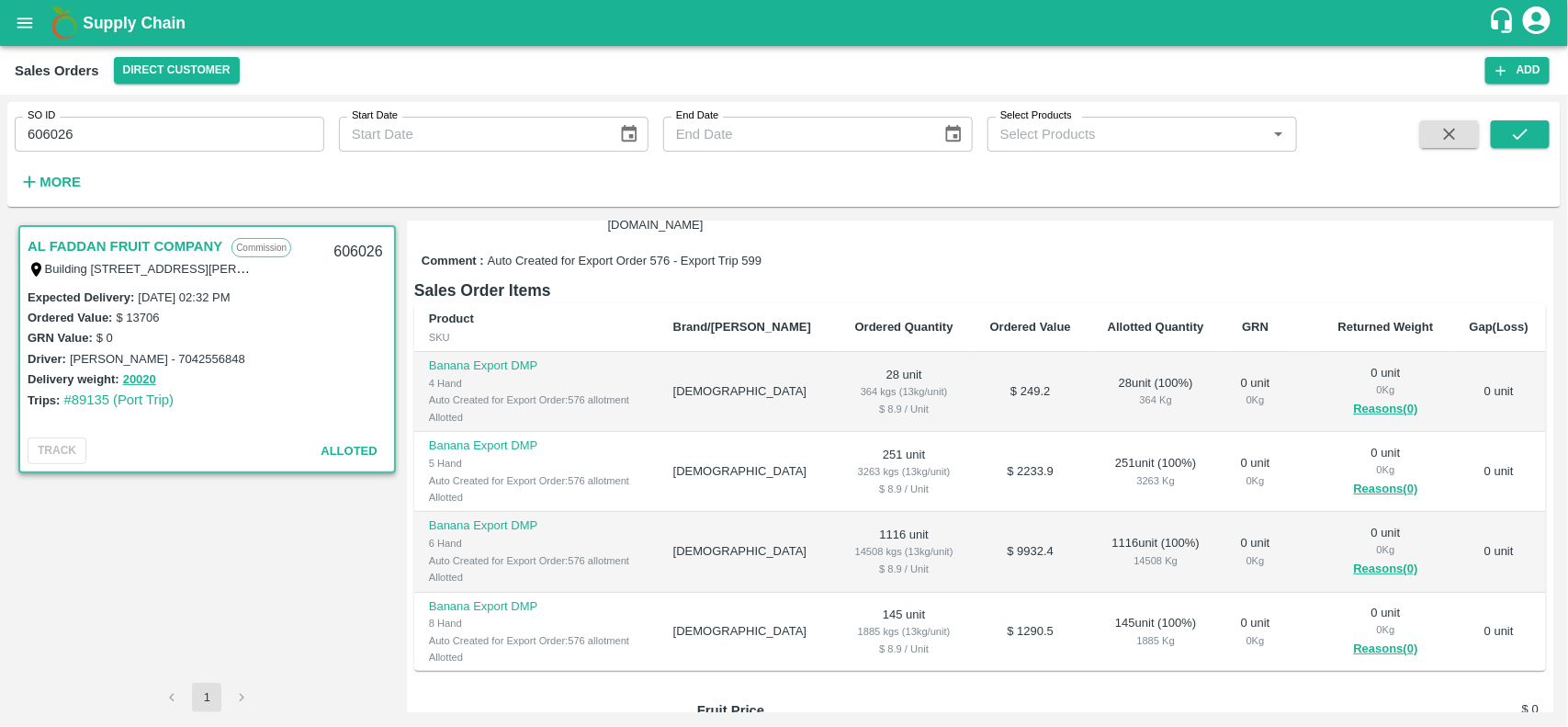
scroll to position [35, 0]
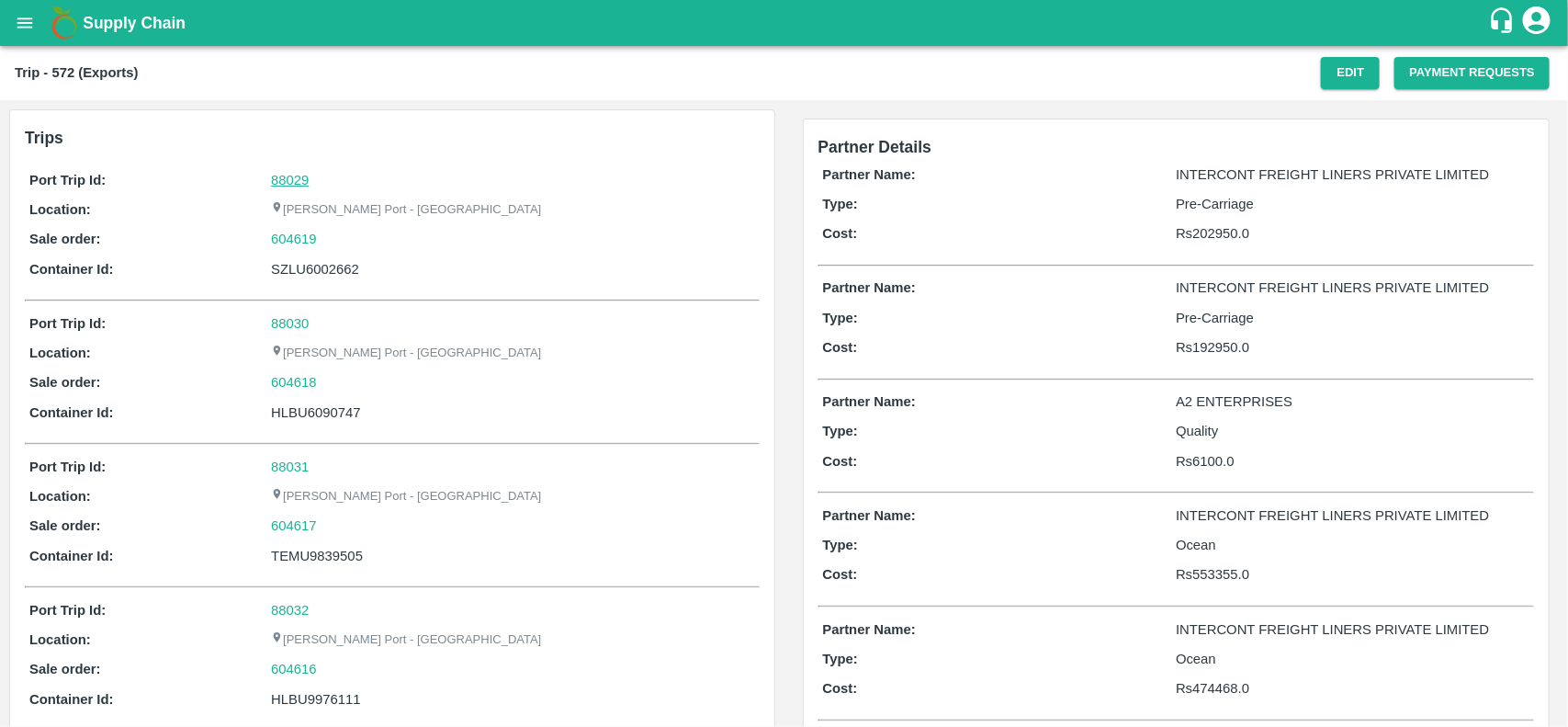
click at [285, 176] on link "88029" at bounding box center [289, 180] width 38 height 15
click at [323, 239] on div "604619" at bounding box center [512, 239] width 483 height 20
copy link
click at [323, 239] on div "604619" at bounding box center [512, 239] width 483 height 20
copy link "604619"
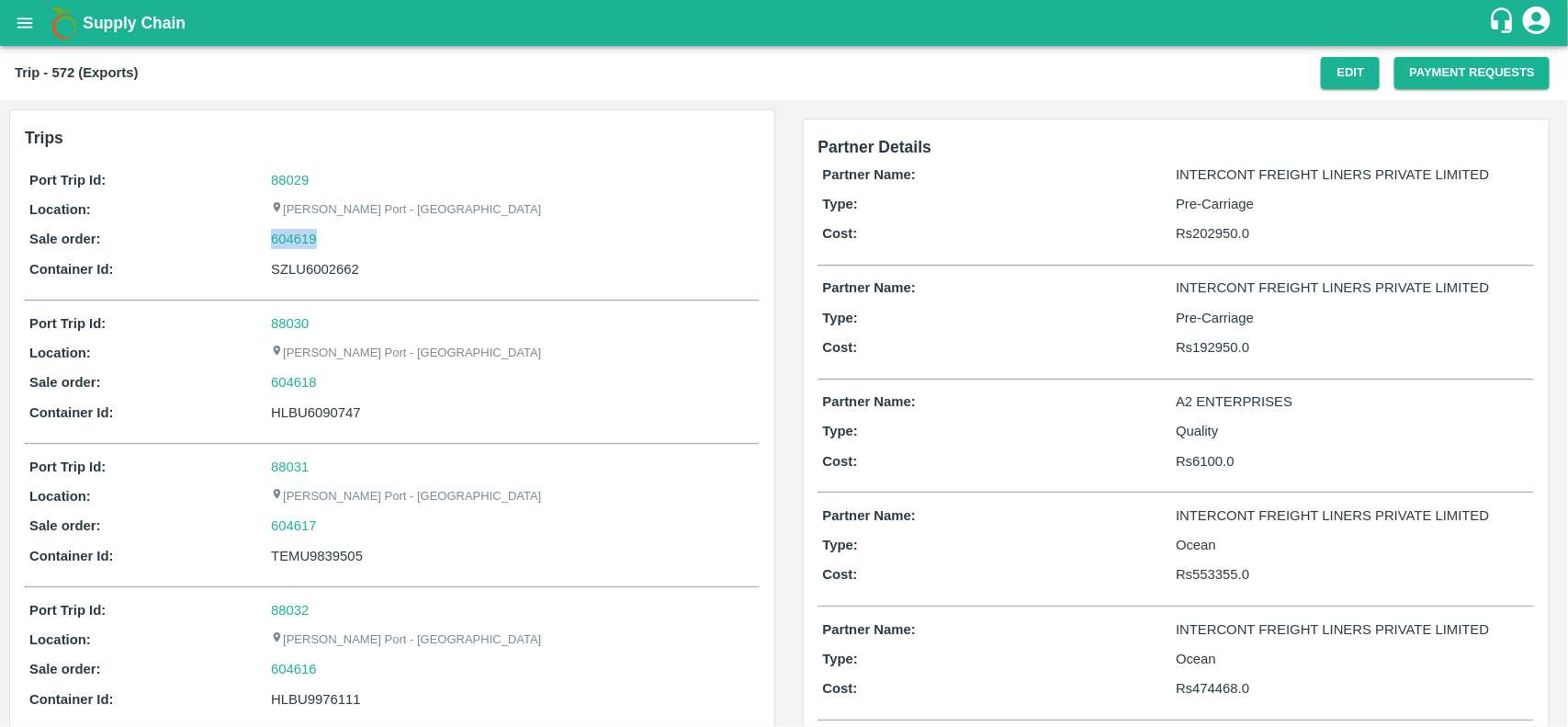
click at [323, 239] on div "604619" at bounding box center [512, 239] width 483 height 20
click at [288, 236] on link "604619" at bounding box center [294, 239] width 46 height 20
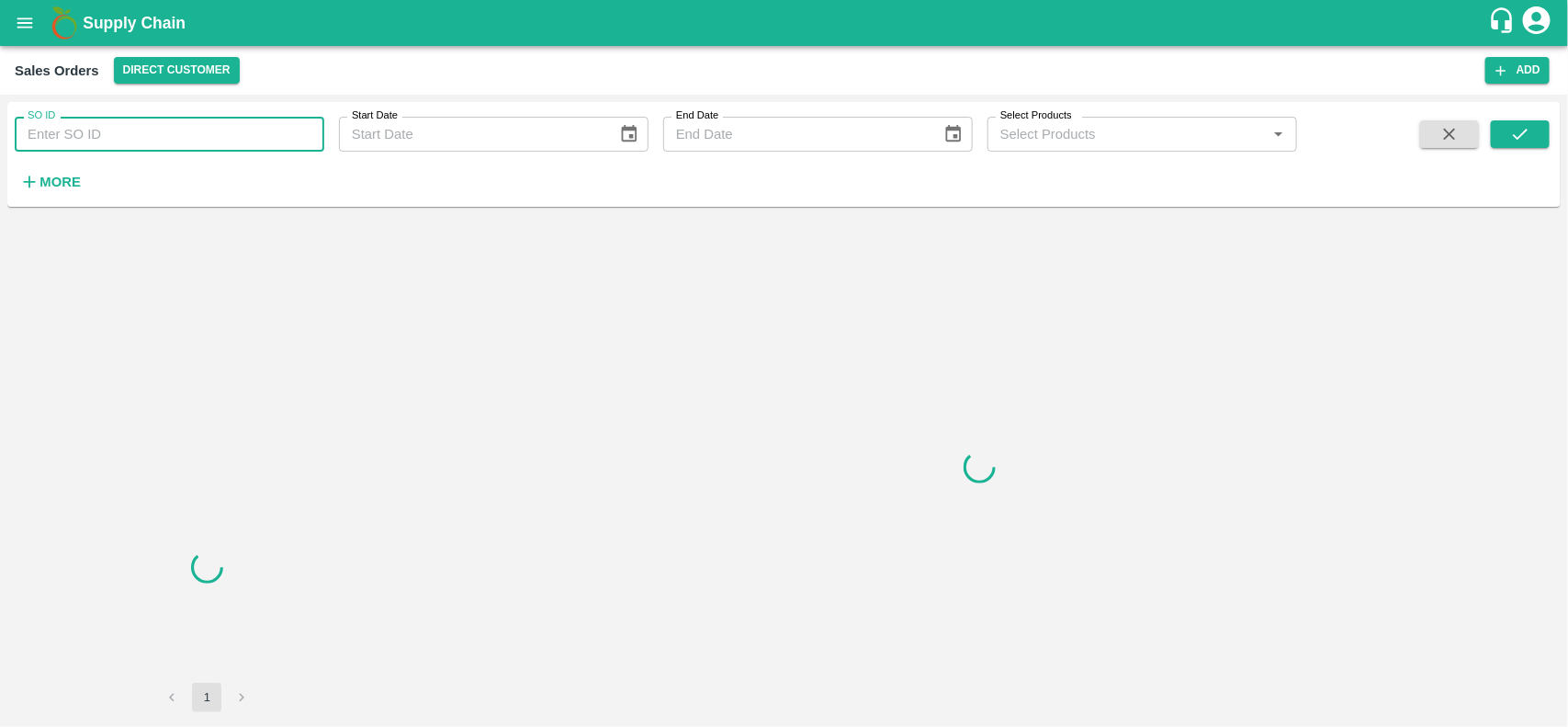
click at [84, 143] on input "SO ID" at bounding box center [169, 134] width 309 height 35
paste input "604619"
click at [84, 143] on input "604619" at bounding box center [169, 134] width 309 height 35
type input "604619"
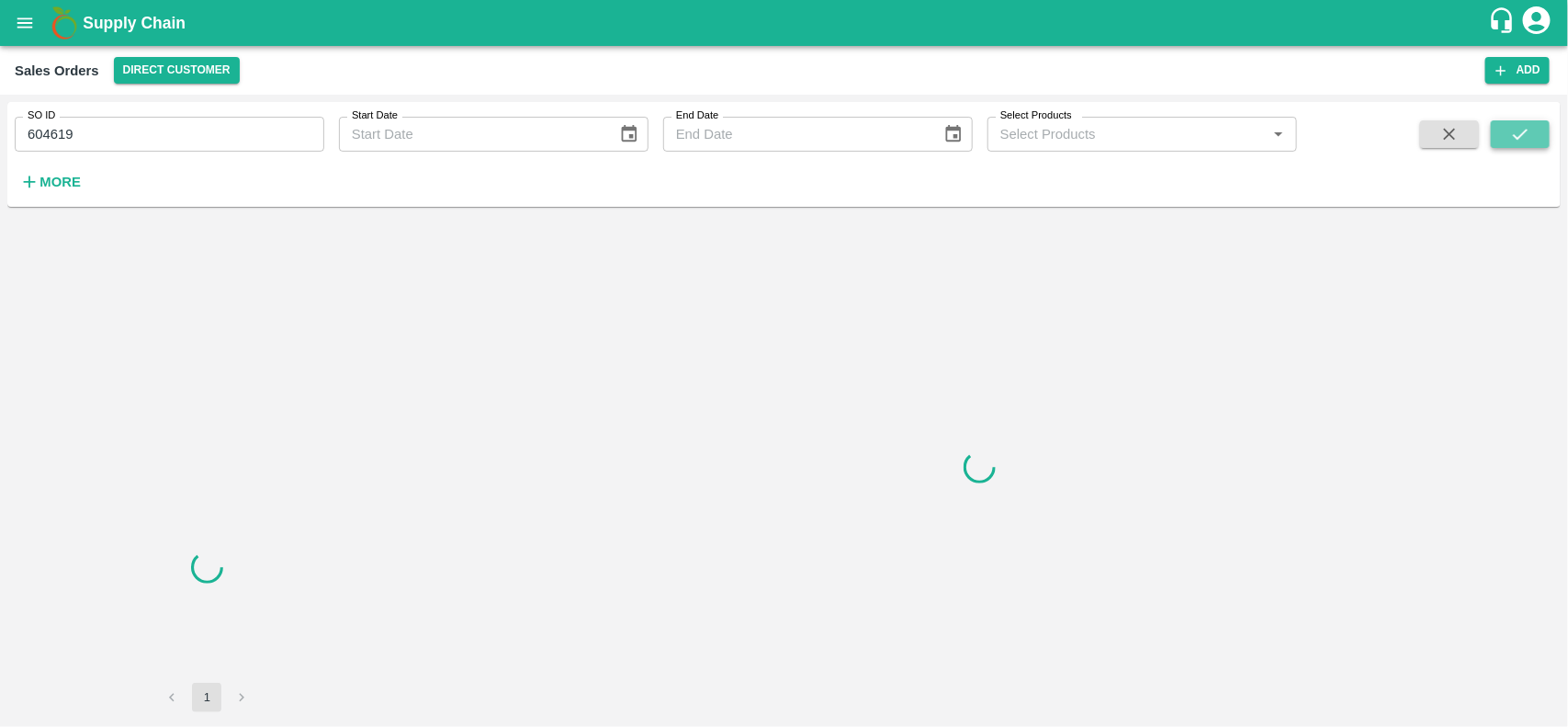
click at [1522, 136] on icon "submit" at bounding box center [1520, 133] width 20 height 20
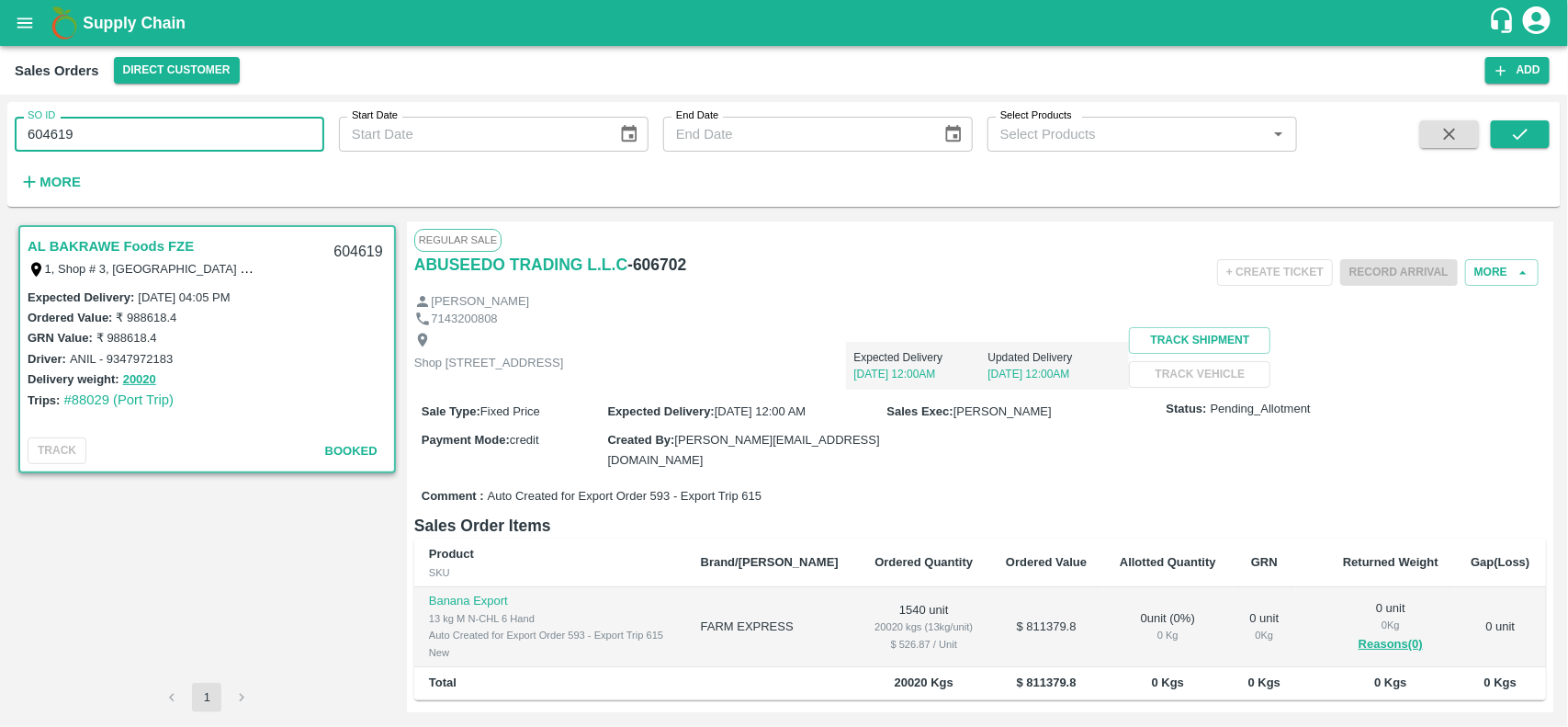
click at [140, 127] on input "604619" at bounding box center [169, 134] width 309 height 35
paste input "text"
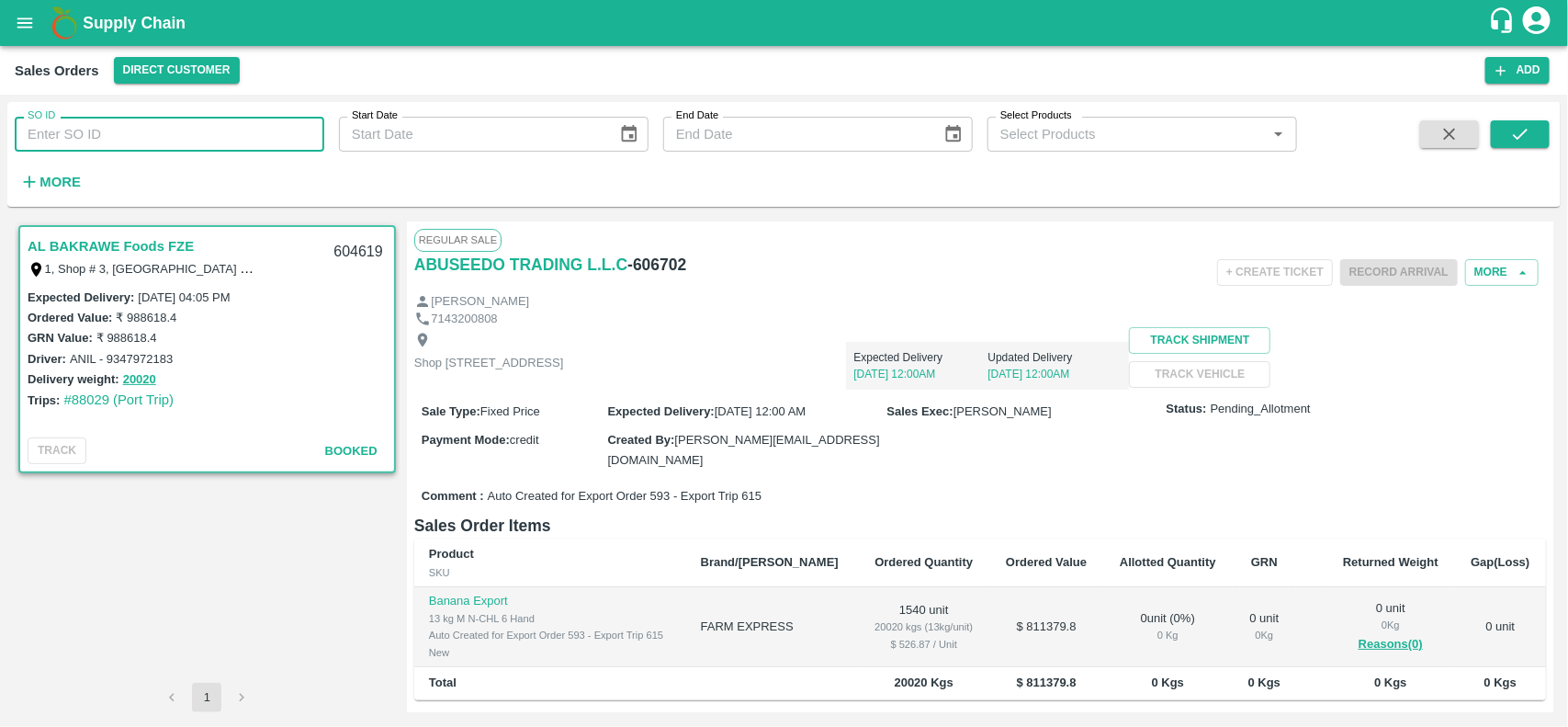
type input "604619"
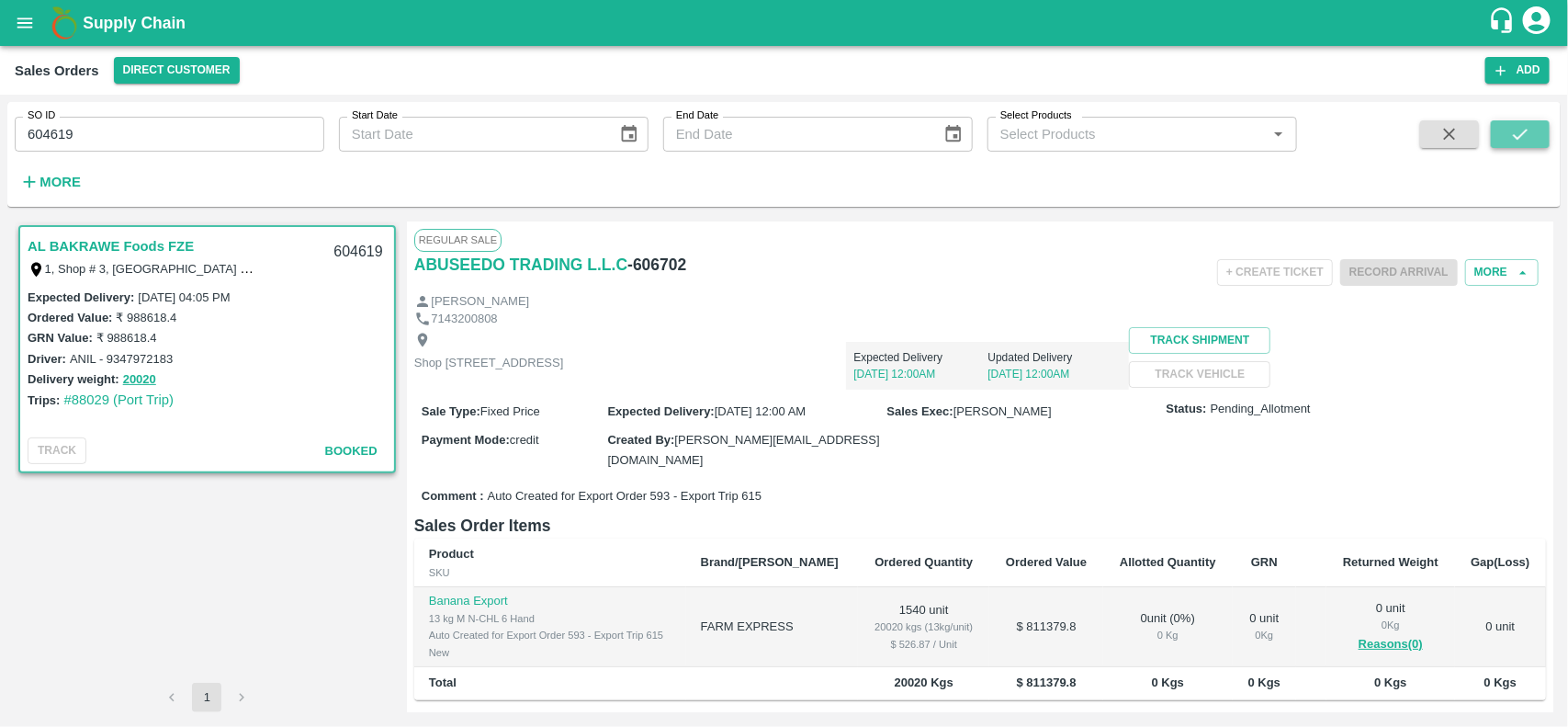
click at [1525, 125] on icon "submit" at bounding box center [1520, 133] width 20 height 20
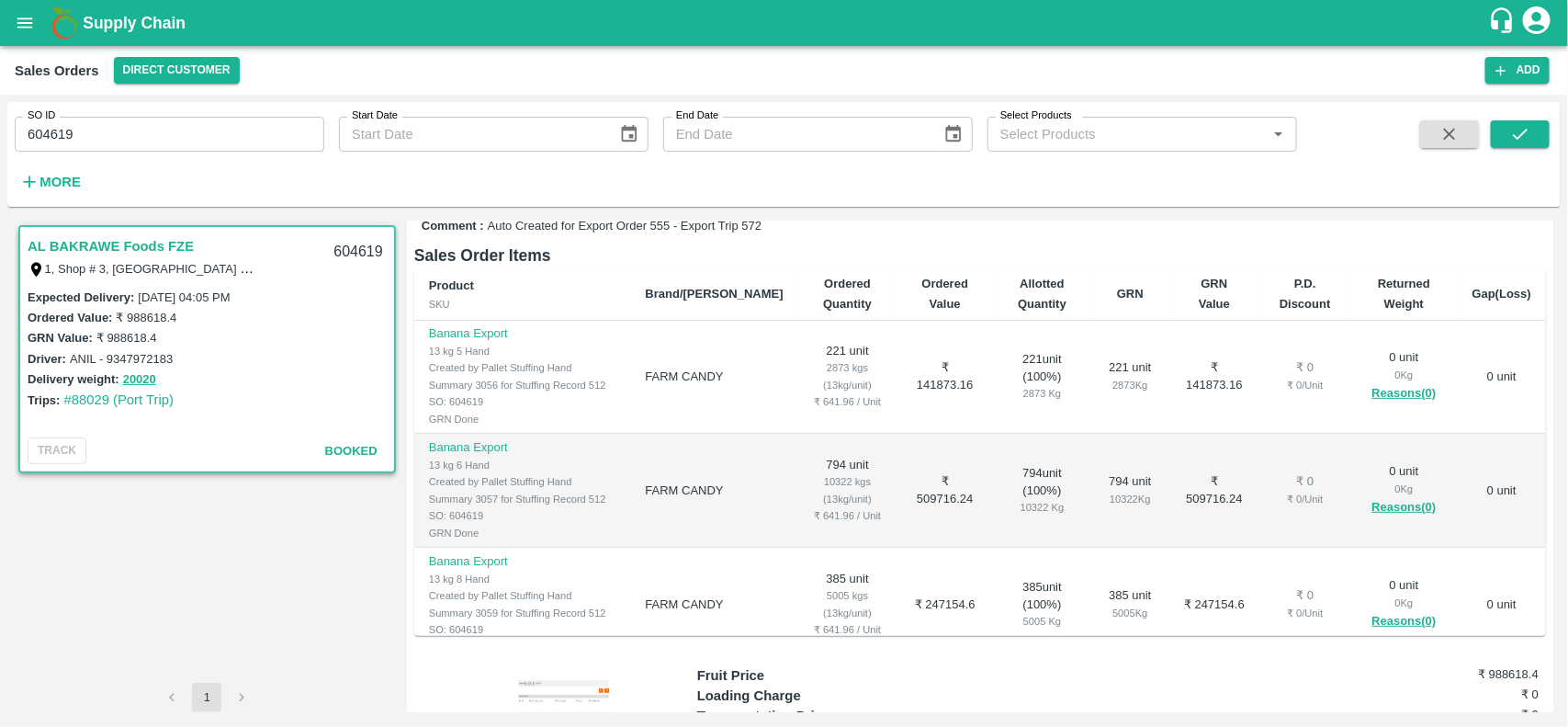
scroll to position [118, 0]
